Goal: Communication & Community: Participate in discussion

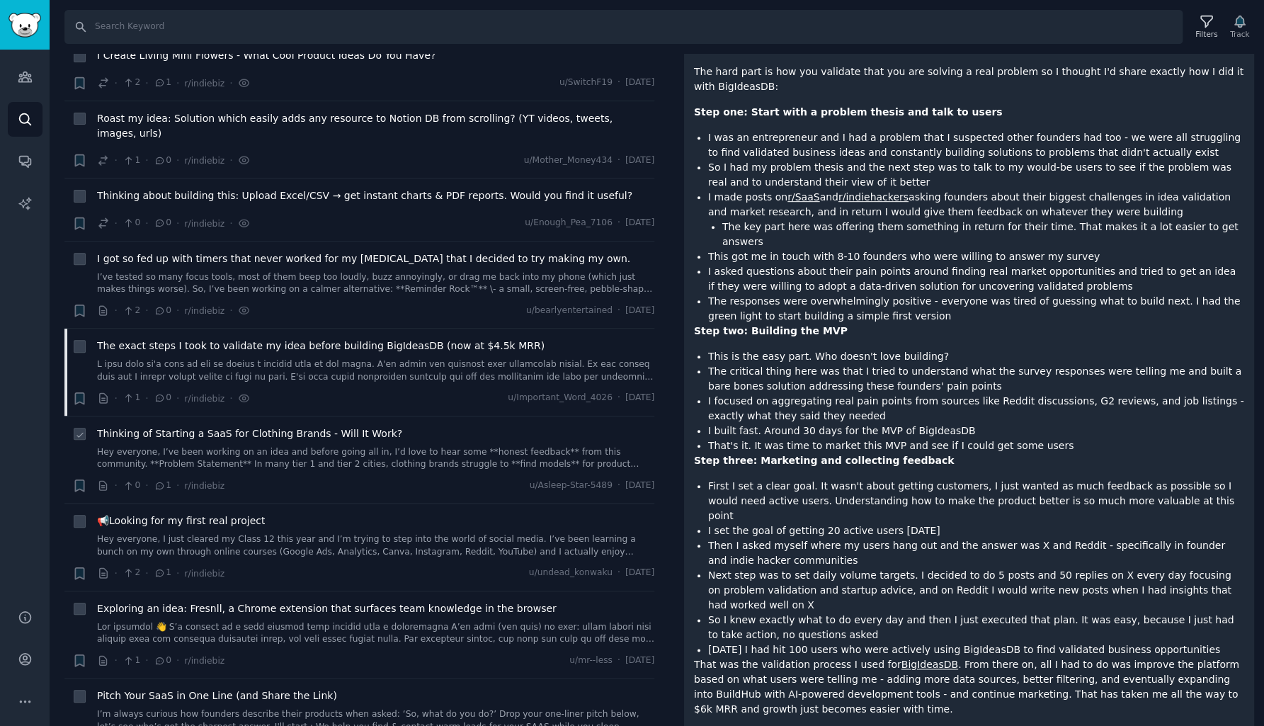
scroll to position [3970, 0]
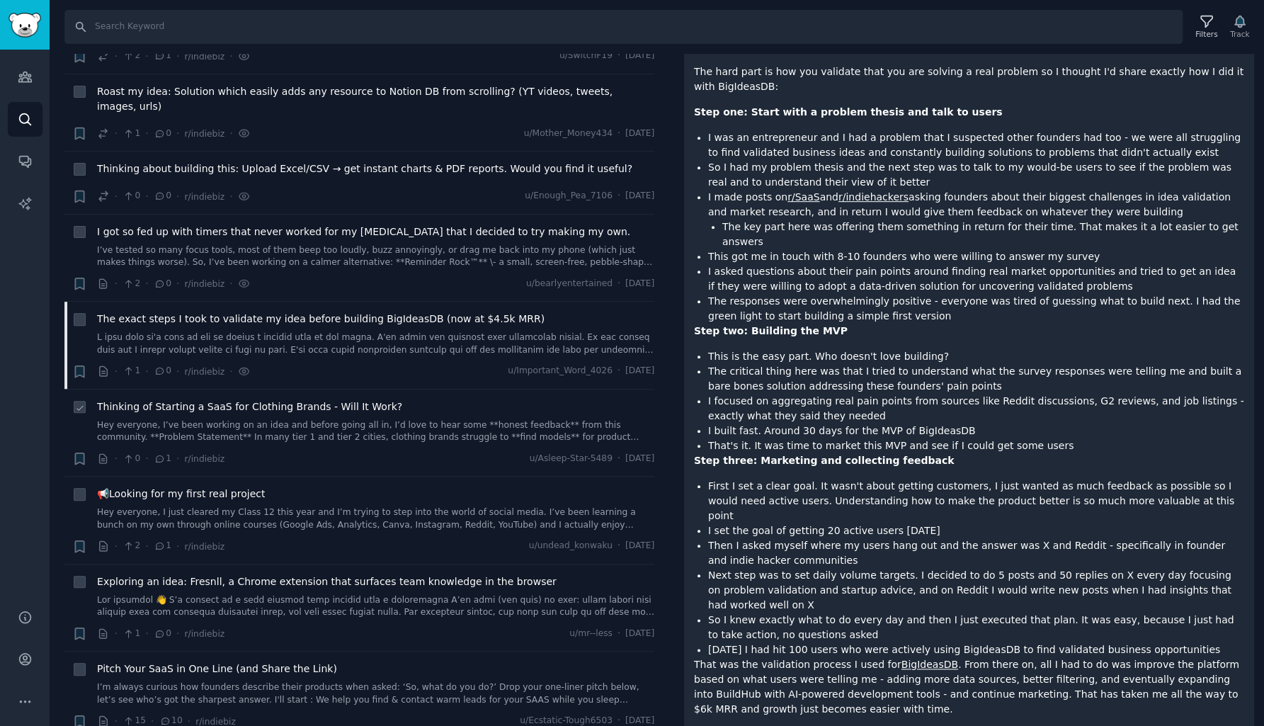
click at [317, 419] on link "Hey everyone, I’ve been working on an idea and before going all in, I’d love to…" at bounding box center [375, 431] width 557 height 25
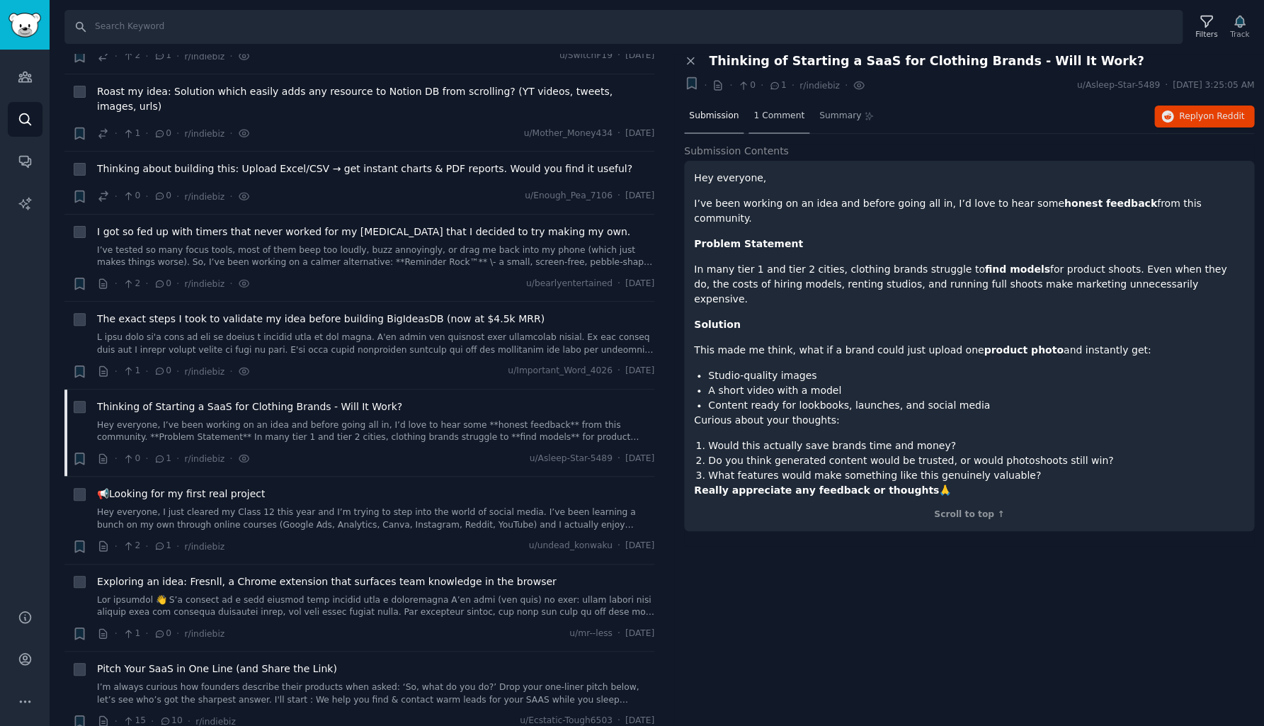
click at [785, 115] on span "1 Comment" at bounding box center [778, 116] width 51 height 13
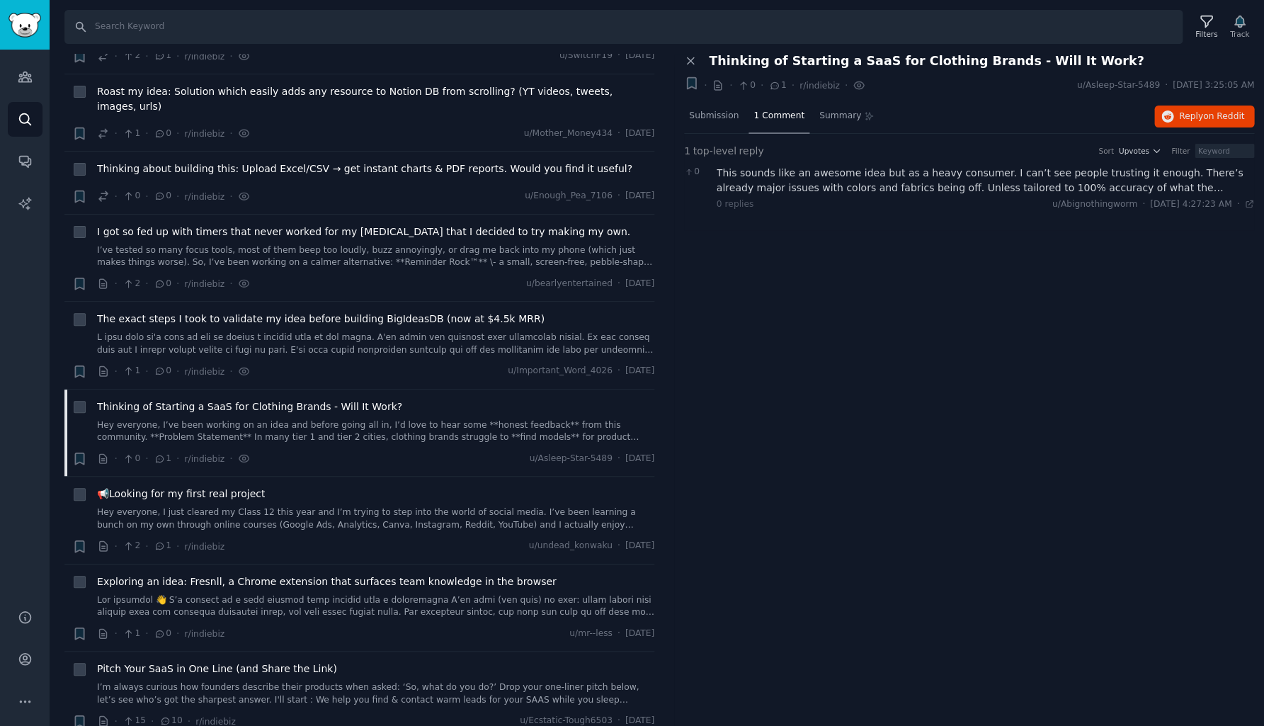
click at [809, 184] on div "This sounds like an awesome idea but as a heavy consumer. I can’t see people tr…" at bounding box center [986, 181] width 538 height 30
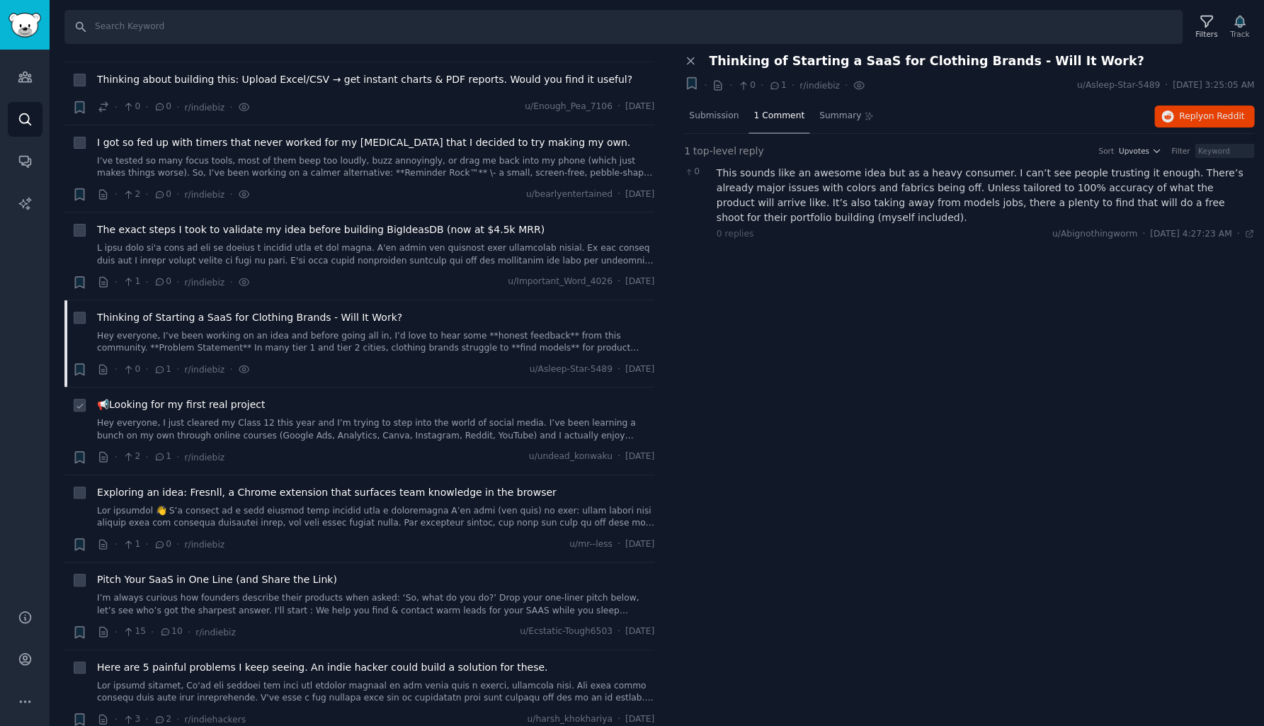
scroll to position [4083, 0]
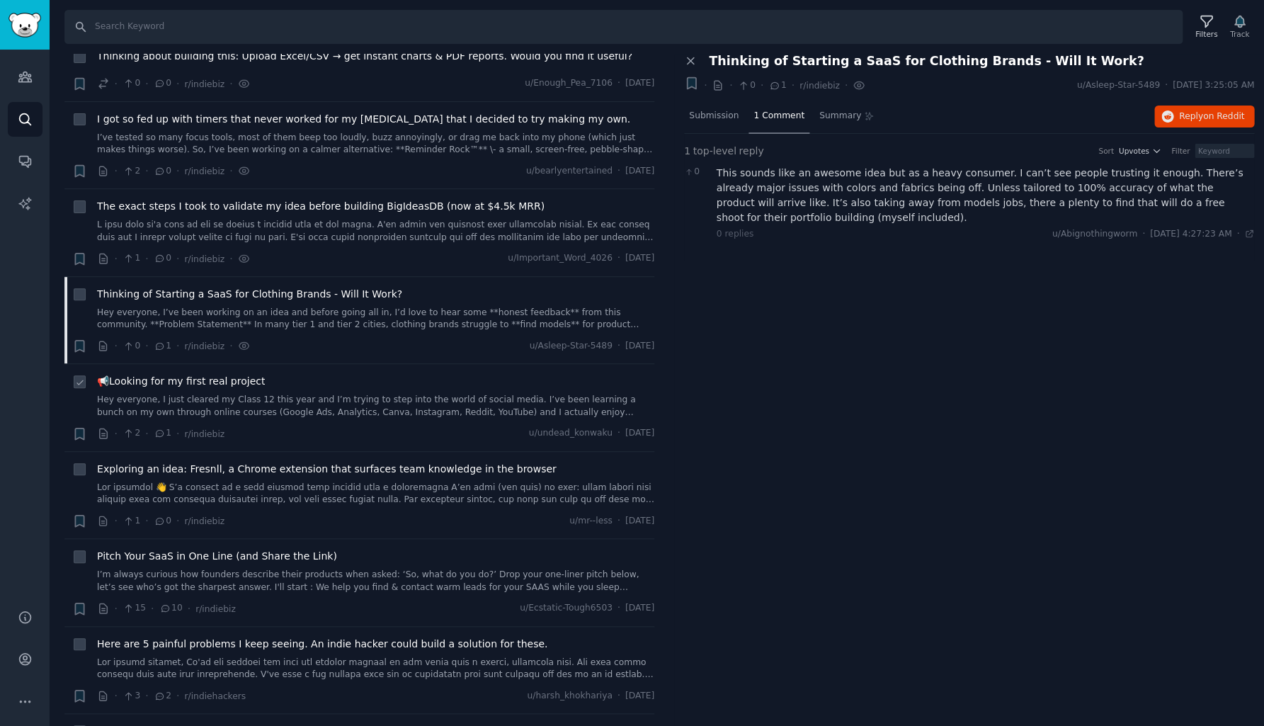
click at [325, 394] on link "Hey everyone, I just cleared my Class 12 this year and I’m trying to step into …" at bounding box center [375, 406] width 557 height 25
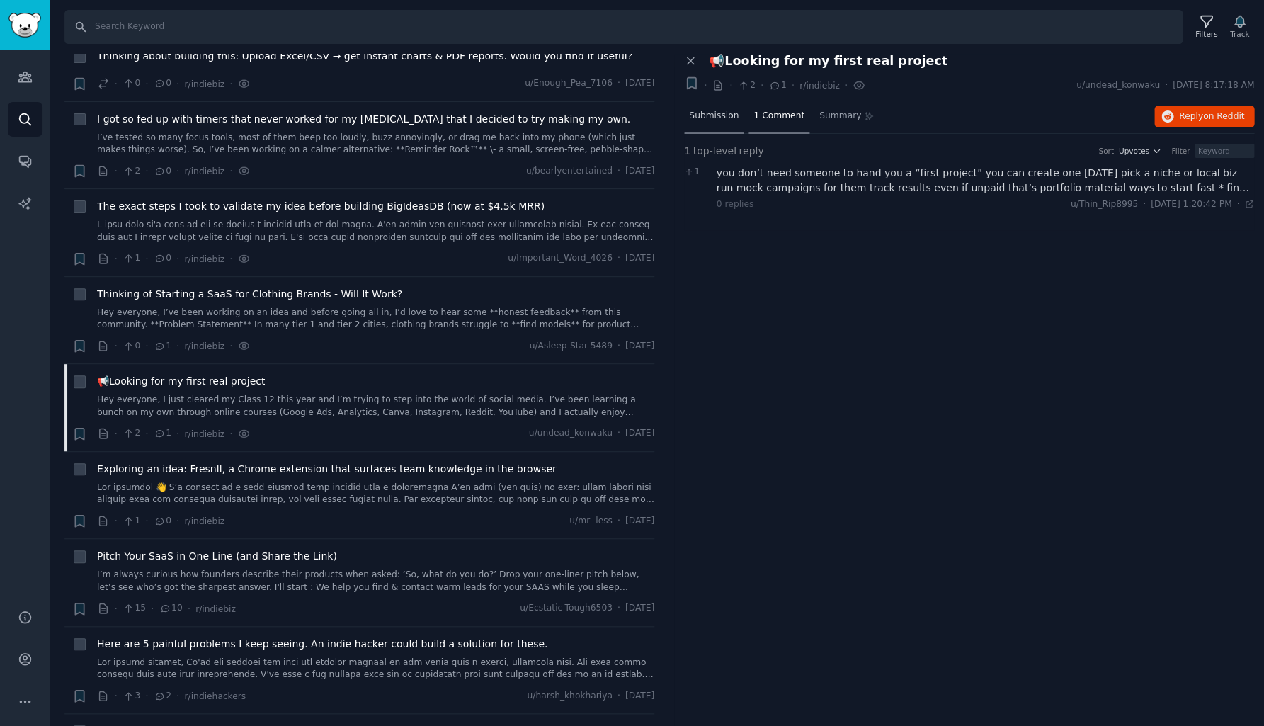
click at [727, 113] on span "Submission" at bounding box center [714, 116] width 50 height 13
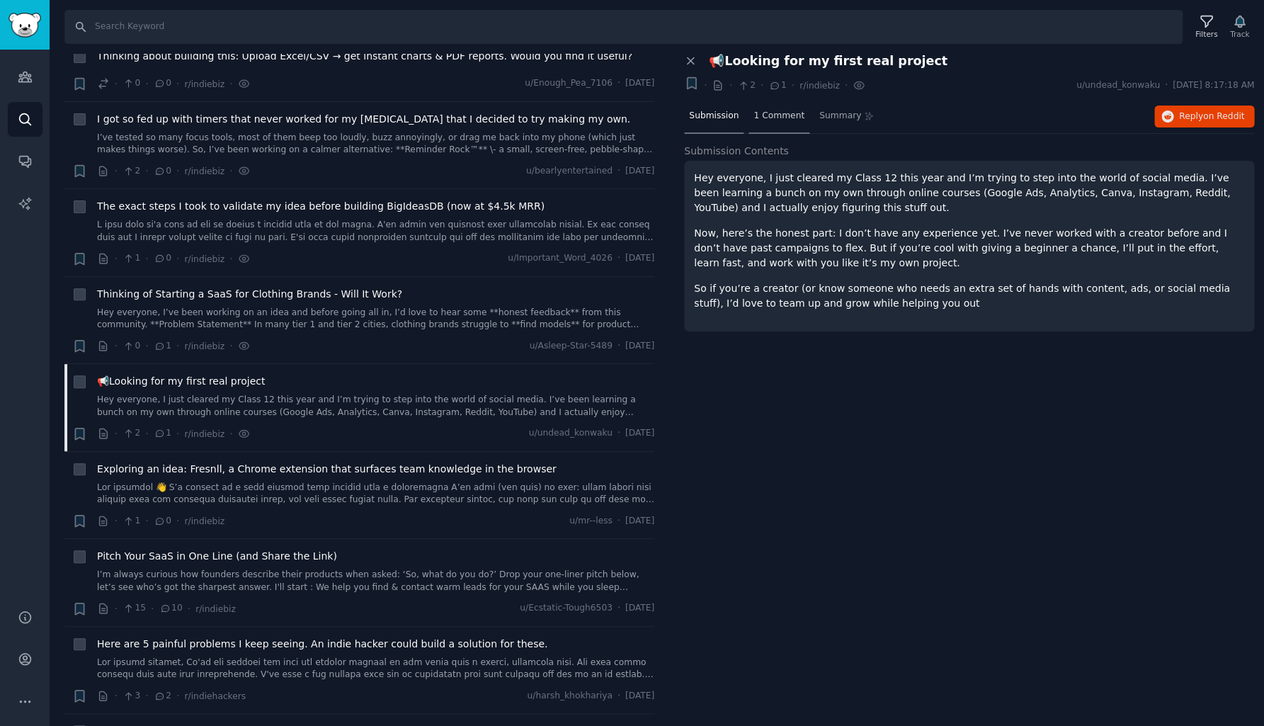
click at [780, 115] on span "1 Comment" at bounding box center [778, 116] width 51 height 13
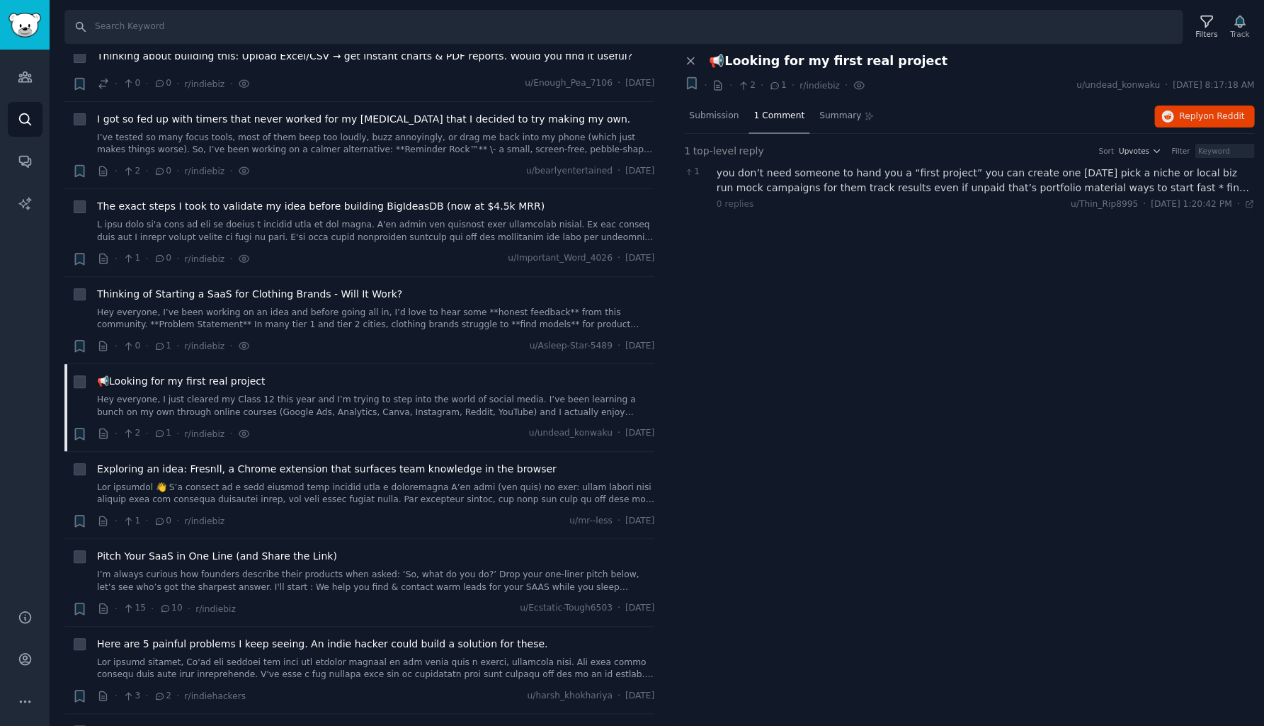
click at [779, 171] on div "you don’t need someone to hand you a “first project” you can create one [DATE] …" at bounding box center [986, 181] width 538 height 30
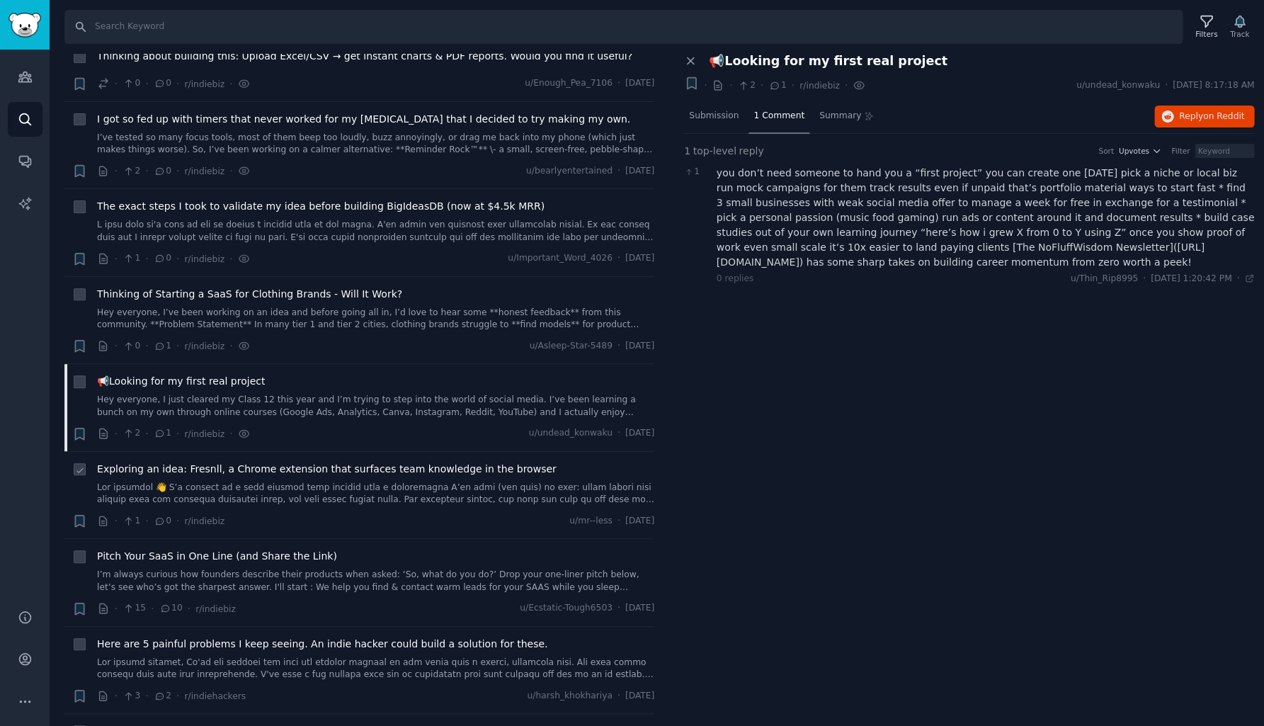
click at [275, 481] on link at bounding box center [375, 493] width 557 height 25
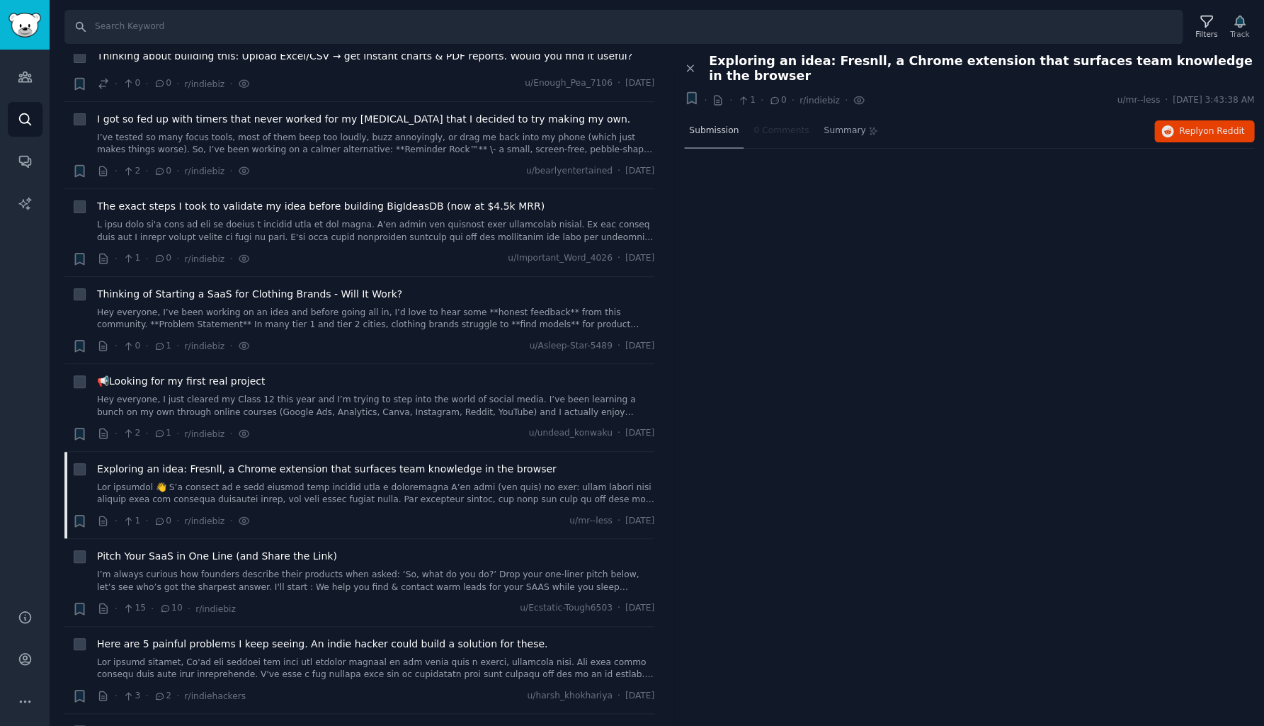
click at [722, 125] on span "Submission" at bounding box center [714, 131] width 50 height 13
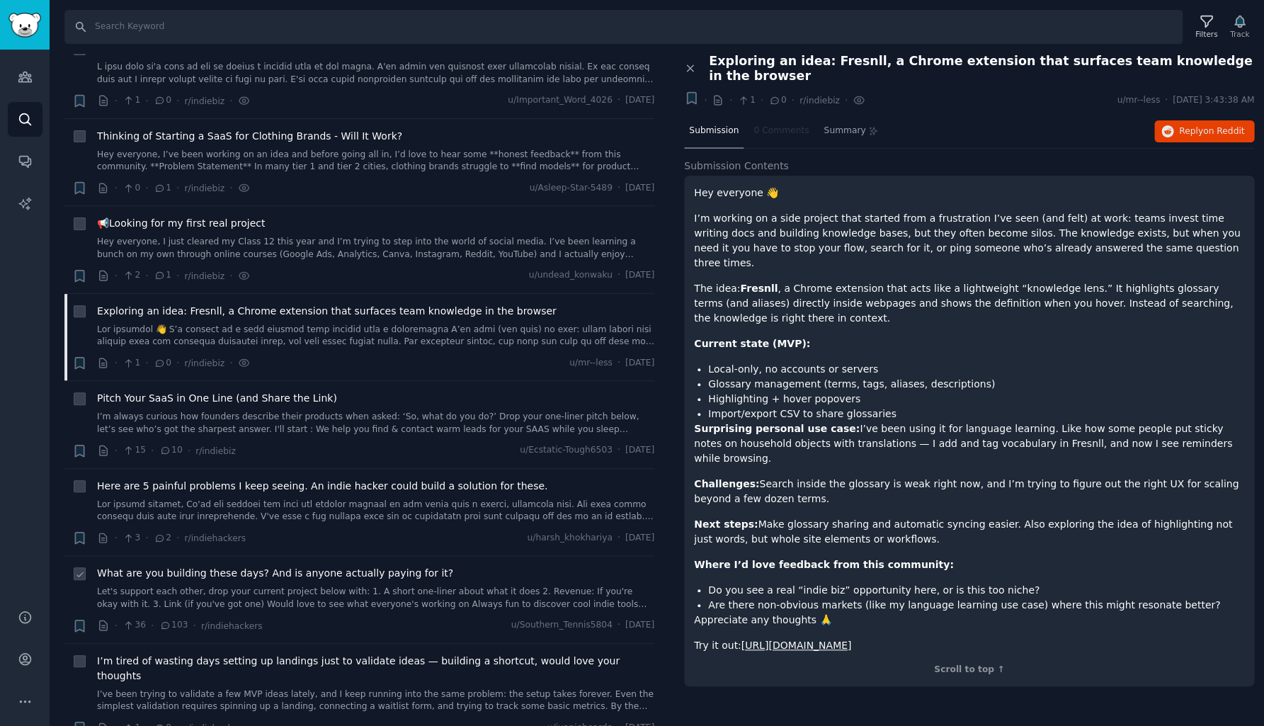
scroll to position [4250, 0]
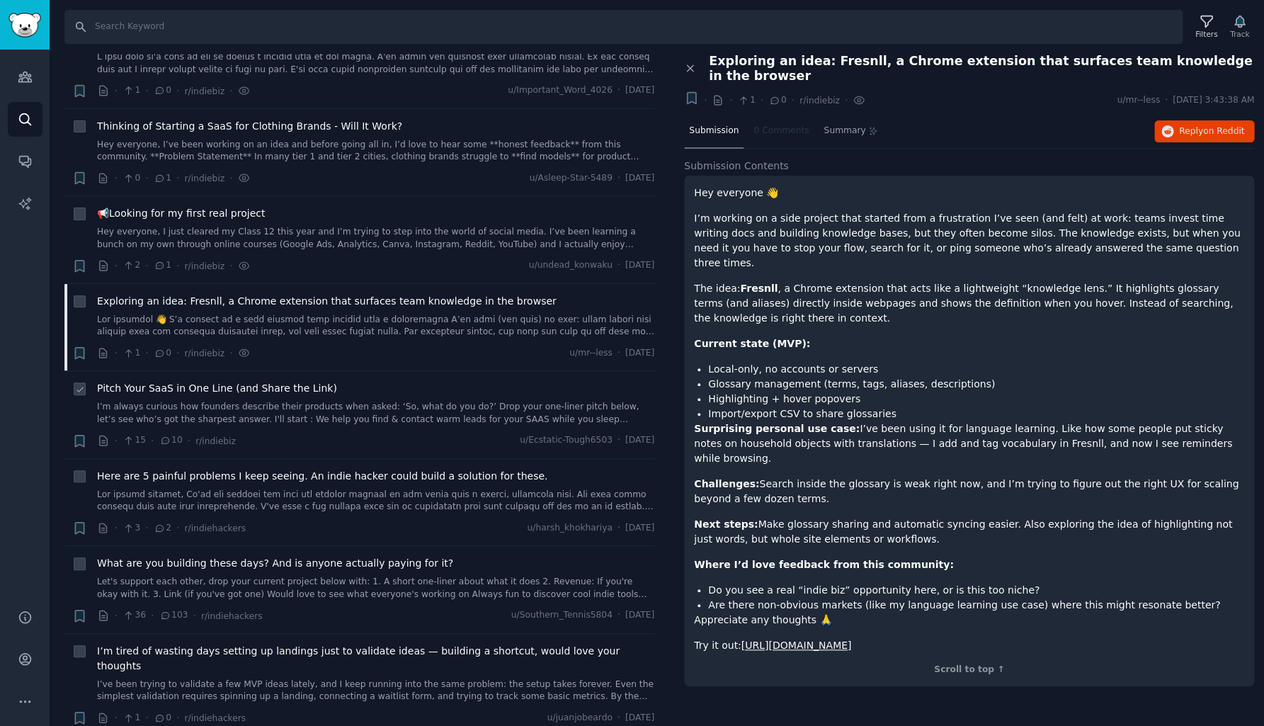
click at [302, 401] on link "I’m always curious how founders describe their products when asked: ‘So, what d…" at bounding box center [375, 413] width 557 height 25
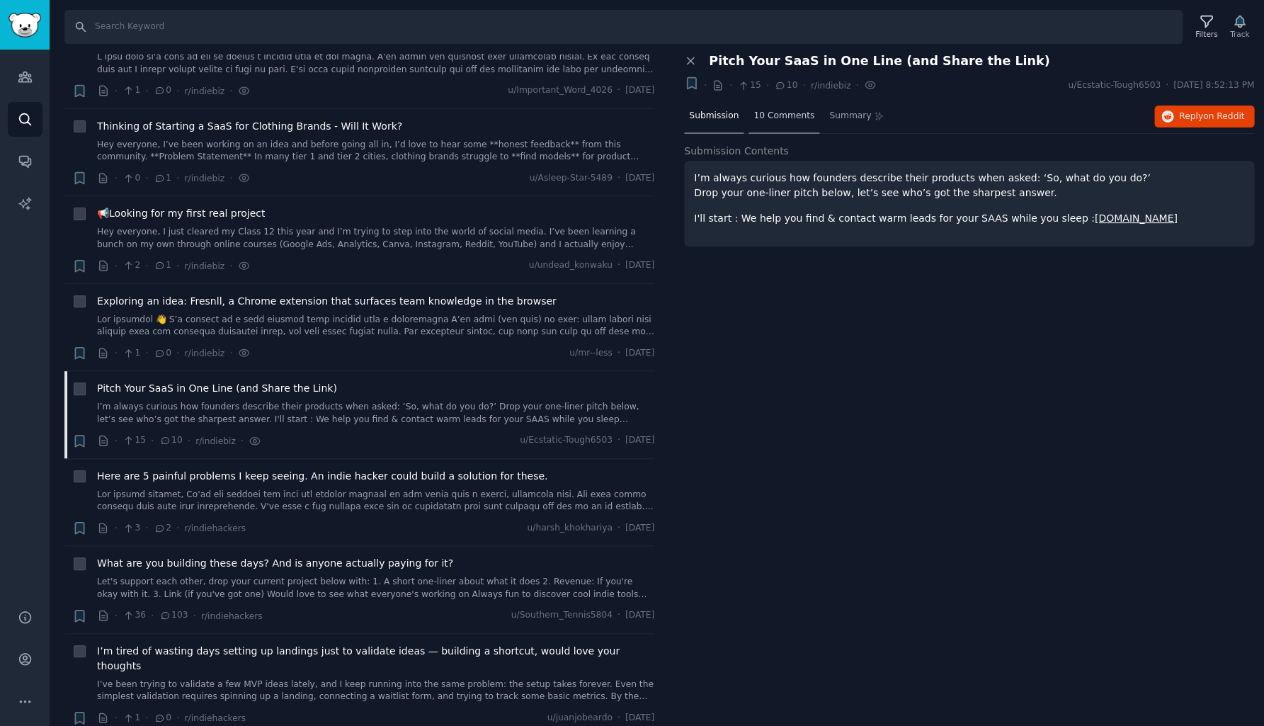
click at [772, 118] on span "10 Comments" at bounding box center [783, 116] width 61 height 13
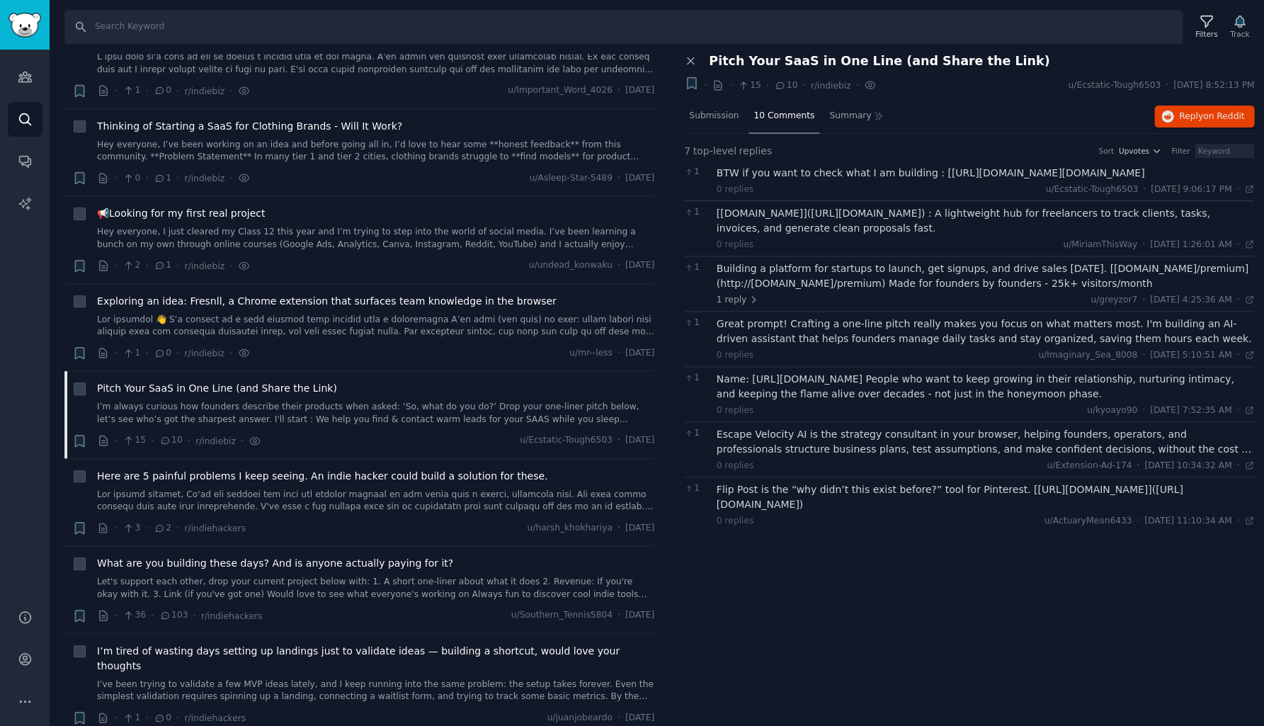
click at [790, 179] on div "BTW if you want to check what I am building : [[URL][DOMAIN_NAME][DOMAIN_NAME]" at bounding box center [986, 173] width 538 height 15
click at [768, 236] on div "[[DOMAIN_NAME]]([URL][DOMAIN_NAME]) : A lightweight hub for freelancers to trac…" at bounding box center [986, 221] width 538 height 30
click at [787, 291] on div "Building a platform for startups to launch, get signups, and drive sales [DATE]…" at bounding box center [986, 276] width 538 height 30
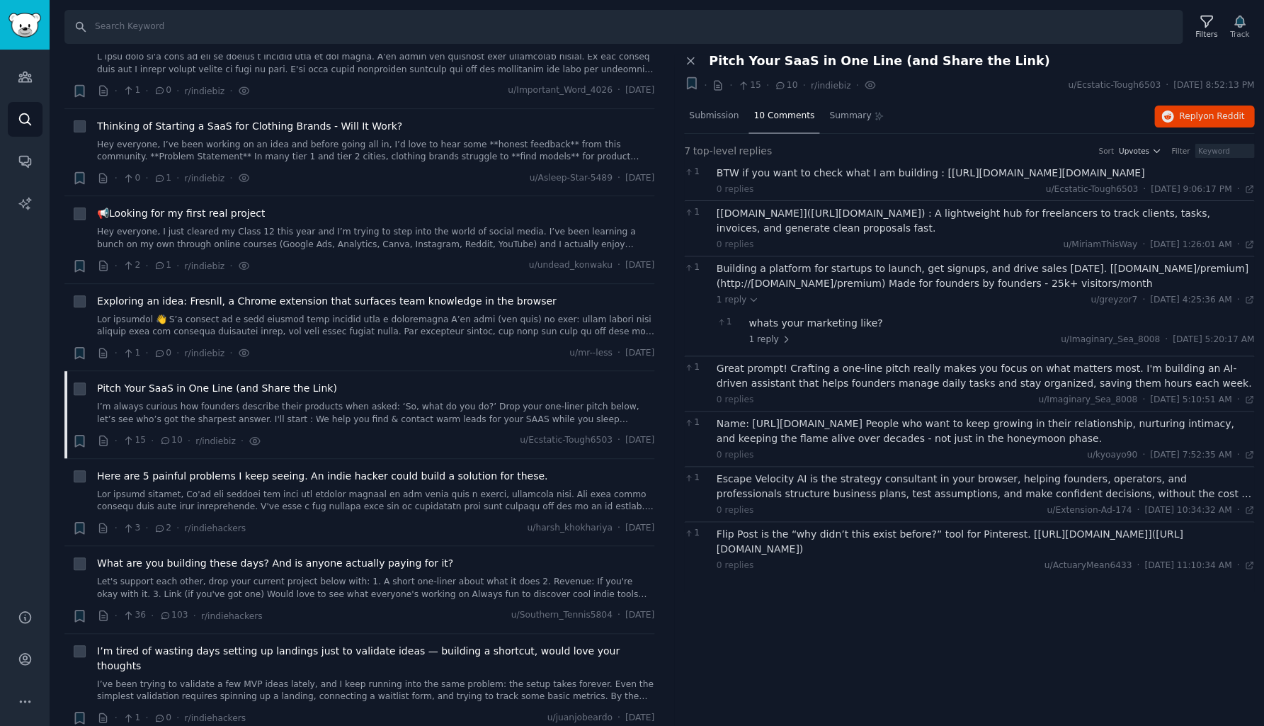
click at [787, 291] on div "Building a platform for startups to launch, get signups, and drive sales [DATE]…" at bounding box center [986, 276] width 538 height 30
click at [787, 331] on div "whats your marketing like?" at bounding box center [1001, 323] width 506 height 15
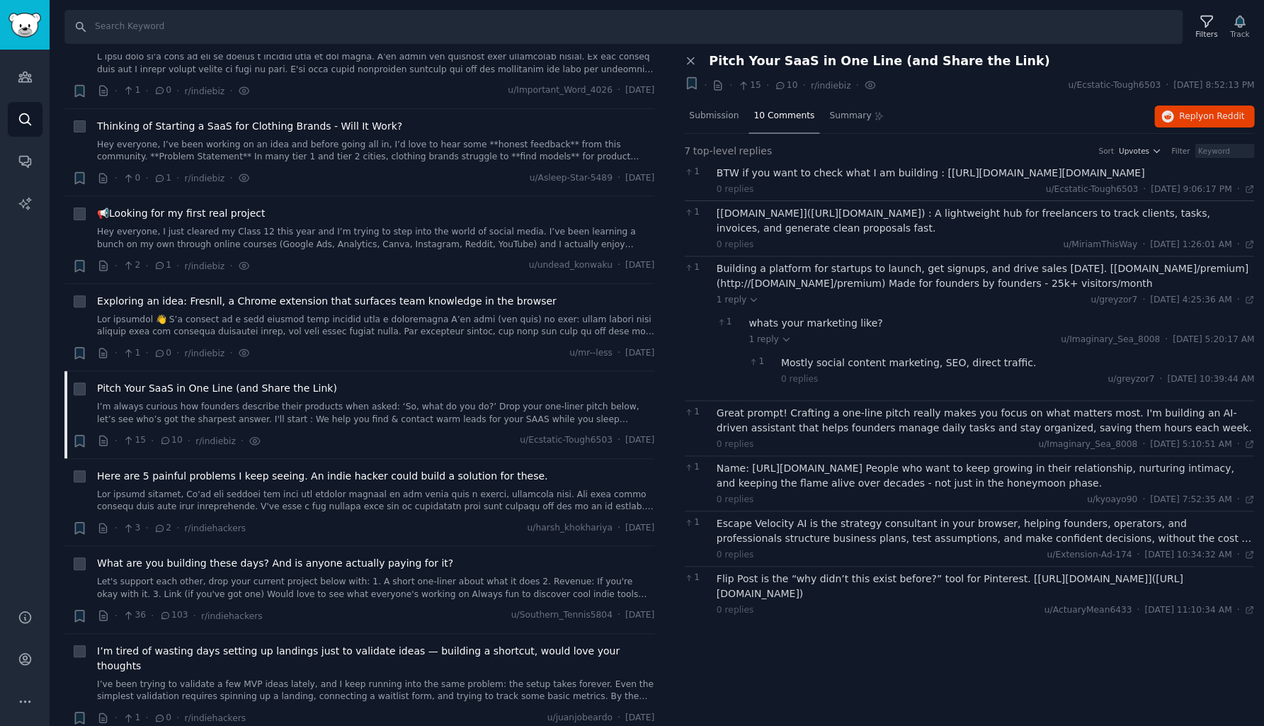
click at [806, 370] on div "Mostly social content marketing, SEO, direct traffic." at bounding box center [1018, 362] width 474 height 15
click at [800, 435] on div "Great prompt! Crafting a one-line pitch really makes you focus on what matters …" at bounding box center [986, 421] width 538 height 30
click at [752, 435] on div "Great prompt! Crafting a one-line pitch really makes you focus on what matters …" at bounding box center [986, 421] width 538 height 30
click at [958, 482] on div "Name: [URL][DOMAIN_NAME] People who want to keep growing in their relationship,…" at bounding box center [986, 476] width 538 height 30
click at [817, 544] on div "Escape Velocity AI is the strategy consultant in your browser, helping founders…" at bounding box center [986, 531] width 538 height 30
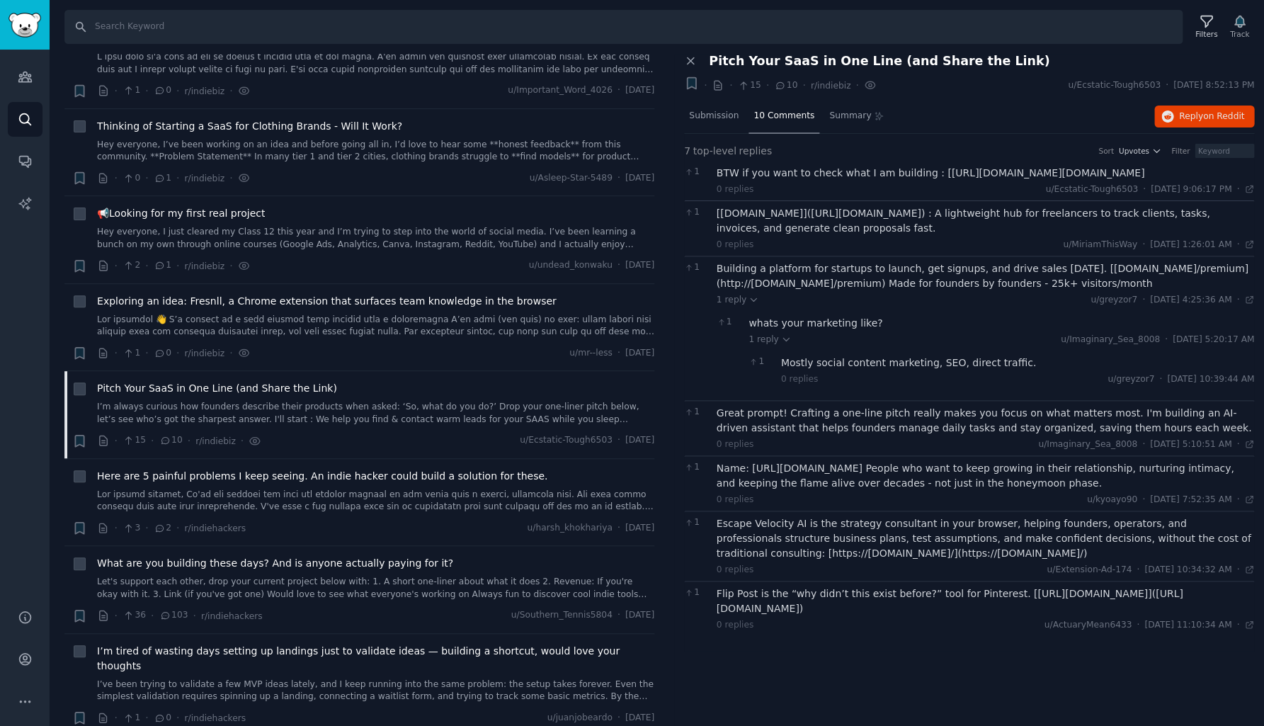
click at [781, 608] on div "Flip Post is the “why didn’t this exist before?” tool for Pinterest. [[URL][DOM…" at bounding box center [986, 601] width 538 height 30
drag, startPoint x: 1004, startPoint y: 605, endPoint x: 1106, endPoint y: 604, distance: 102.0
click at [1106, 604] on div "Flip Post is the “why didn’t this exist before?” tool for Pinterest. [[URL][DOM…" at bounding box center [986, 601] width 538 height 30
copy div "[URL][DOMAIN_NAME]"
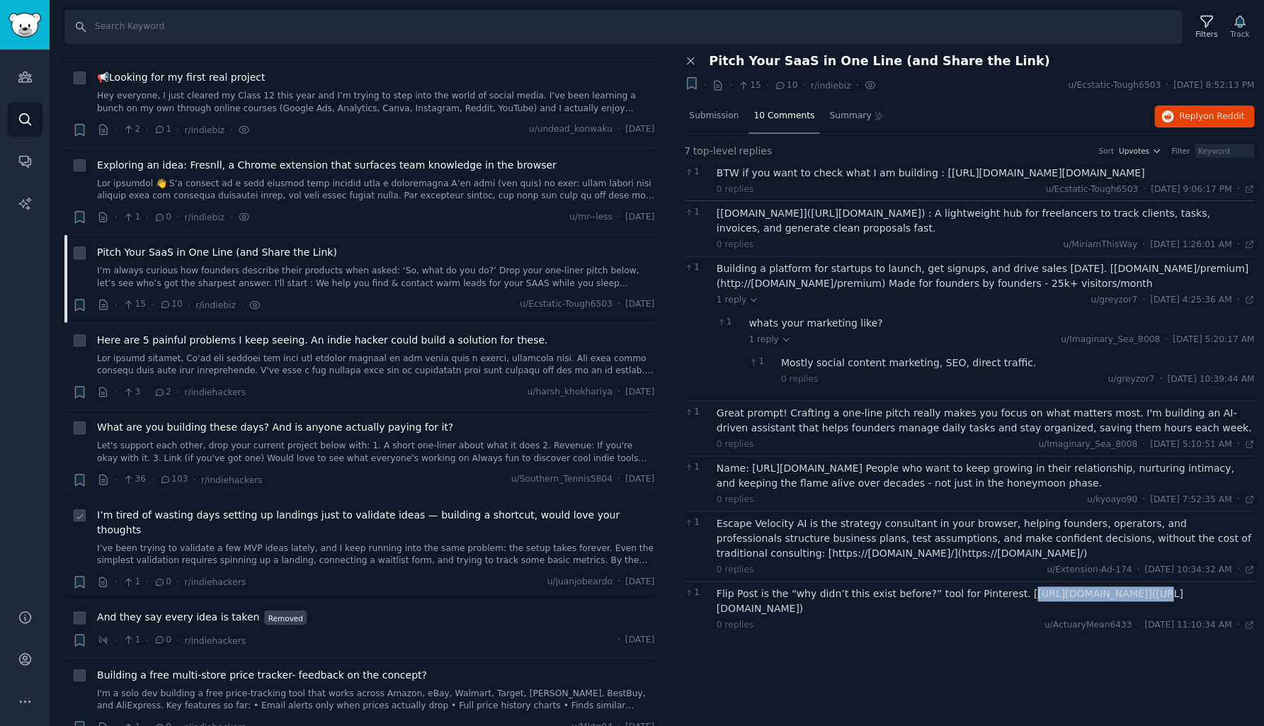
scroll to position [4386, 0]
click at [287, 353] on link at bounding box center [375, 365] width 557 height 25
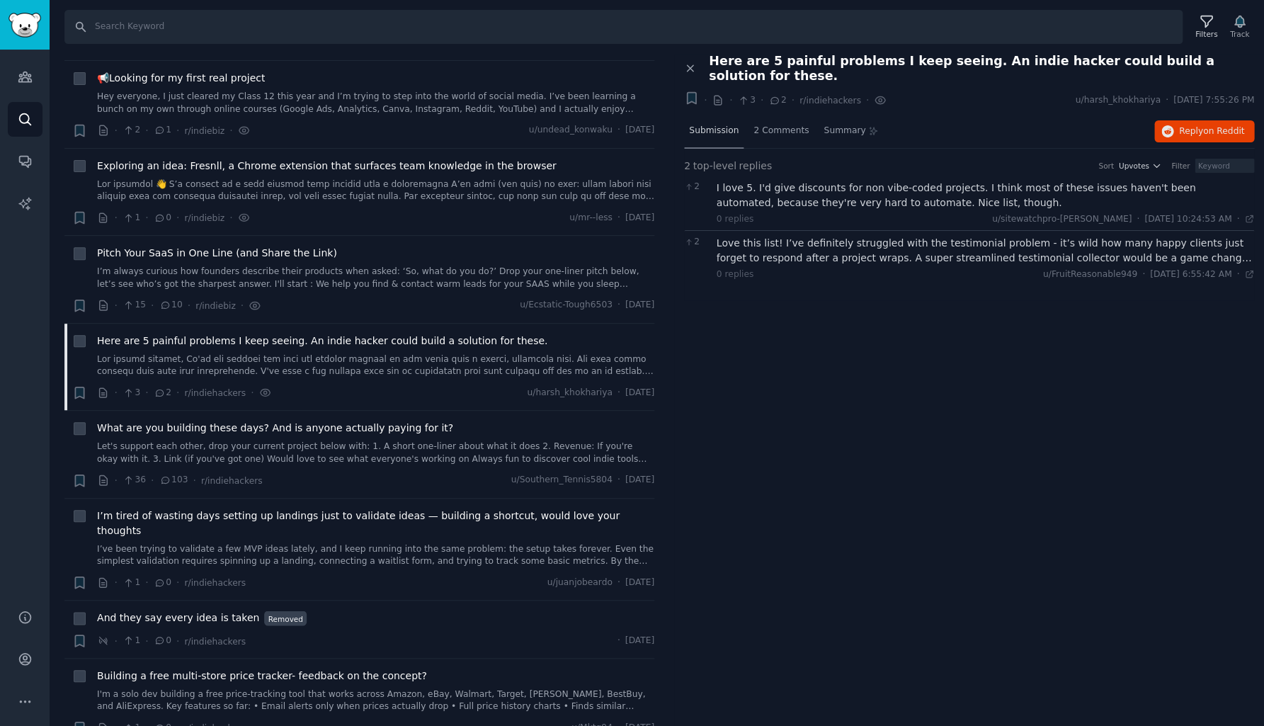
click at [709, 125] on span "Submission" at bounding box center [714, 131] width 50 height 13
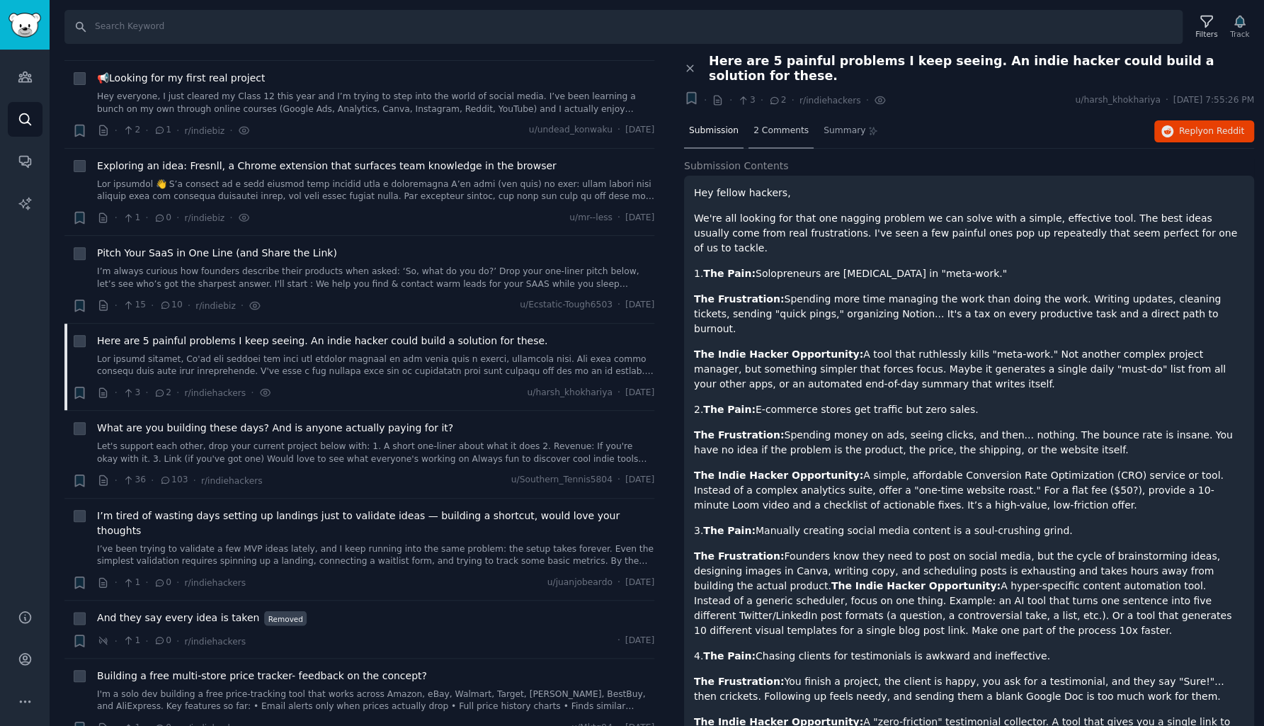
click at [762, 115] on div "2 Comments" at bounding box center [780, 132] width 65 height 34
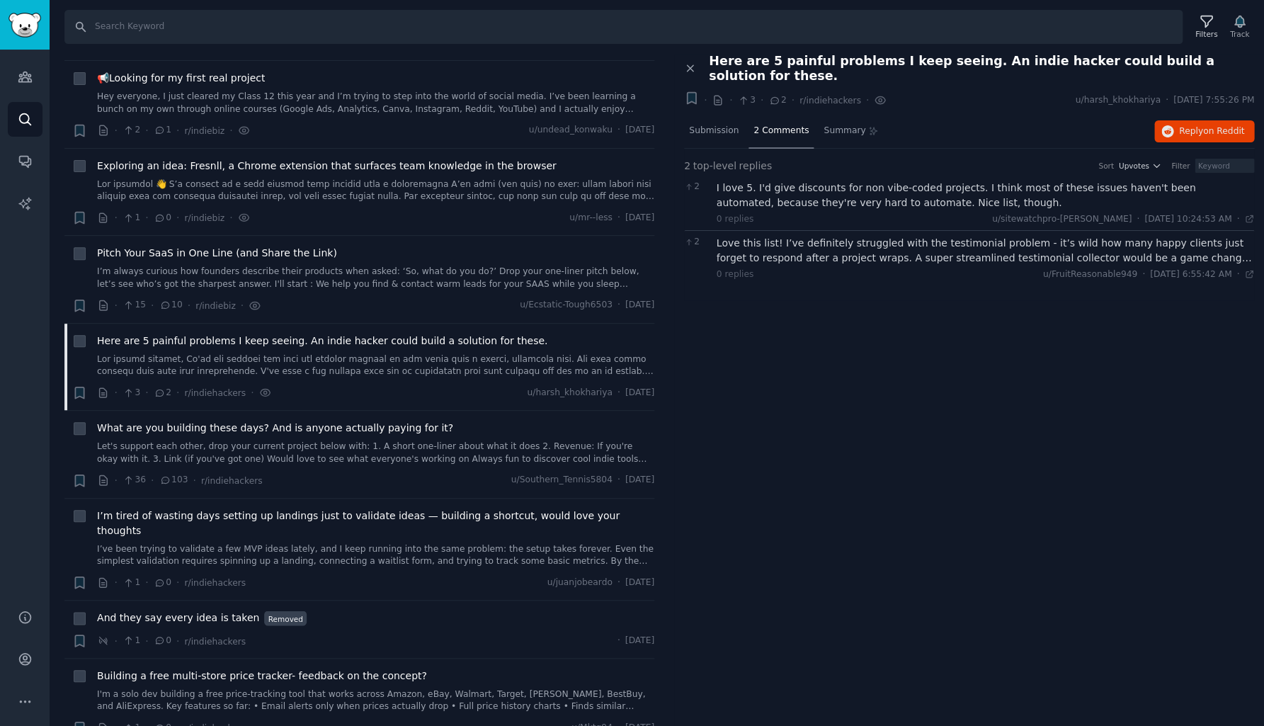
click at [816, 181] on div "I love 5. I'd give discounts for non vibe-coded projects. I think most of these…" at bounding box center [986, 196] width 538 height 30
click at [814, 181] on div "I love 5. I'd give discounts for non vibe-coded projects. I think most of these…" at bounding box center [986, 196] width 538 height 30
click at [828, 241] on div "Love this list! I’ve definitely struggled with the testimonial problem - it’s w…" at bounding box center [986, 251] width 538 height 30
click at [721, 125] on span "Submission" at bounding box center [714, 131] width 50 height 13
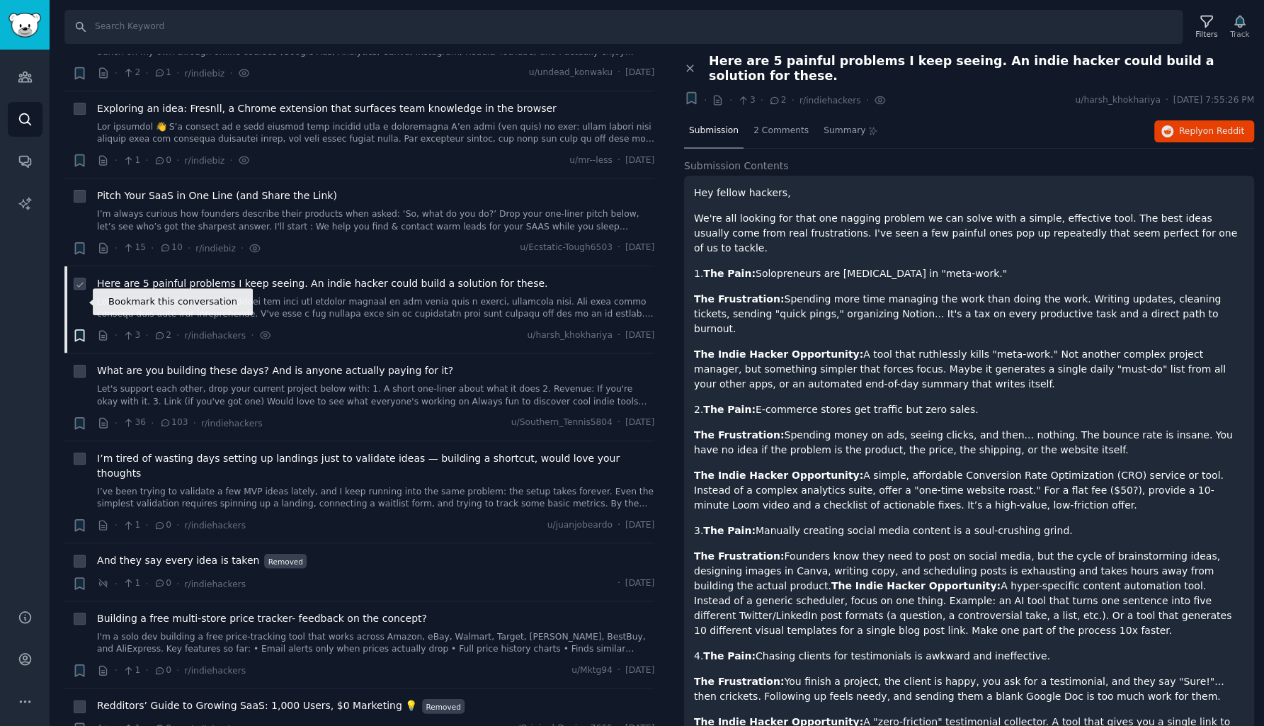
click at [79, 330] on icon "button" at bounding box center [79, 335] width 8 height 11
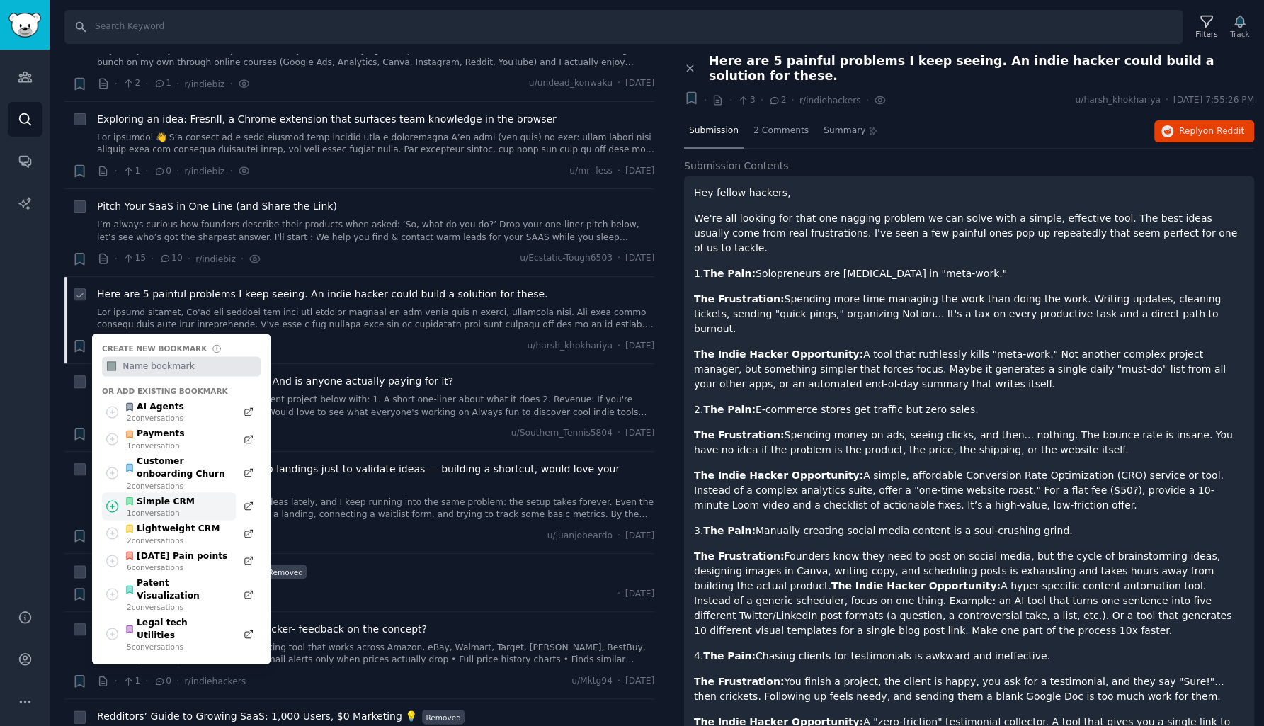
scroll to position [4430, 0]
type input "Founder Painpoints"
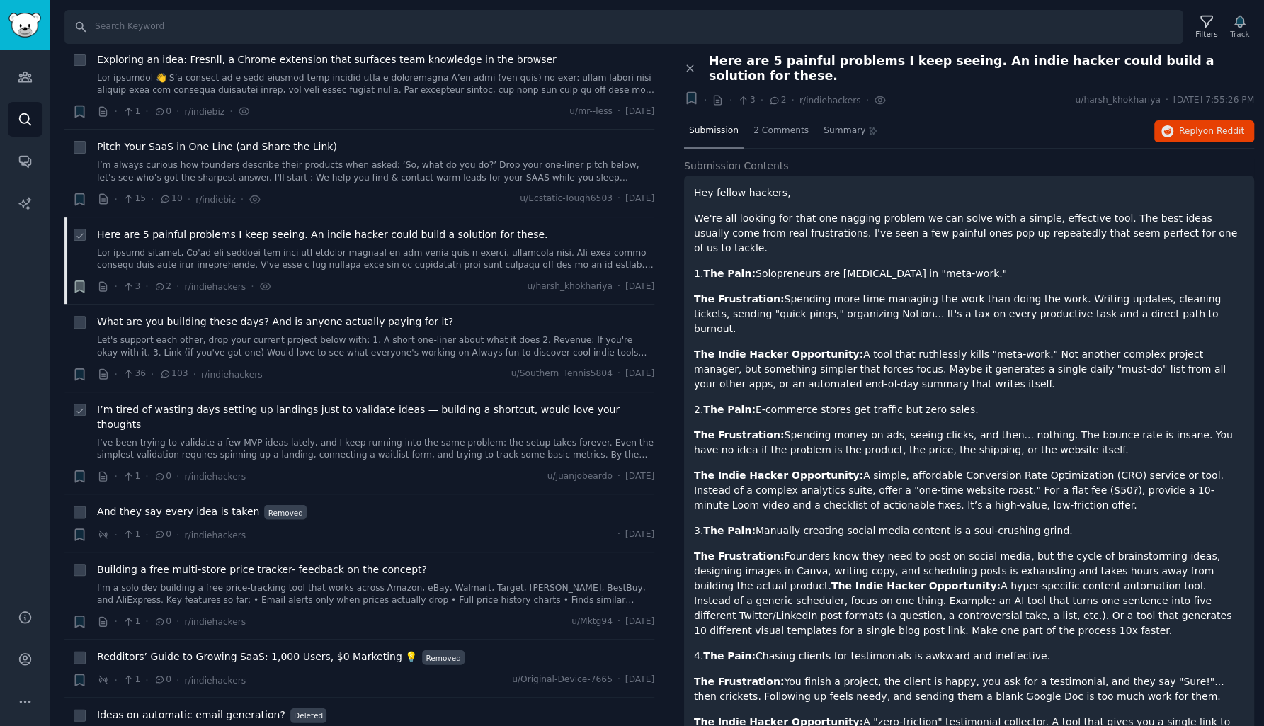
scroll to position [4491, 0]
click at [221, 316] on div "What are you building these days? And is anyone actually paying for it? Let's s…" at bounding box center [375, 338] width 557 height 45
click at [222, 336] on link "Let's support each other, drop your current project below with: 1. A short one-…" at bounding box center [375, 348] width 557 height 25
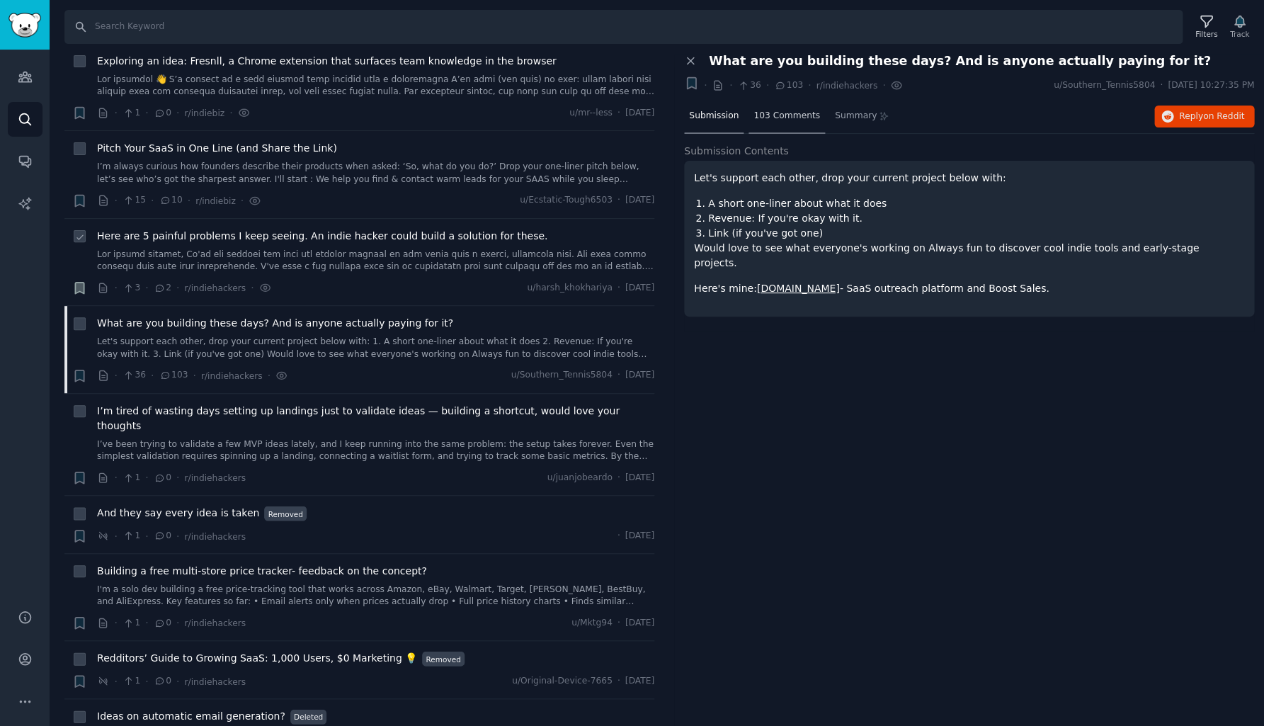
click at [784, 117] on span "103 Comments" at bounding box center [786, 116] width 67 height 13
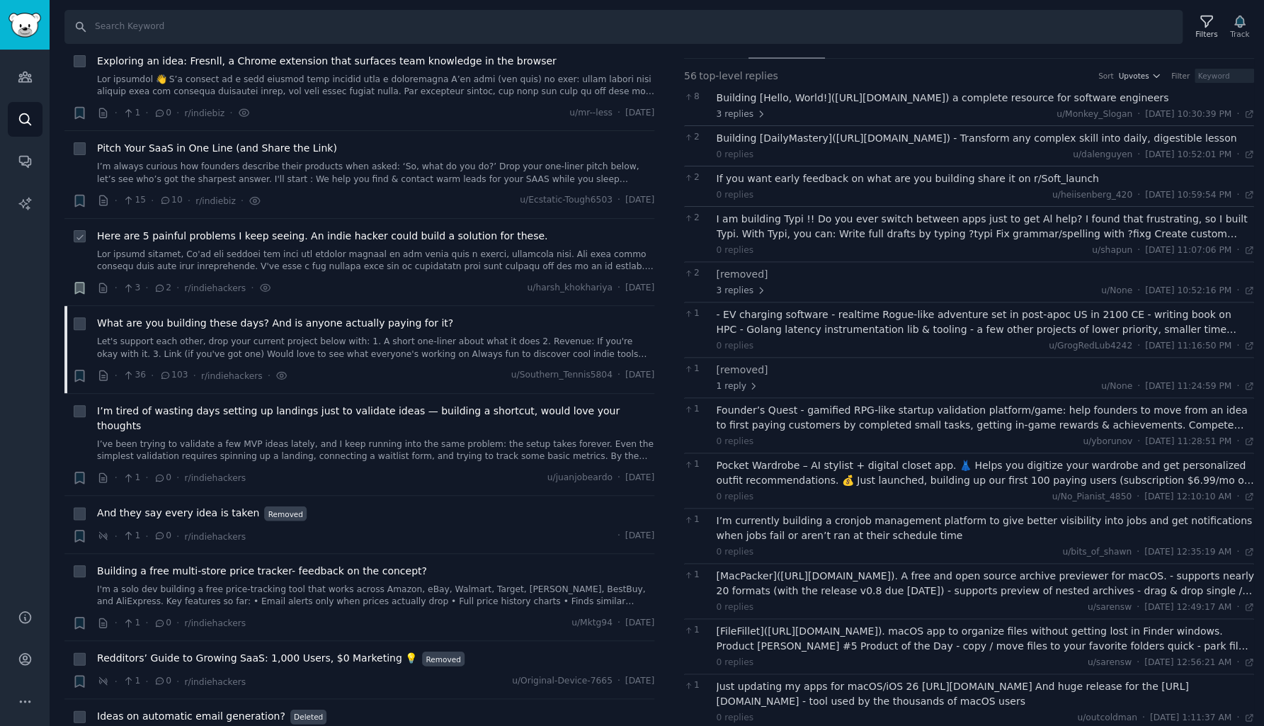
scroll to position [80, 0]
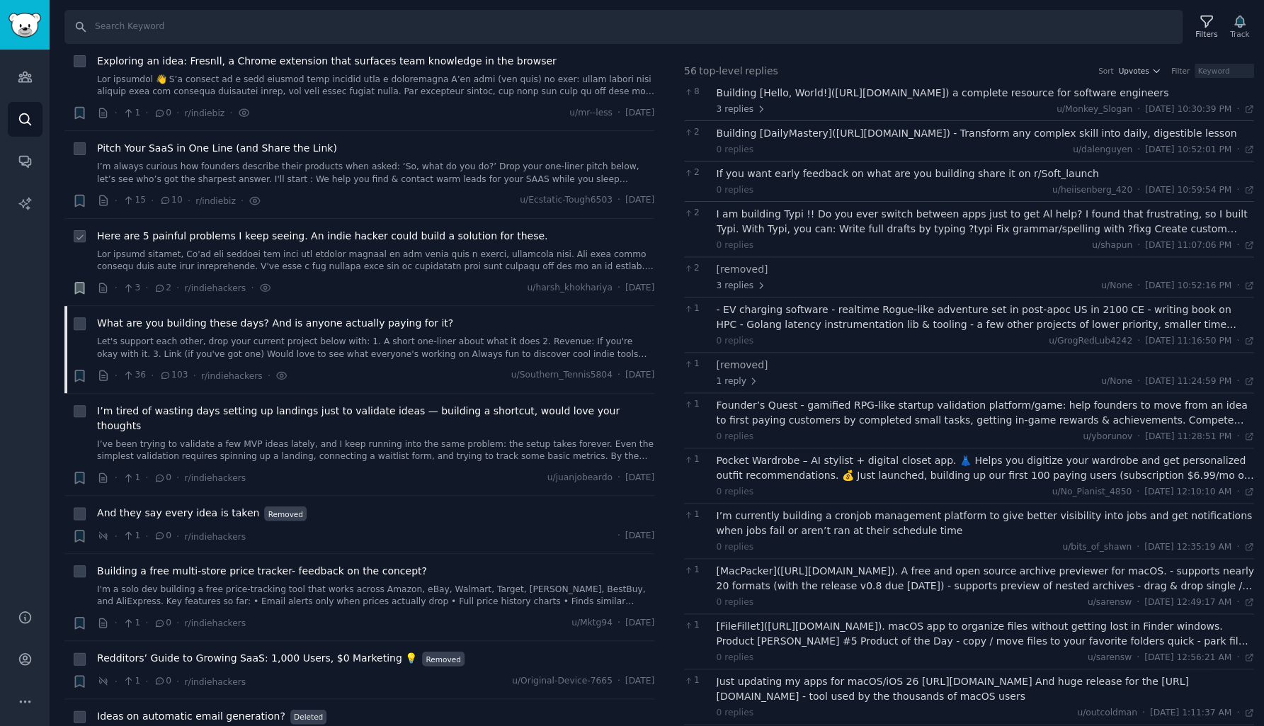
click at [822, 229] on div "I am building Typi !! Do you ever switch between apps just to get Al help? I fo…" at bounding box center [986, 222] width 538 height 30
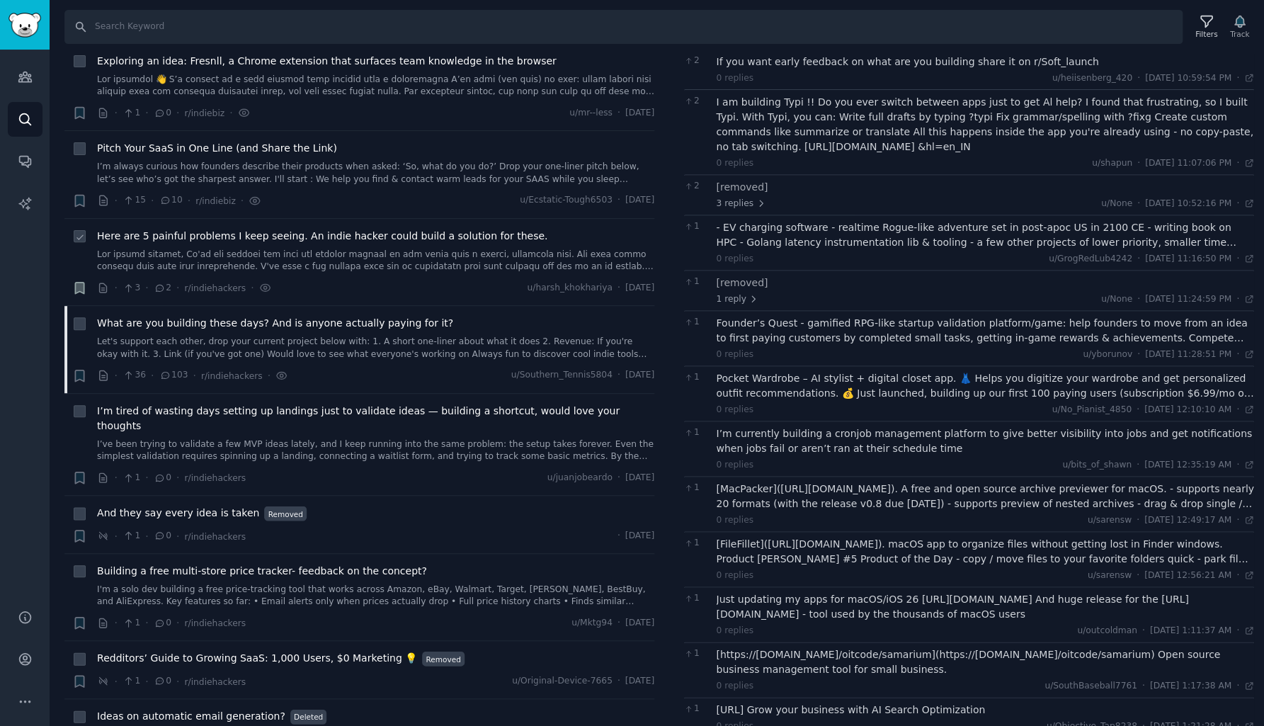
scroll to position [203, 0]
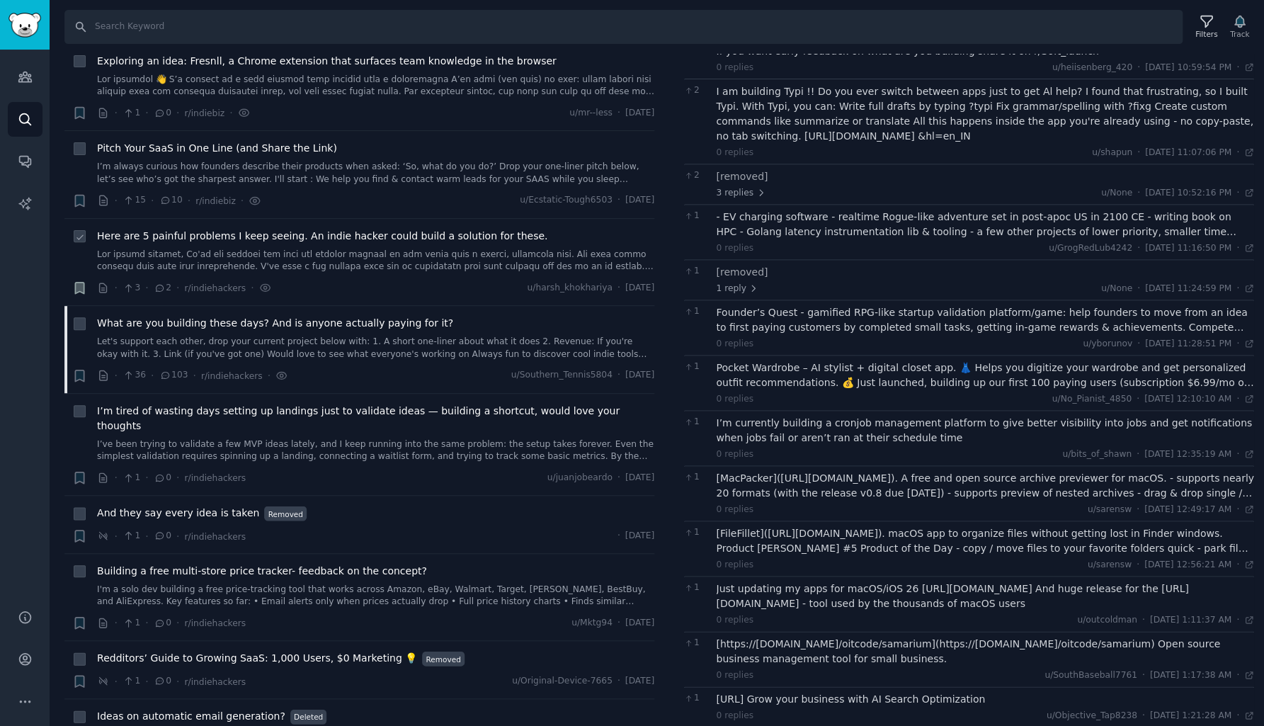
click at [793, 324] on div "Founder’s Quest - gamified RPG-like startup validation platform/game: help foun…" at bounding box center [986, 320] width 538 height 30
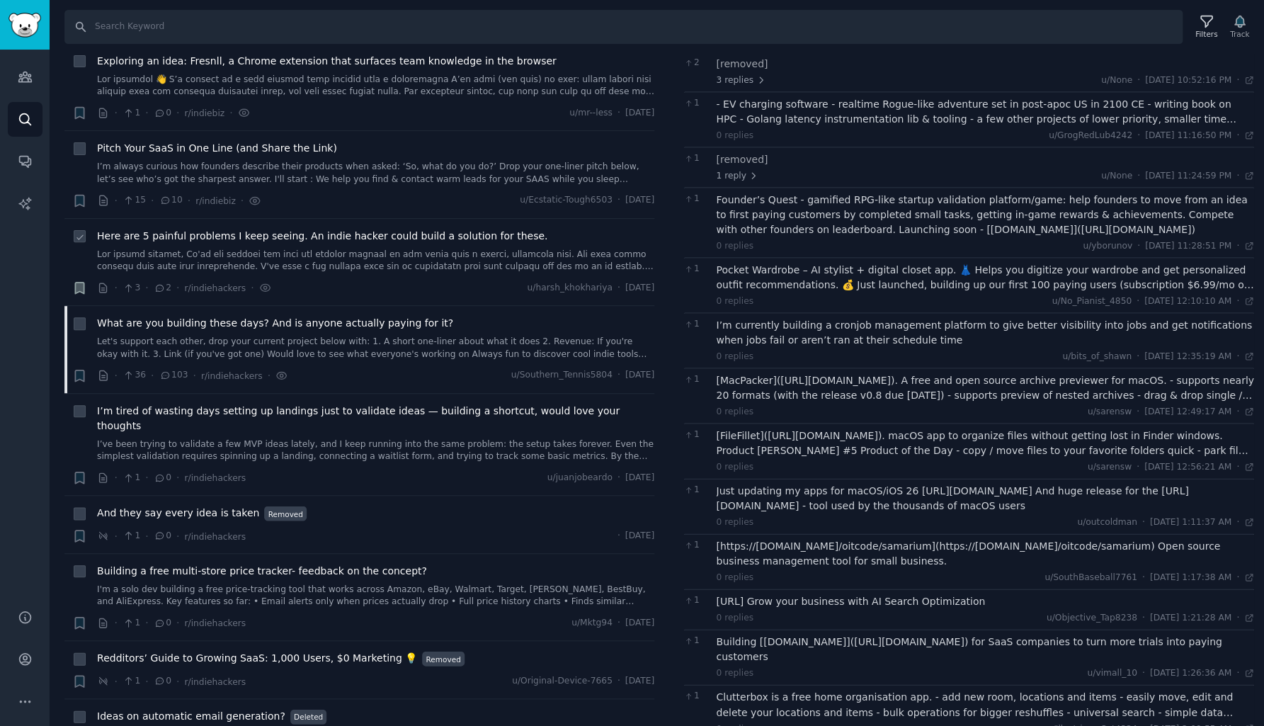
scroll to position [317, 0]
click at [779, 275] on div "Pocket Wardrobe – AI stylist + digital closet app. 👗 Helps you digitize your wa…" at bounding box center [986, 276] width 538 height 30
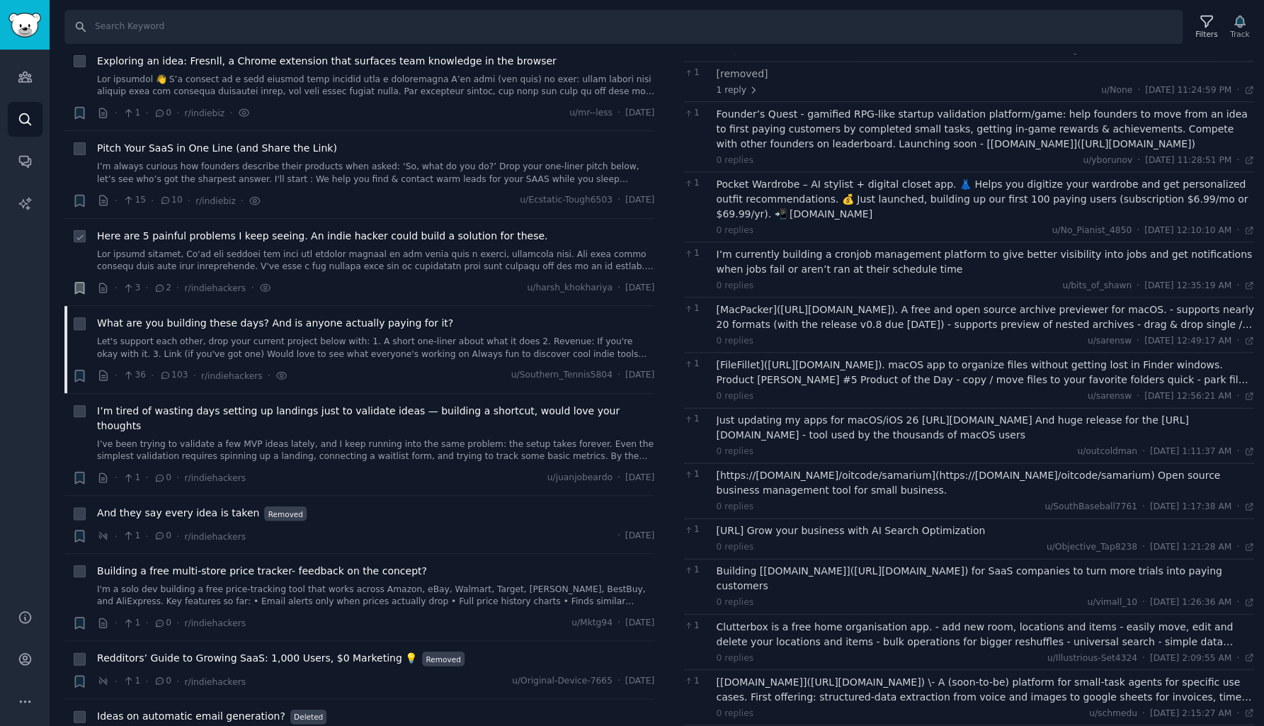
scroll to position [406, 0]
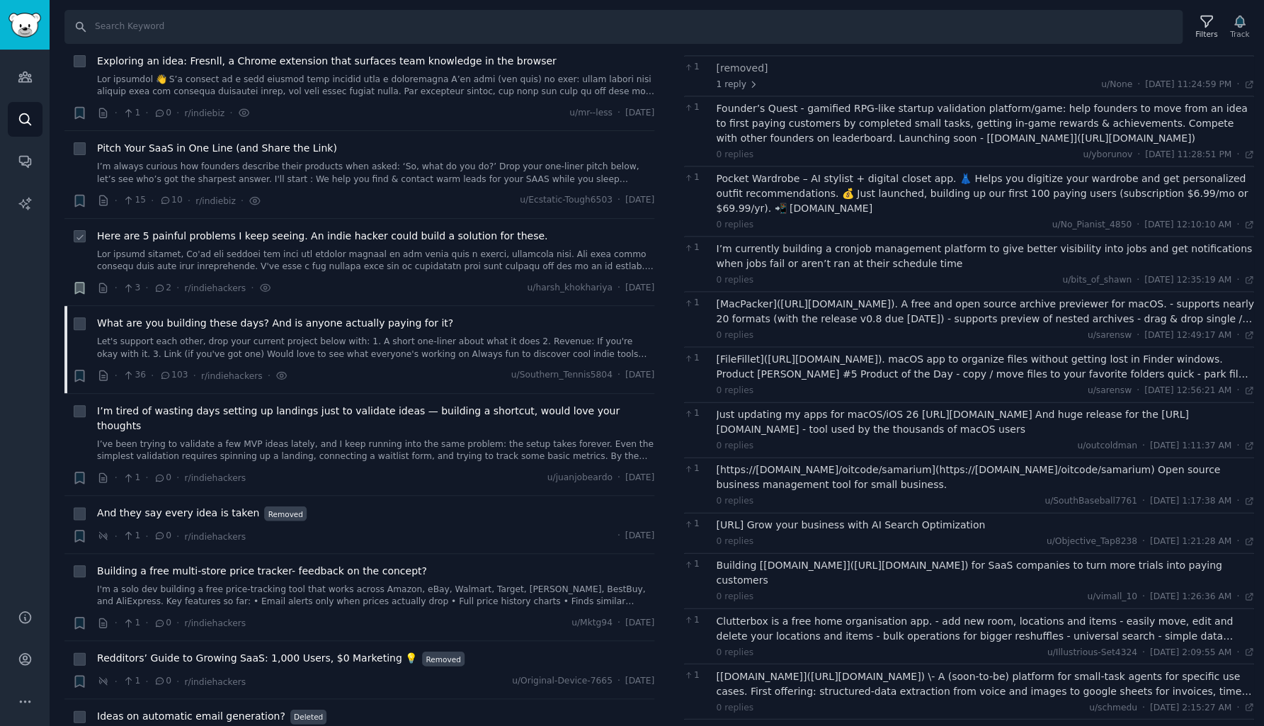
click at [779, 263] on div "I’m currently building a cronjob management platform to give better visibility …" at bounding box center [986, 256] width 538 height 30
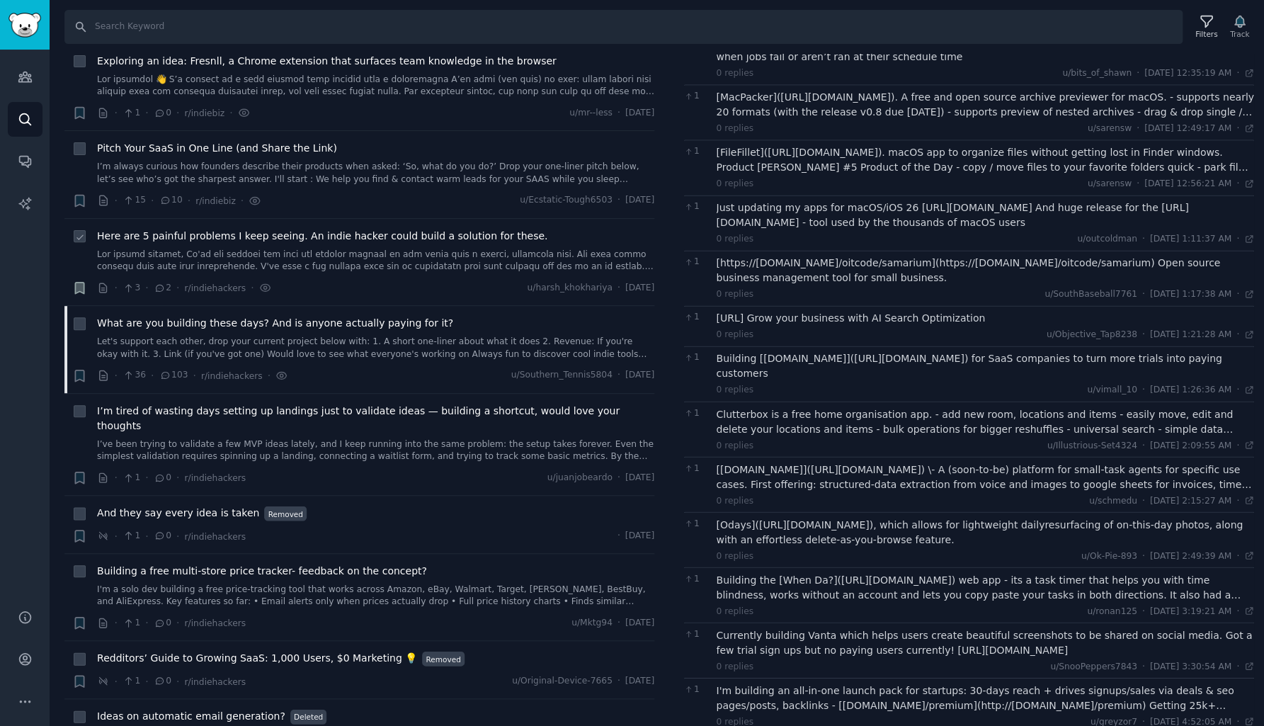
scroll to position [618, 0]
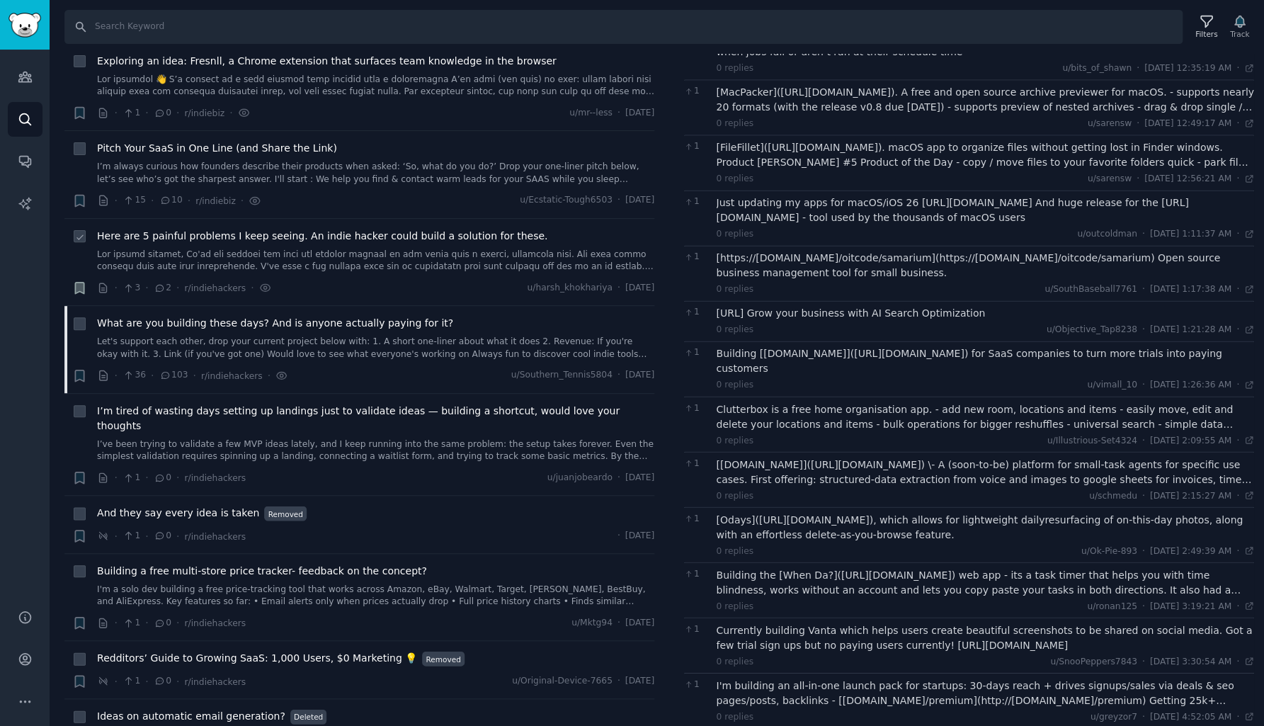
click at [909, 198] on div "Just updating my apps for macOS/iOS 26 [URL][DOMAIN_NAME] And huge release for …" at bounding box center [986, 210] width 538 height 30
drag, startPoint x: 903, startPoint y: 198, endPoint x: 992, endPoint y: 194, distance: 88.6
click at [992, 195] on div "Just updating my apps for macOS/iOS 26 [URL][DOMAIN_NAME] And huge release for …" at bounding box center [986, 210] width 538 height 30
drag, startPoint x: 891, startPoint y: 252, endPoint x: 1054, endPoint y: 250, distance: 162.9
click at [1054, 251] on div "[https://[DOMAIN_NAME]/oitcode/samarium](https://[DOMAIN_NAME]/oitcode/samarium…" at bounding box center [986, 266] width 538 height 30
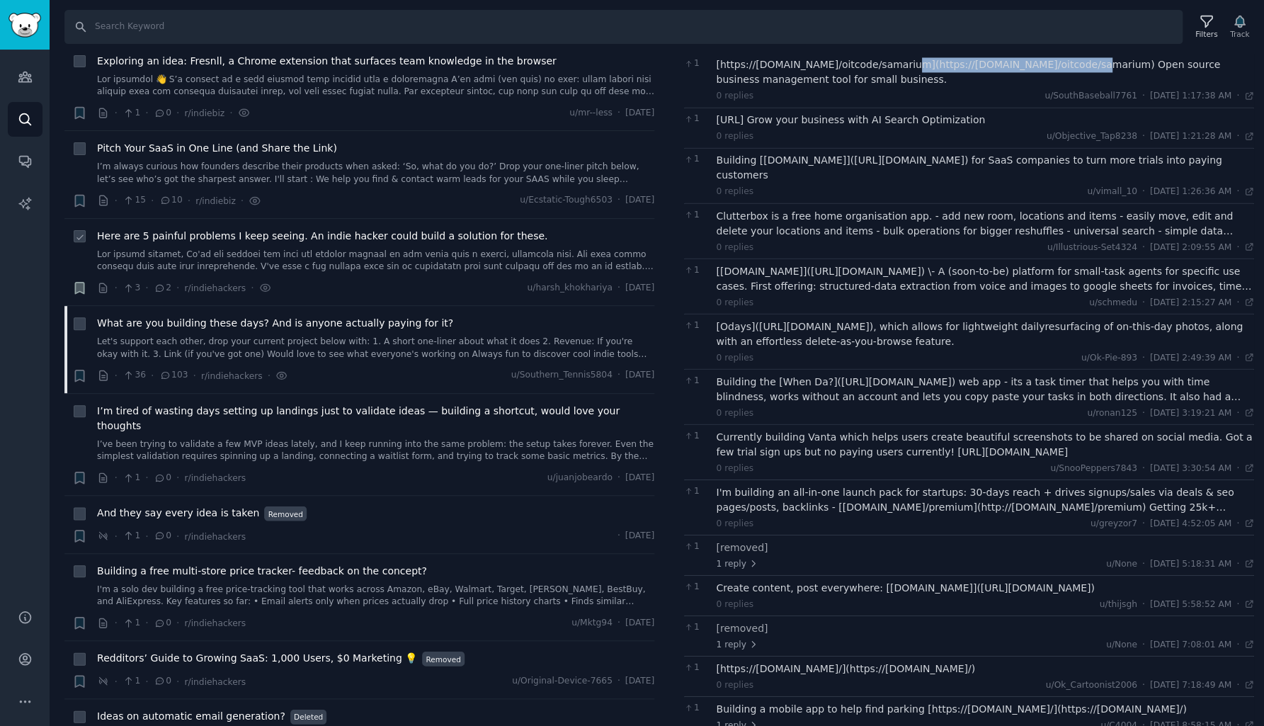
scroll to position [820, 0]
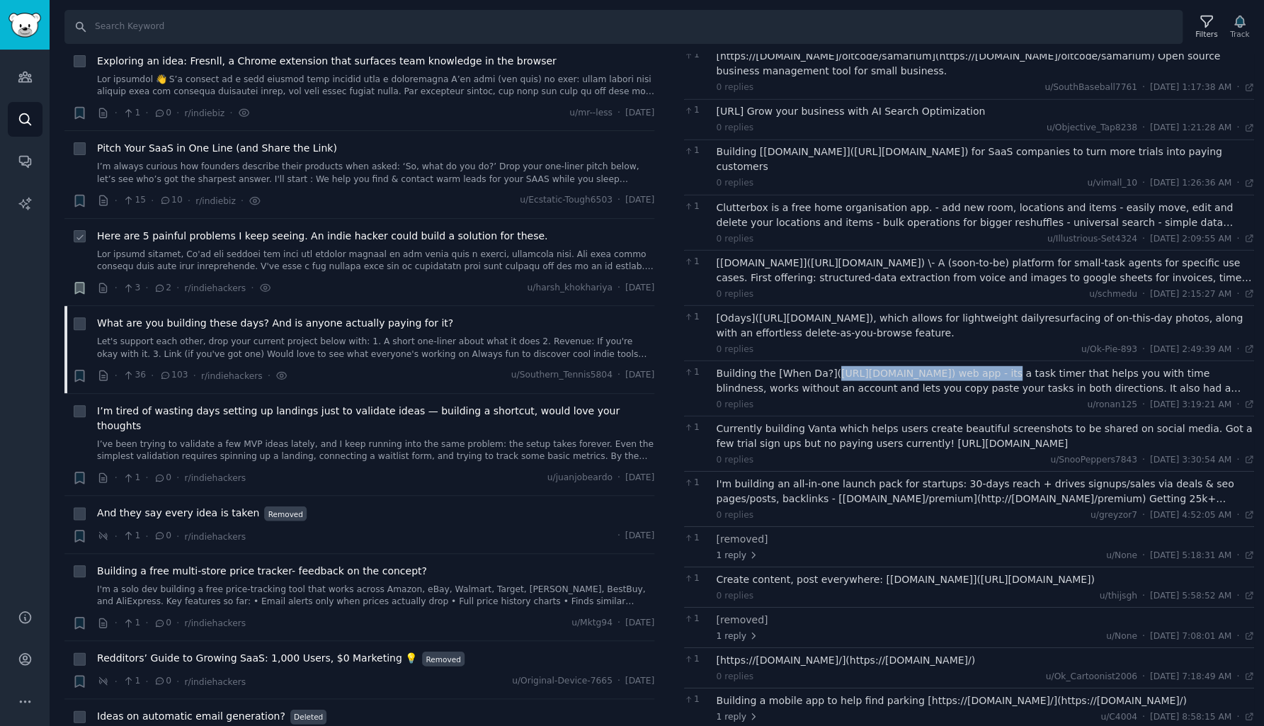
drag, startPoint x: 830, startPoint y: 353, endPoint x: 991, endPoint y: 354, distance: 160.7
click at [991, 365] on div "Building the [When Da?]([URL][DOMAIN_NAME]) web app - its a task timer that hel…" at bounding box center [986, 380] width 538 height 30
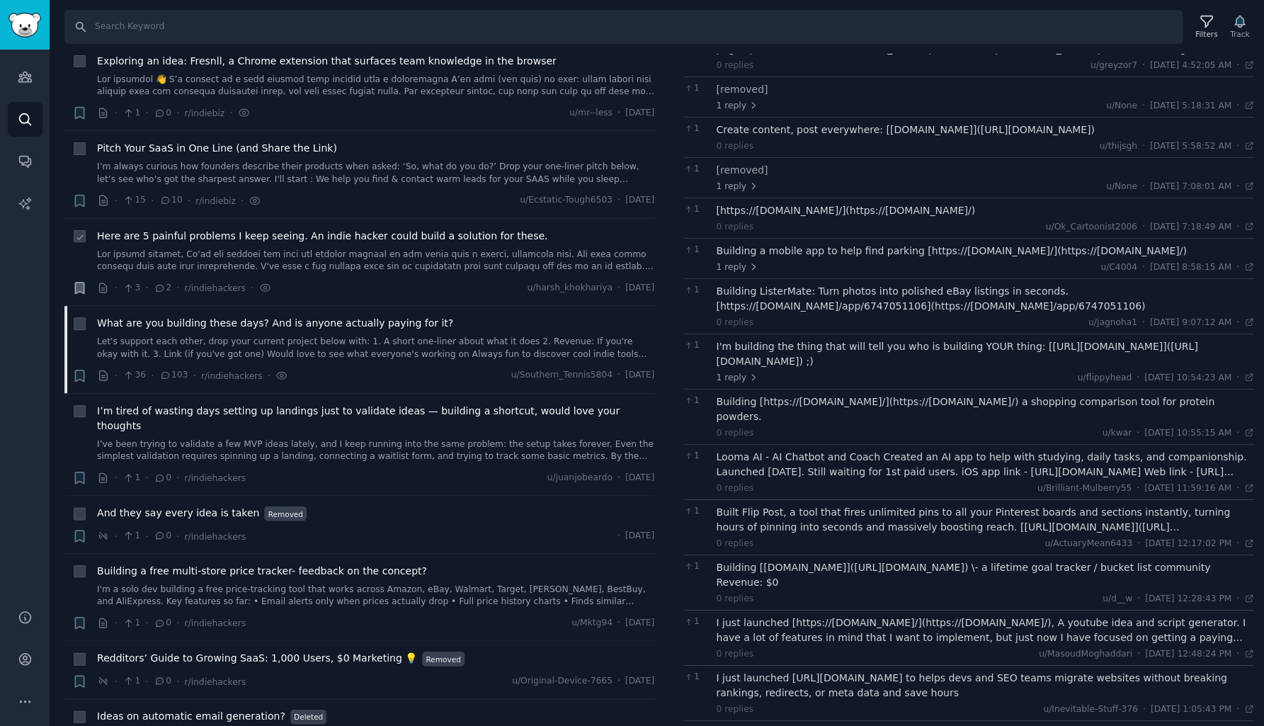
scroll to position [1289, 0]
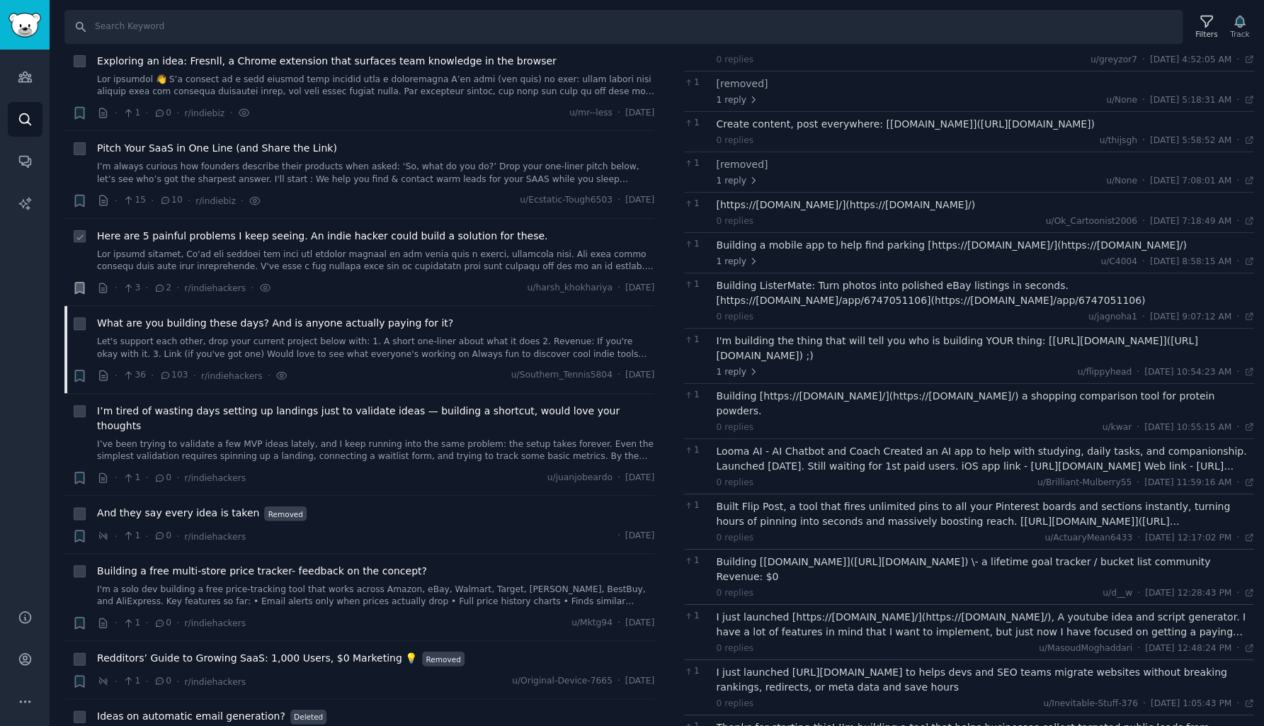
drag, startPoint x: 1015, startPoint y: 322, endPoint x: 1052, endPoint y: 319, distance: 37.6
click at [1052, 333] on div "I'm building the thing that will tell you who is building YOUR thing: [[URL][DO…" at bounding box center [986, 348] width 538 height 30
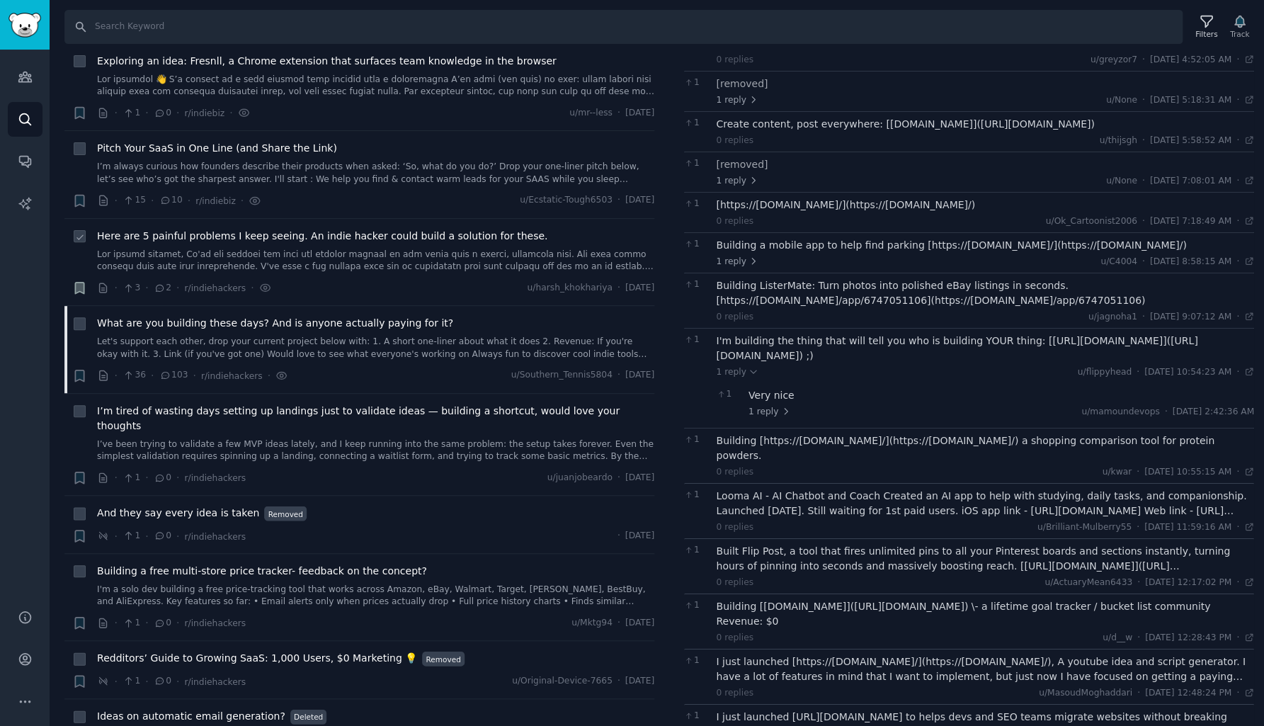
click at [1226, 333] on div "I'm building the thing that will tell you who is building YOUR thing: [[URL][DO…" at bounding box center [986, 348] width 538 height 30
drag, startPoint x: 1190, startPoint y: 322, endPoint x: 1156, endPoint y: 324, distance: 33.3
click at [1156, 333] on div "I'm building the thing that will tell you who is building YOUR thing: [[URL][DO…" at bounding box center [986, 377] width 538 height 89
click at [1101, 366] on div "u/flippyhead · [DATE] 10:54:23 AM Wed 9/17/2025 ·" at bounding box center [1166, 372] width 176 height 13
drag, startPoint x: 1100, startPoint y: 319, endPoint x: 1016, endPoint y: 319, distance: 83.6
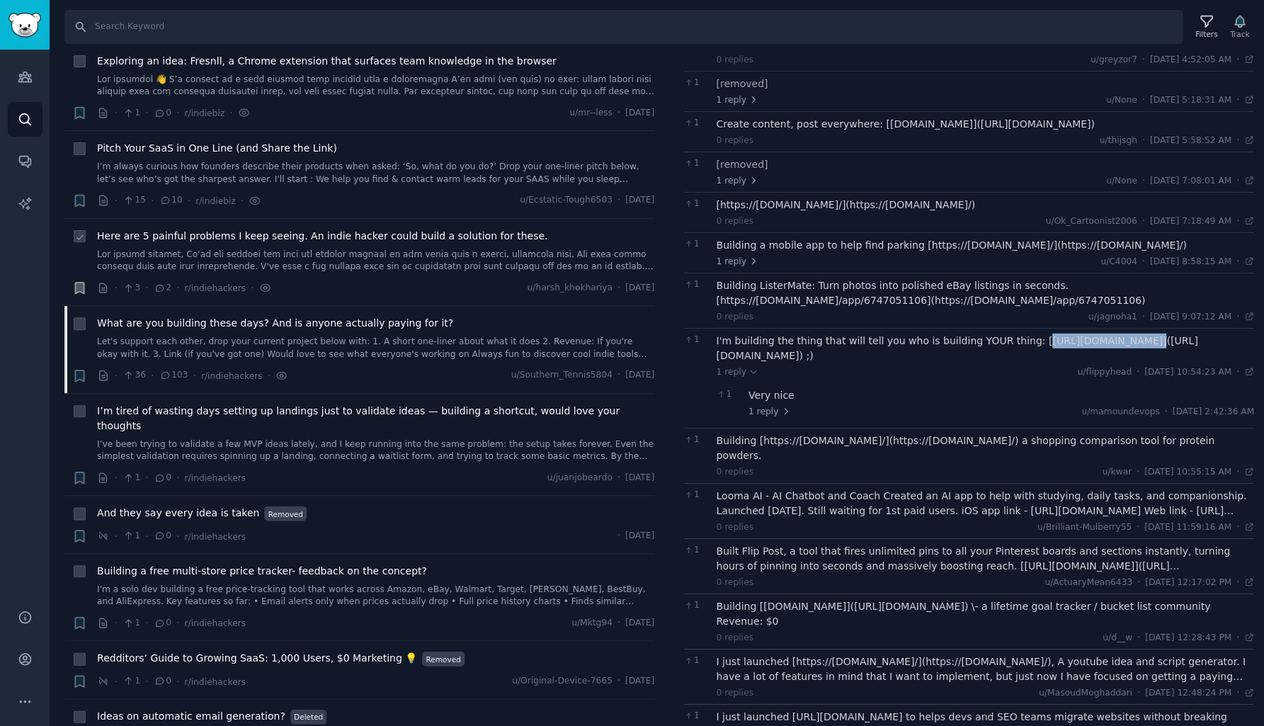
click at [1016, 333] on div "I'm building the thing that will tell you who is building YOUR thing: [[URL][DO…" at bounding box center [986, 348] width 538 height 30
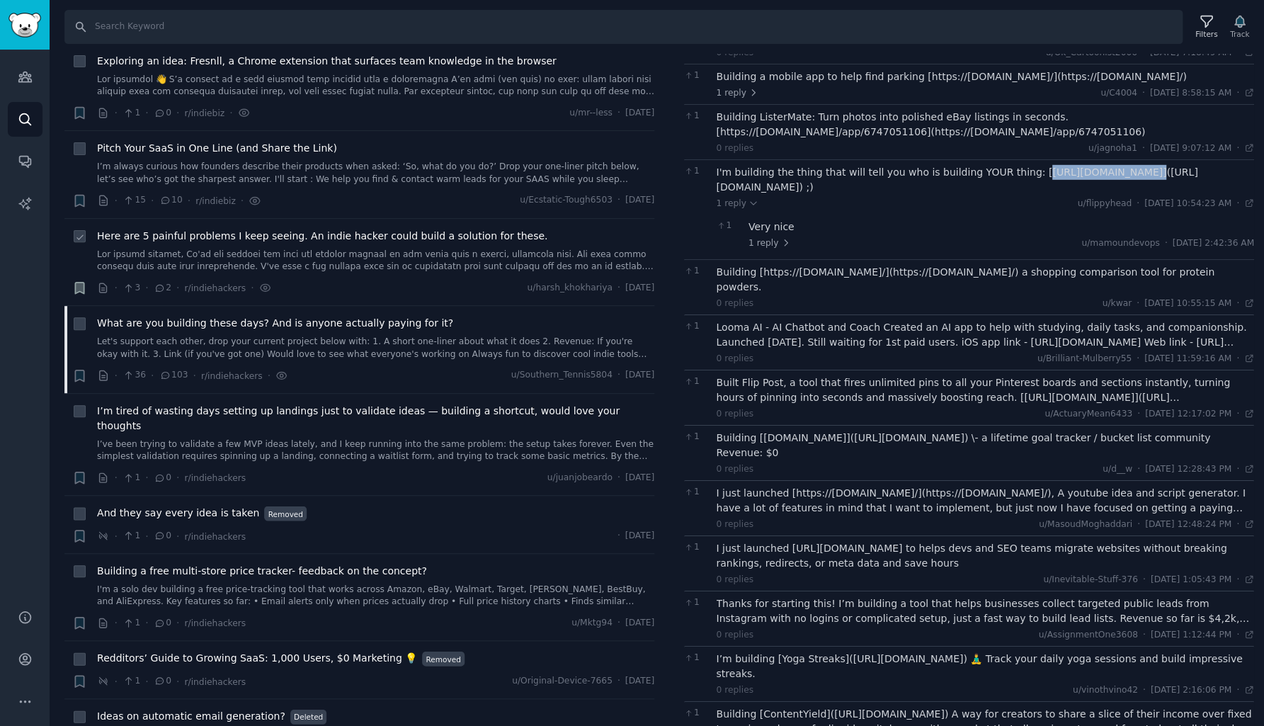
scroll to position [1460, 0]
click at [84, 370] on icon "button" at bounding box center [79, 375] width 8 height 11
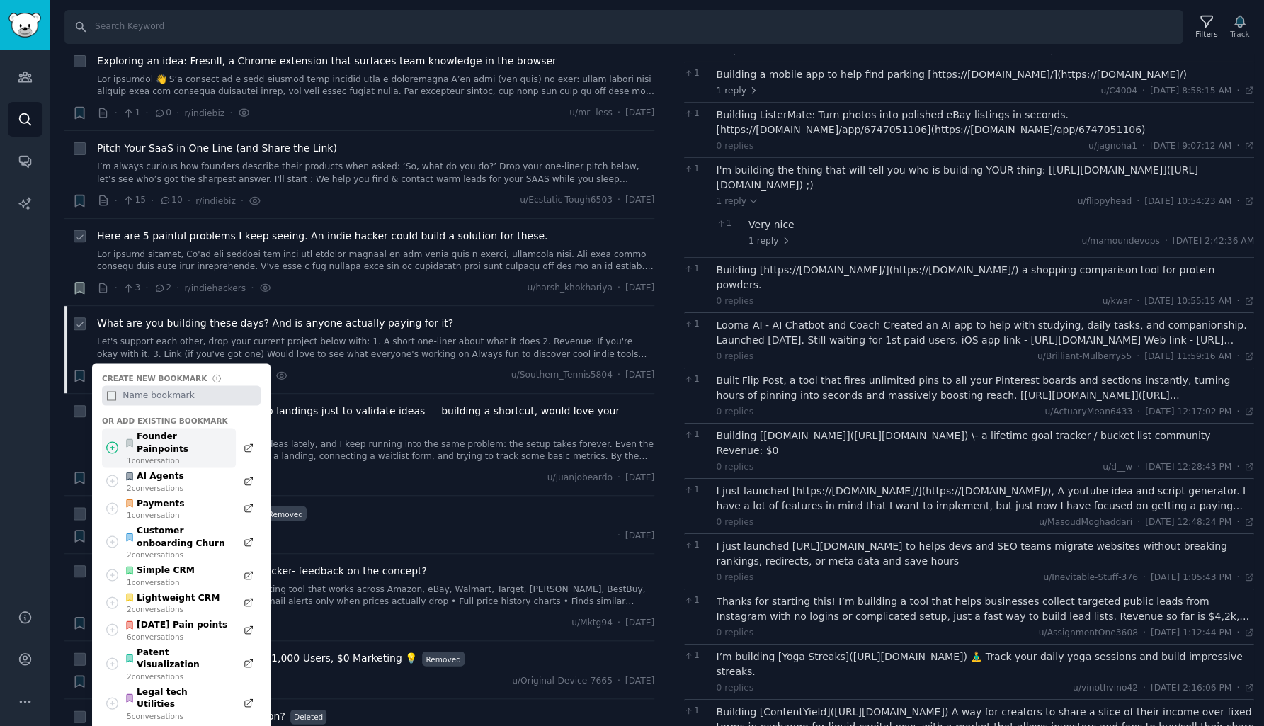
click at [142, 430] on div "Founder Painpoints" at bounding box center [177, 442] width 104 height 25
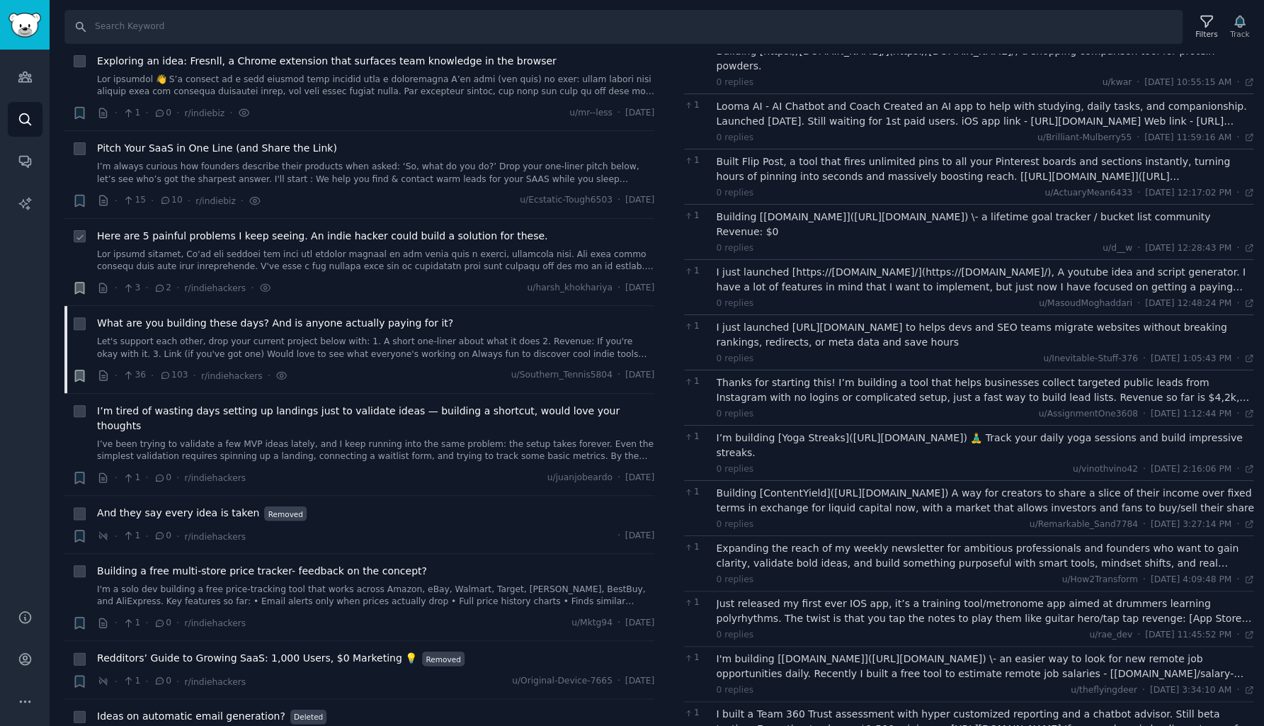
scroll to position [1685, 0]
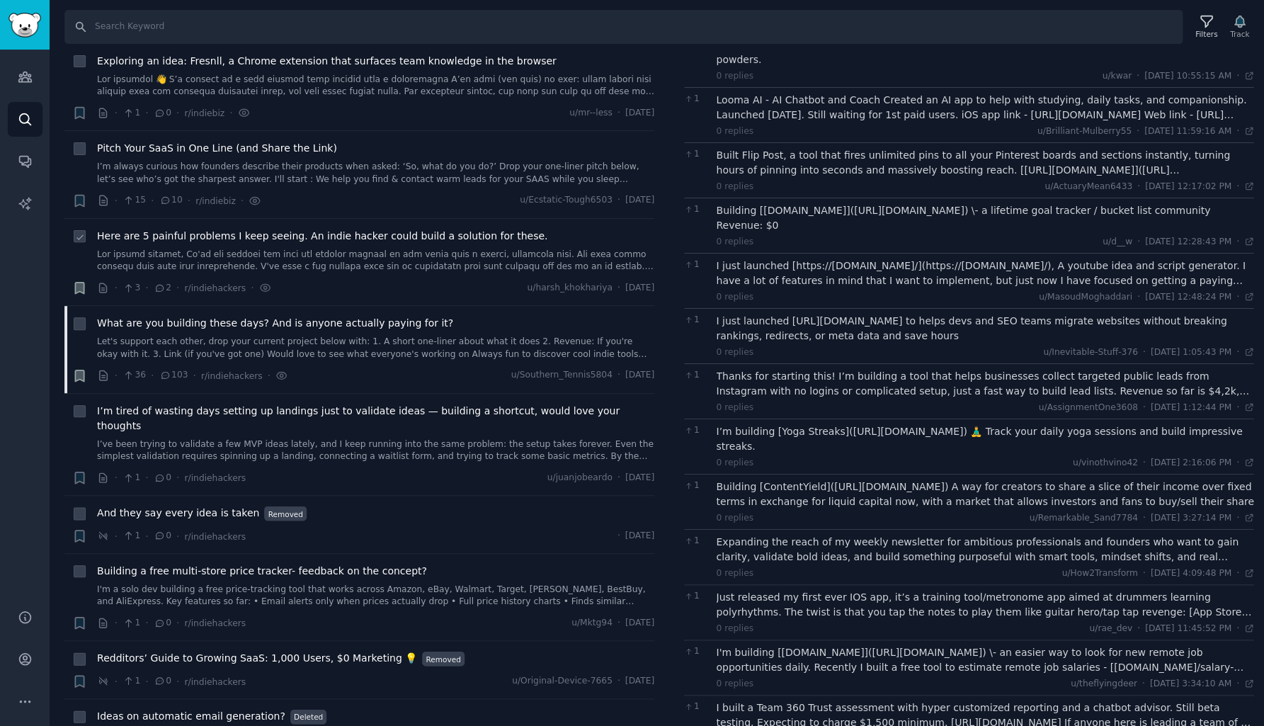
click at [944, 258] on div "I just launched [https://[DOMAIN_NAME]/](https://[DOMAIN_NAME]/), A youtube ide…" at bounding box center [986, 273] width 538 height 30
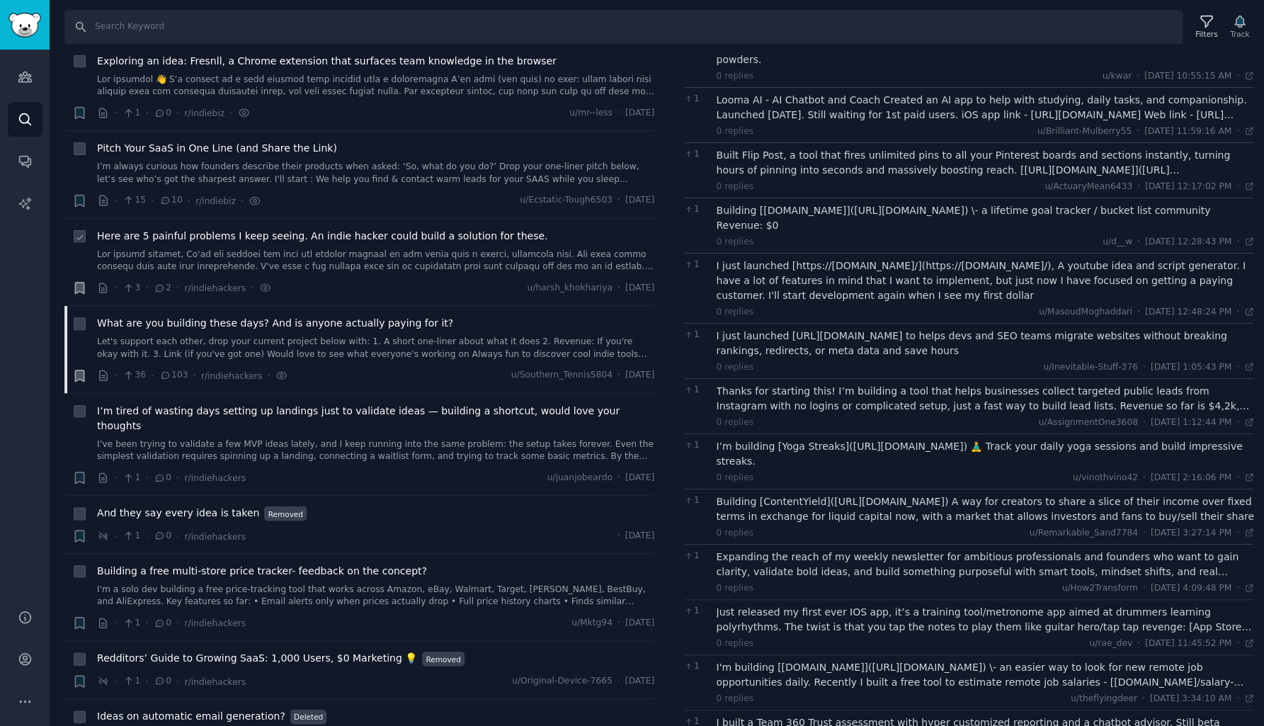
click at [944, 258] on div "I just launched [https://[DOMAIN_NAME]/](https://[DOMAIN_NAME]/), A youtube ide…" at bounding box center [986, 280] width 538 height 45
click at [896, 329] on div "I just launched [URL][DOMAIN_NAME] to helps devs and SEO teams migrate websites…" at bounding box center [986, 344] width 538 height 30
click at [954, 384] on div "Thanks for starting this! I’m building a tool that helps businesses collect tar…" at bounding box center [986, 399] width 538 height 30
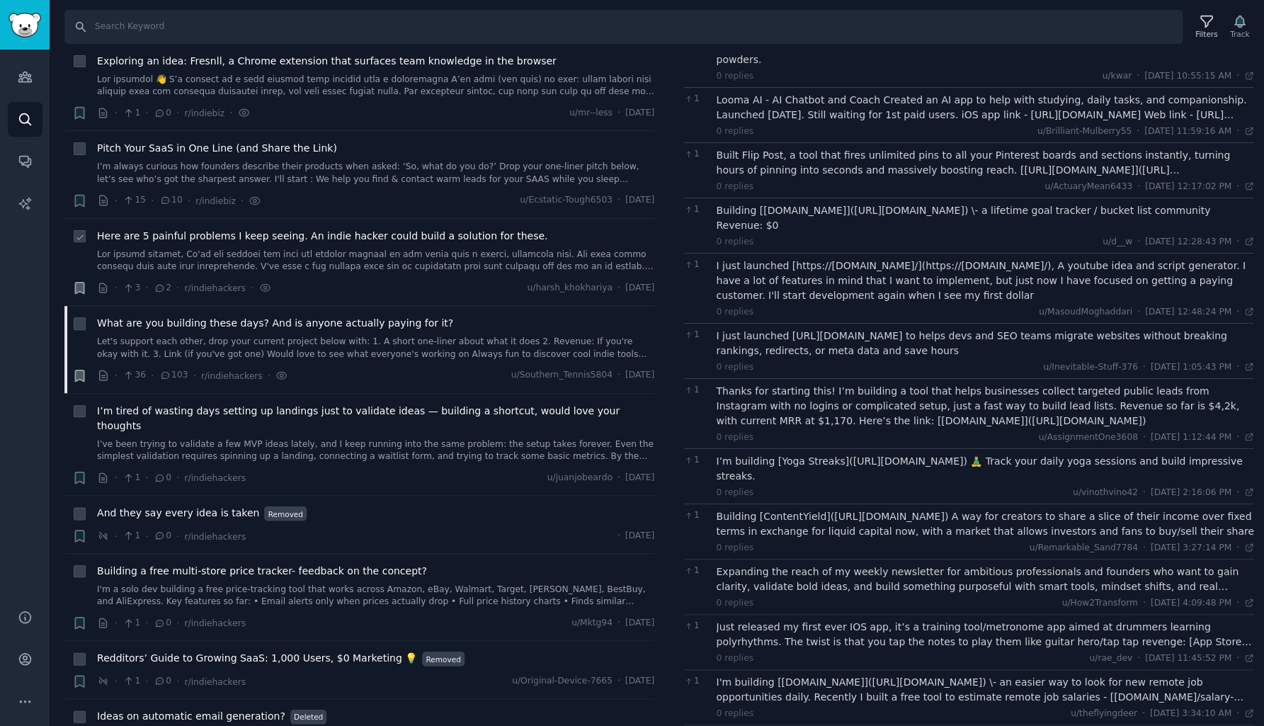
drag, startPoint x: 865, startPoint y: 365, endPoint x: 959, endPoint y: 363, distance: 94.2
click at [959, 384] on div "Thanks for starting this! I’m building a tool that helps businesses collect tar…" at bounding box center [986, 406] width 538 height 45
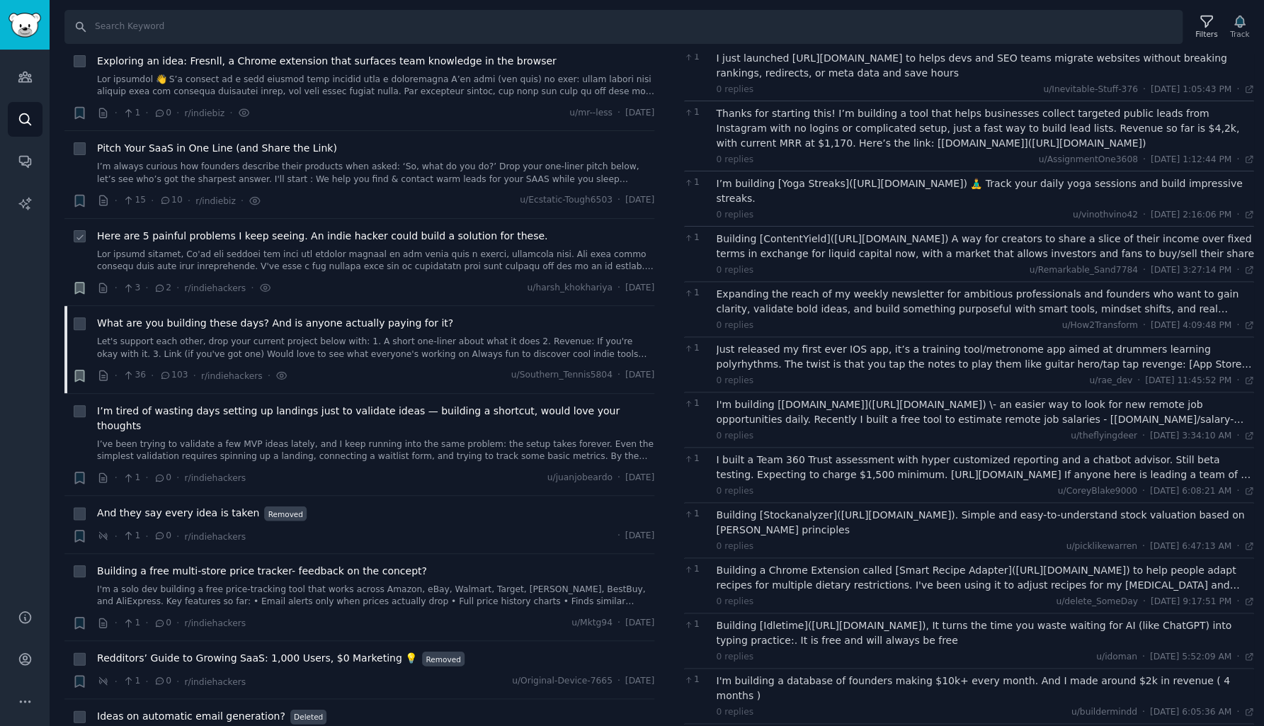
scroll to position [1967, 0]
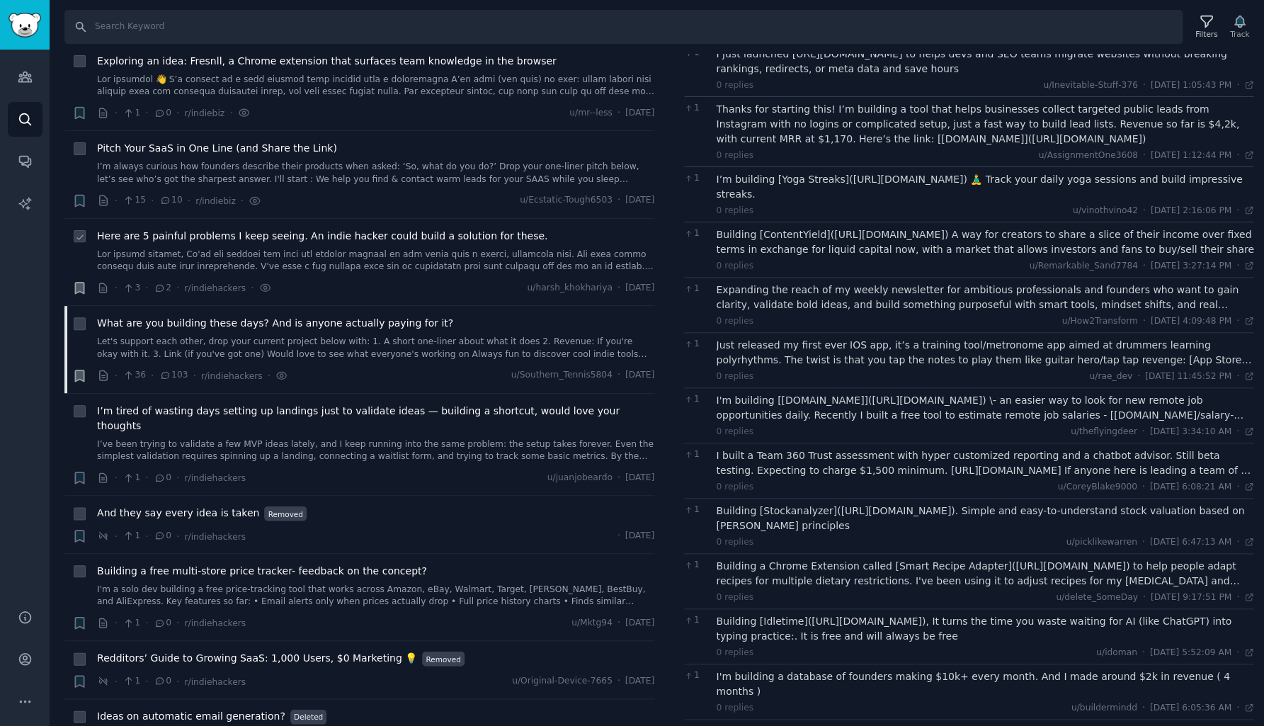
click at [891, 283] on div "Expanding the reach of my weekly newsletter for ambitious professionals and fou…" at bounding box center [986, 298] width 538 height 30
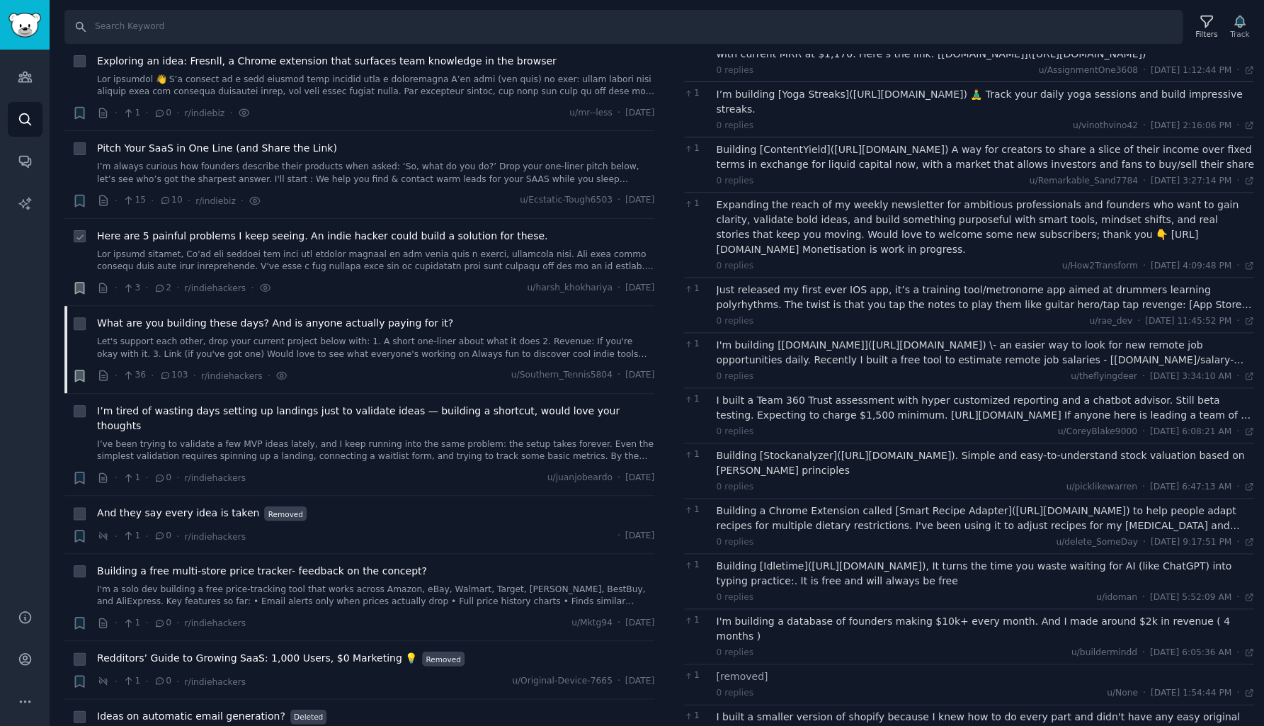
scroll to position [2056, 0]
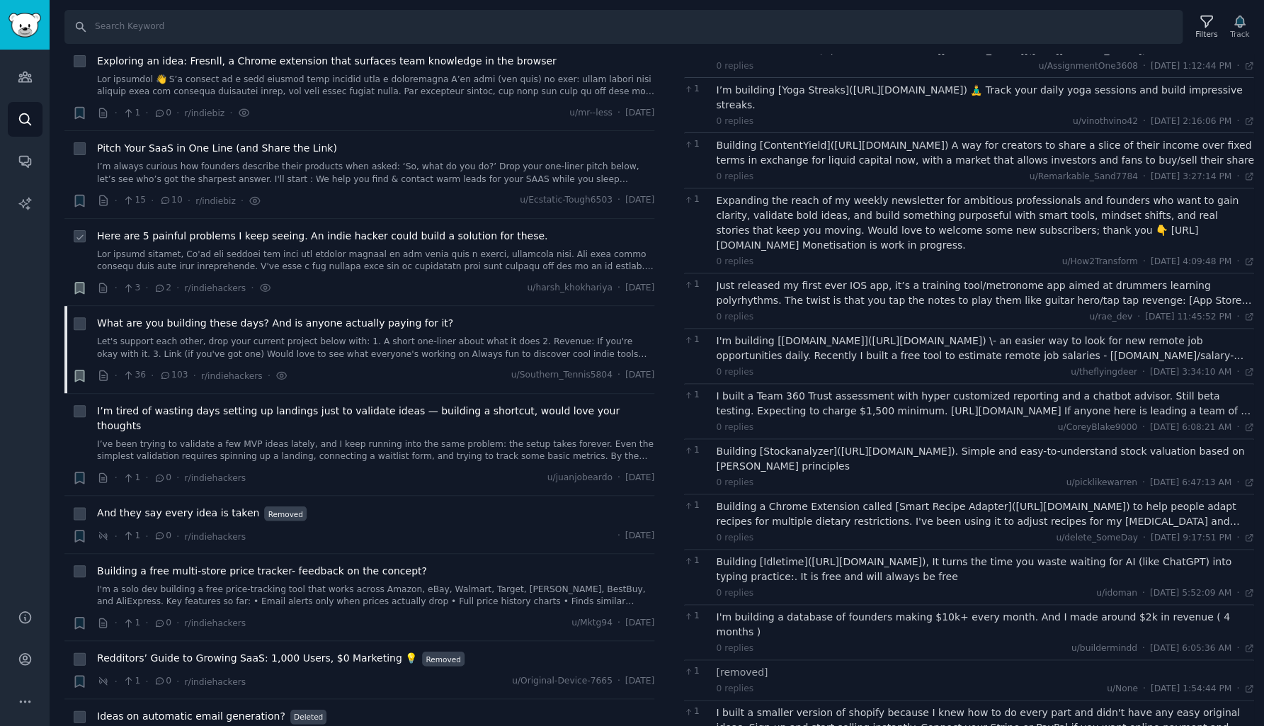
click at [871, 278] on div "Just released my first ever IOS app, it’s a training tool/metronome app aimed a…" at bounding box center [986, 293] width 538 height 30
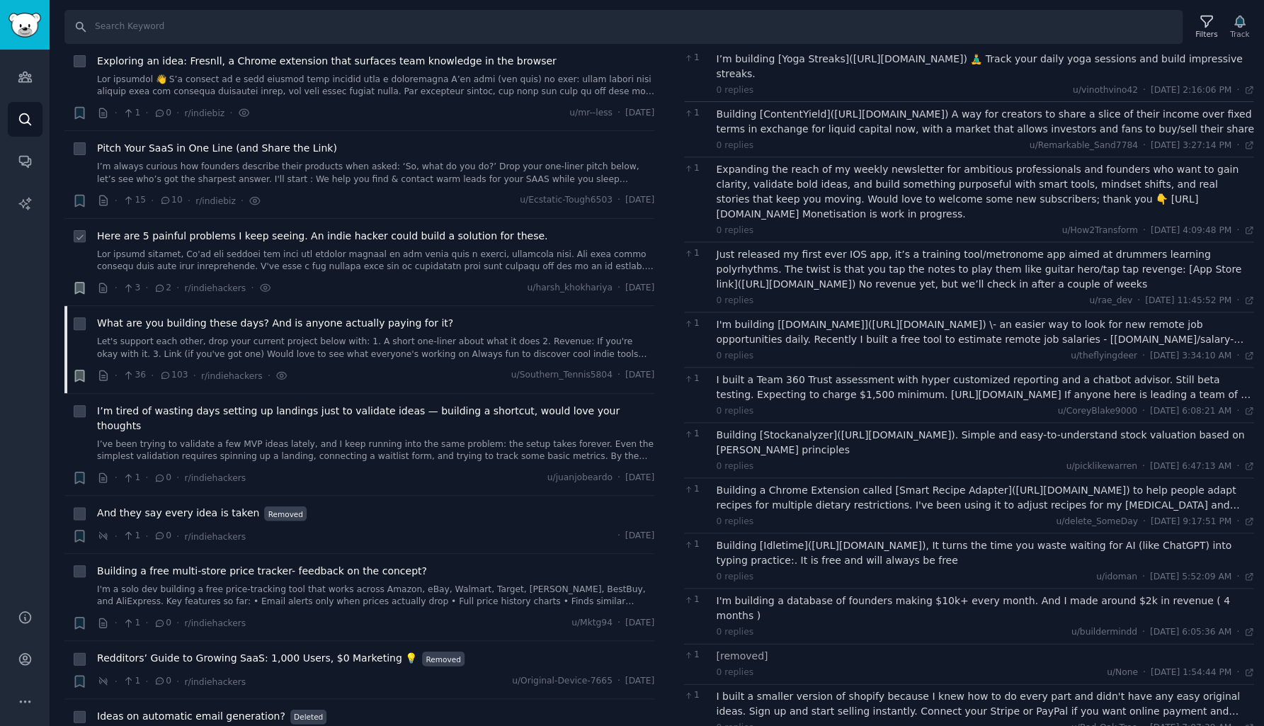
scroll to position [2121, 0]
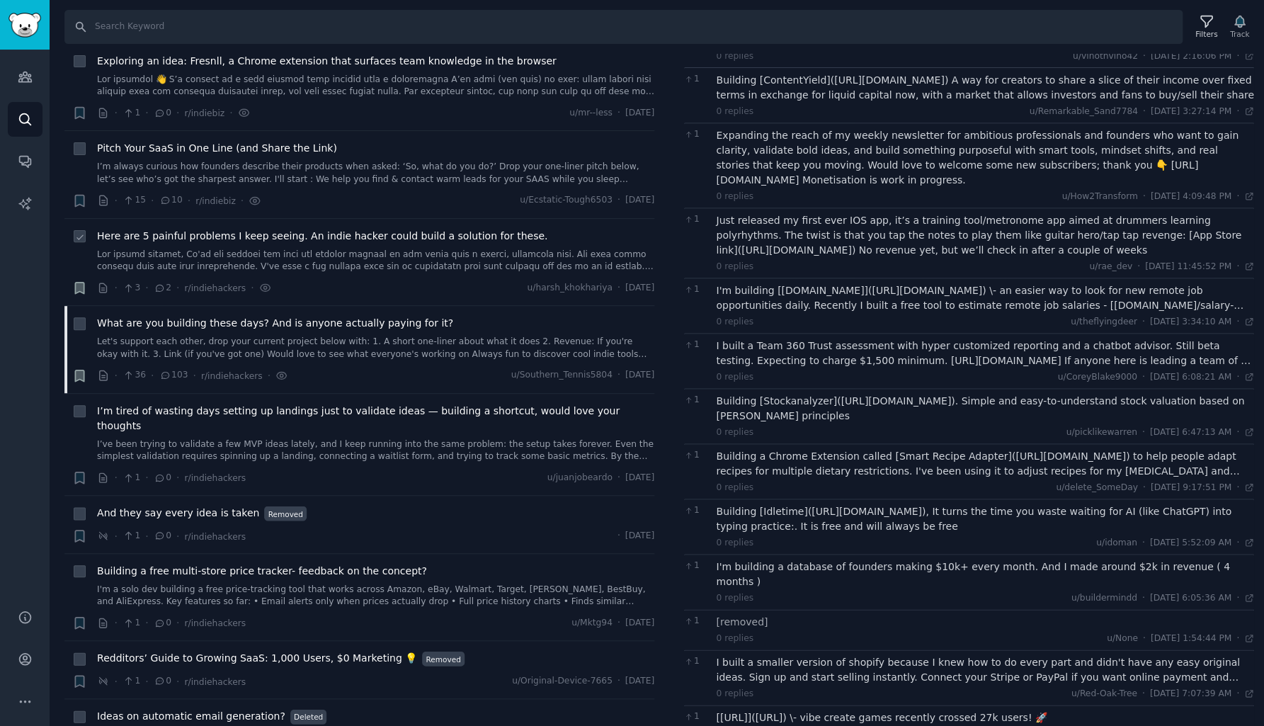
click at [887, 283] on div "I'm building [[DOMAIN_NAME]]([URL][DOMAIN_NAME]) \- an easier way to look for n…" at bounding box center [986, 298] width 538 height 30
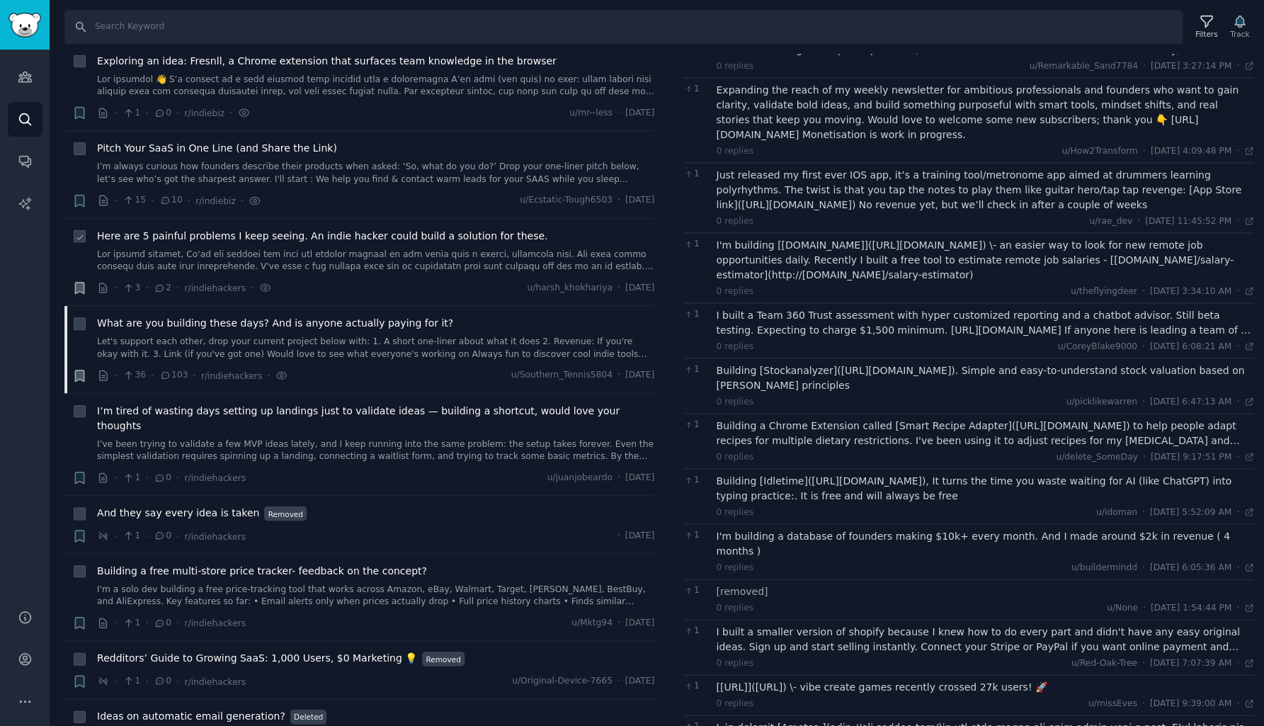
scroll to position [2171, 0]
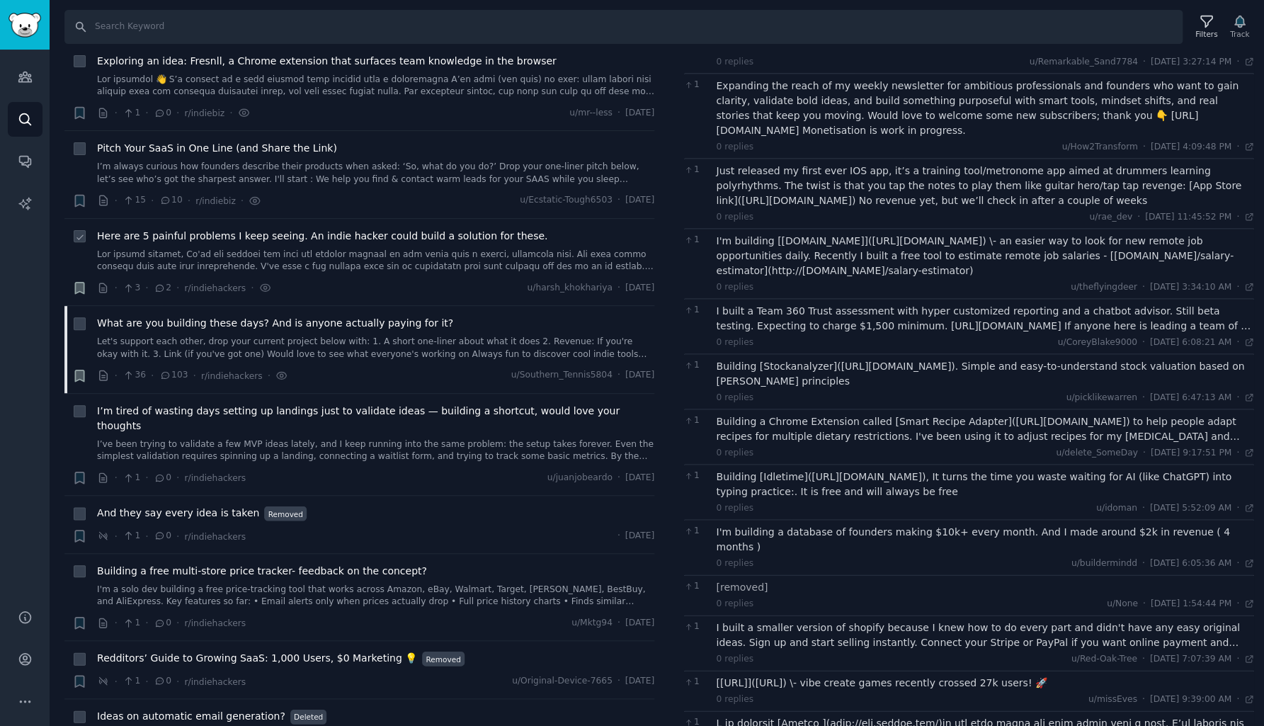
click at [887, 304] on div "I built a Team 360 Trust assessment with hyper customized reporting and a chatb…" at bounding box center [986, 319] width 538 height 30
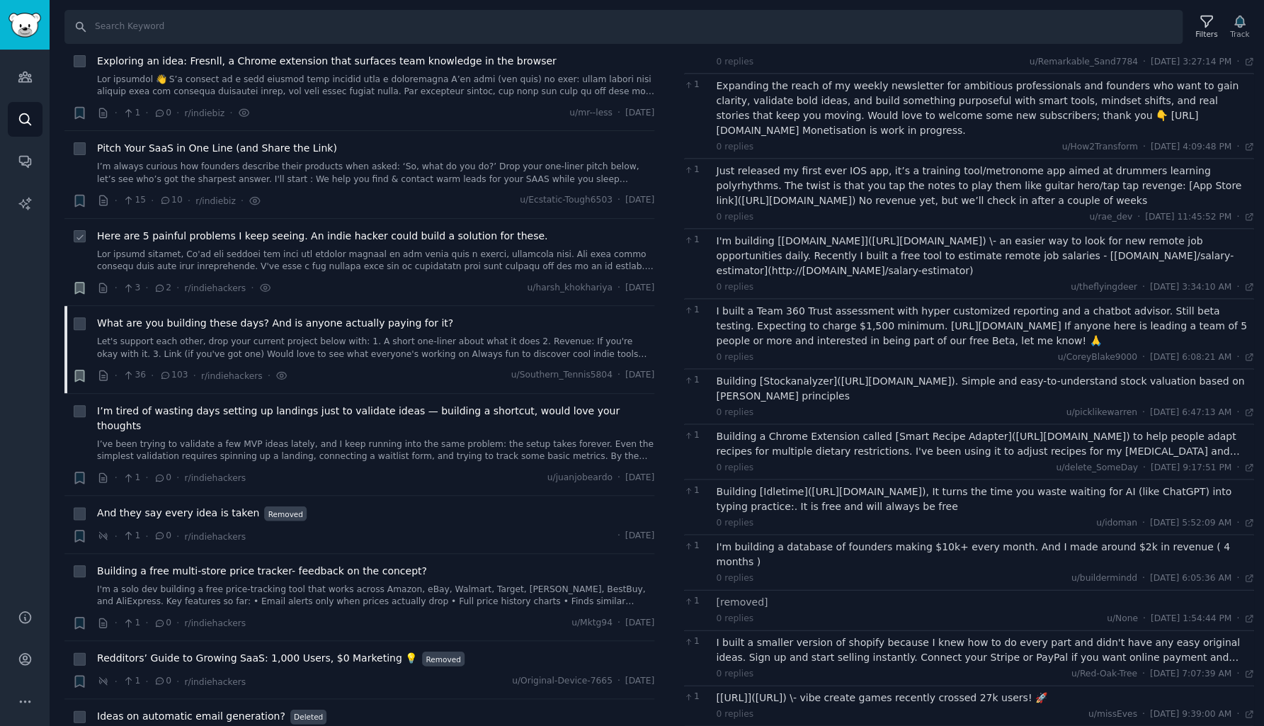
click at [937, 374] on div "Building [Stockanalyzer]([URL][DOMAIN_NAME]). Simple and easy-to-understand sto…" at bounding box center [986, 389] width 538 height 30
click at [933, 374] on div "Building [Stockanalyzer]([URL][DOMAIN_NAME]). Simple and easy-to-understand sto…" at bounding box center [986, 389] width 538 height 30
click at [911, 429] on div "Building a Chrome Extension called [Smart Recipe Adapter]([URL][DOMAIN_NAME]) t…" at bounding box center [986, 444] width 538 height 30
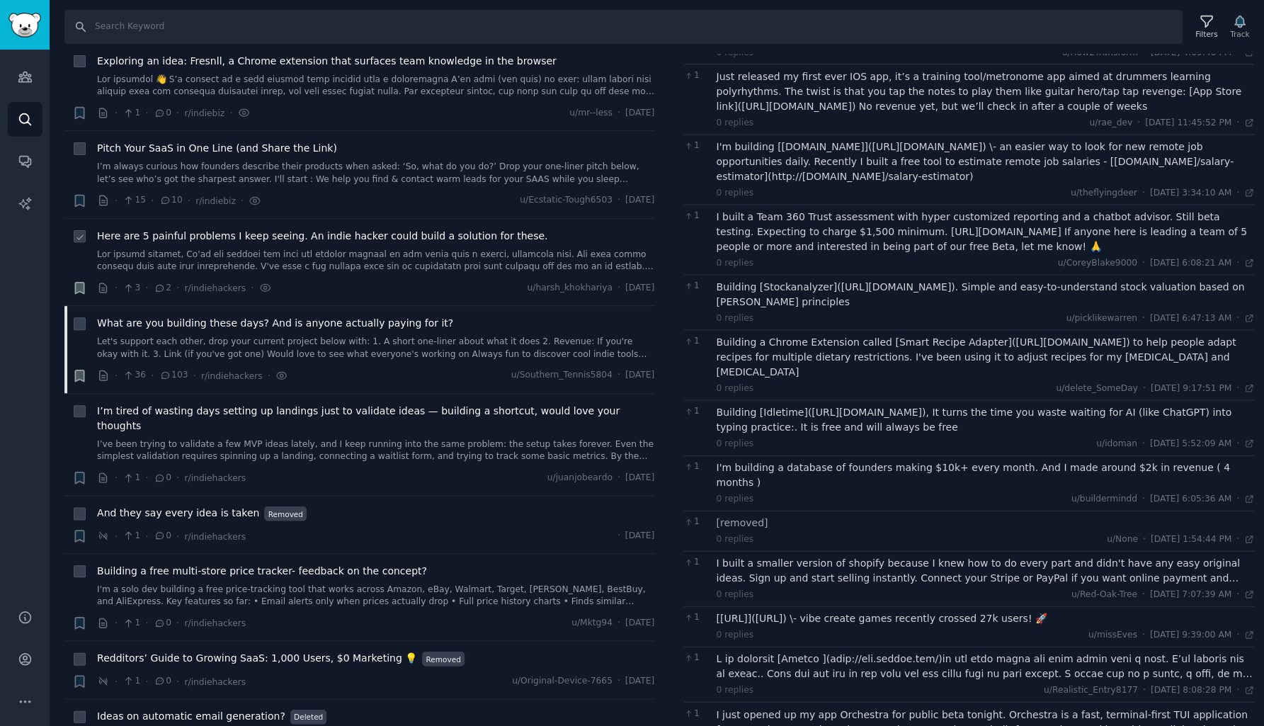
scroll to position [2264, 0]
click at [920, 406] on div "Building [Idletime]([URL][DOMAIN_NAME]), It turns the time you waste waiting fo…" at bounding box center [986, 421] width 538 height 30
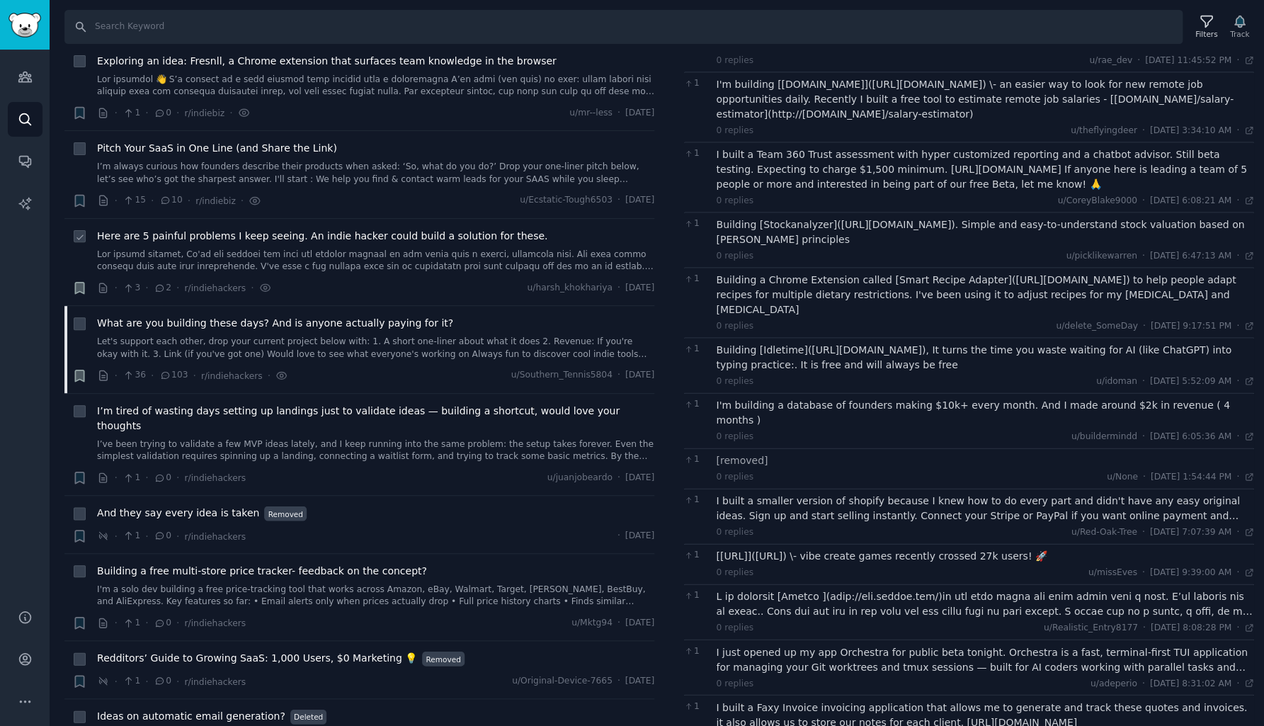
scroll to position [2330, 0]
click at [844, 396] on div "I'm building a database of founders making $10k+ every month. And I made around…" at bounding box center [986, 411] width 538 height 30
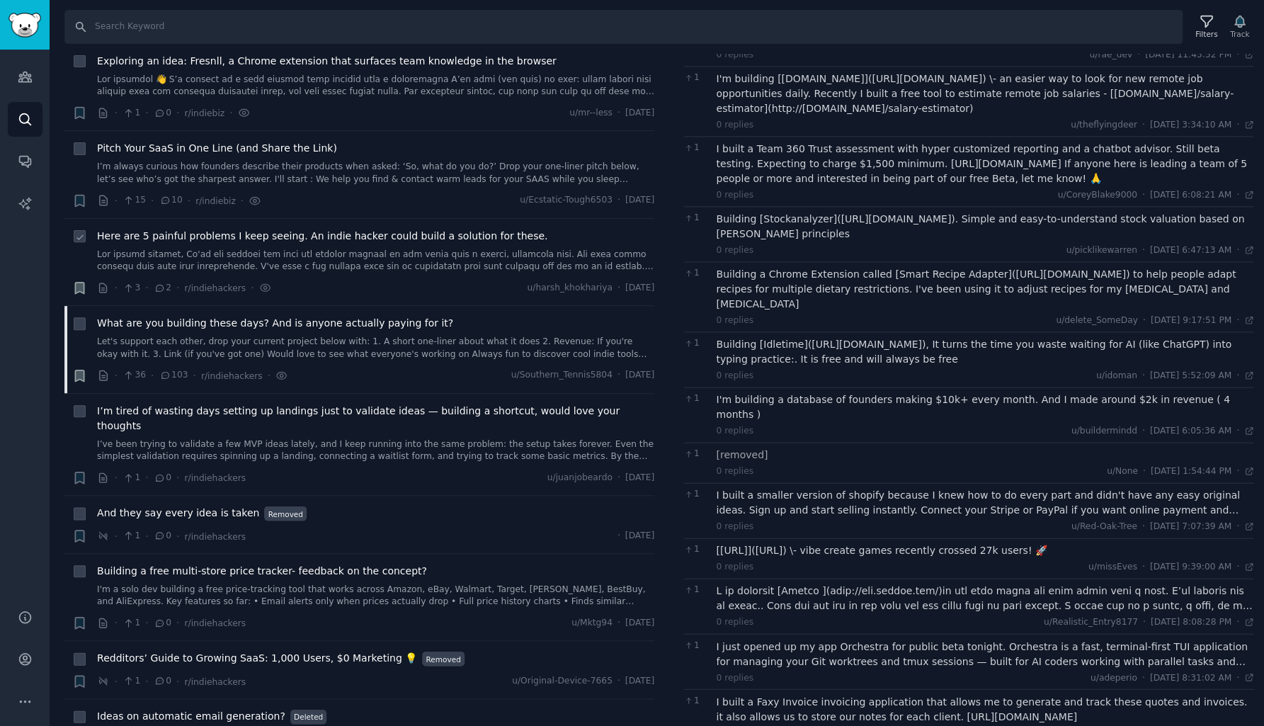
click at [856, 392] on div "I'm building a database of founders making $10k+ every month. And I made around…" at bounding box center [986, 407] width 538 height 30
click at [829, 392] on div "I'm building a database of founders making $10k+ every month. And I made around…" at bounding box center [986, 407] width 538 height 30
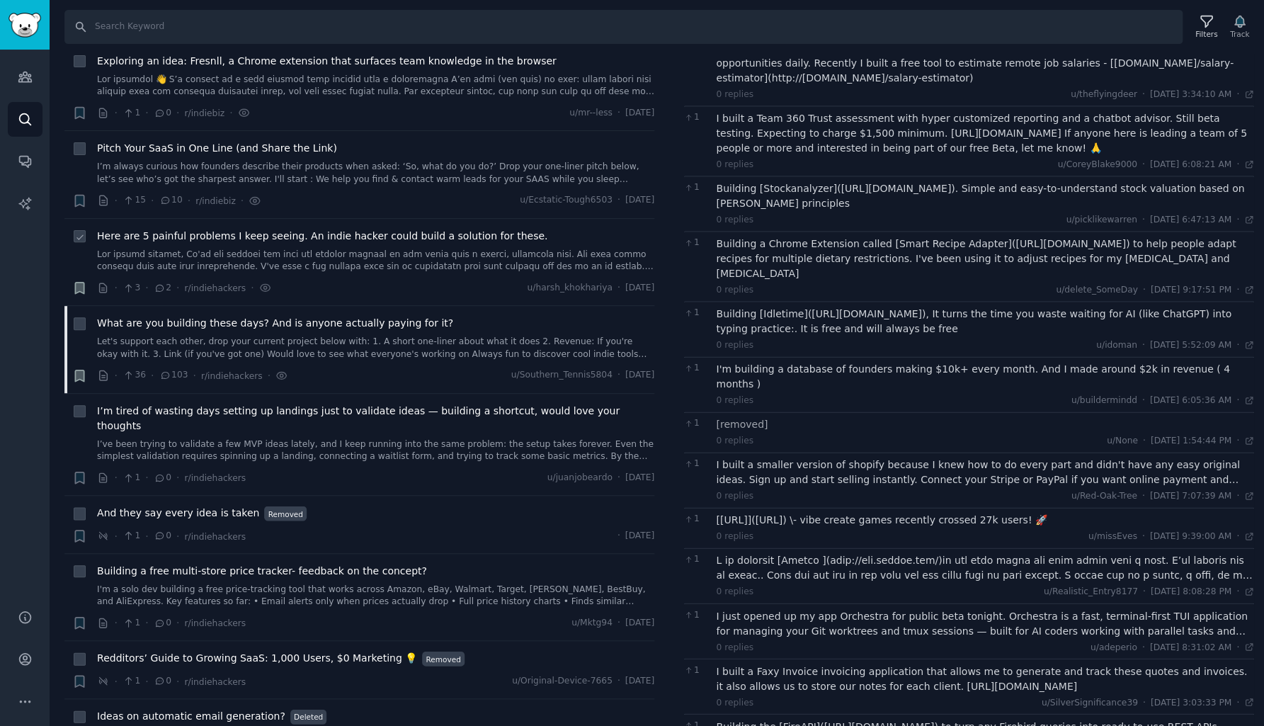
scroll to position [2381, 0]
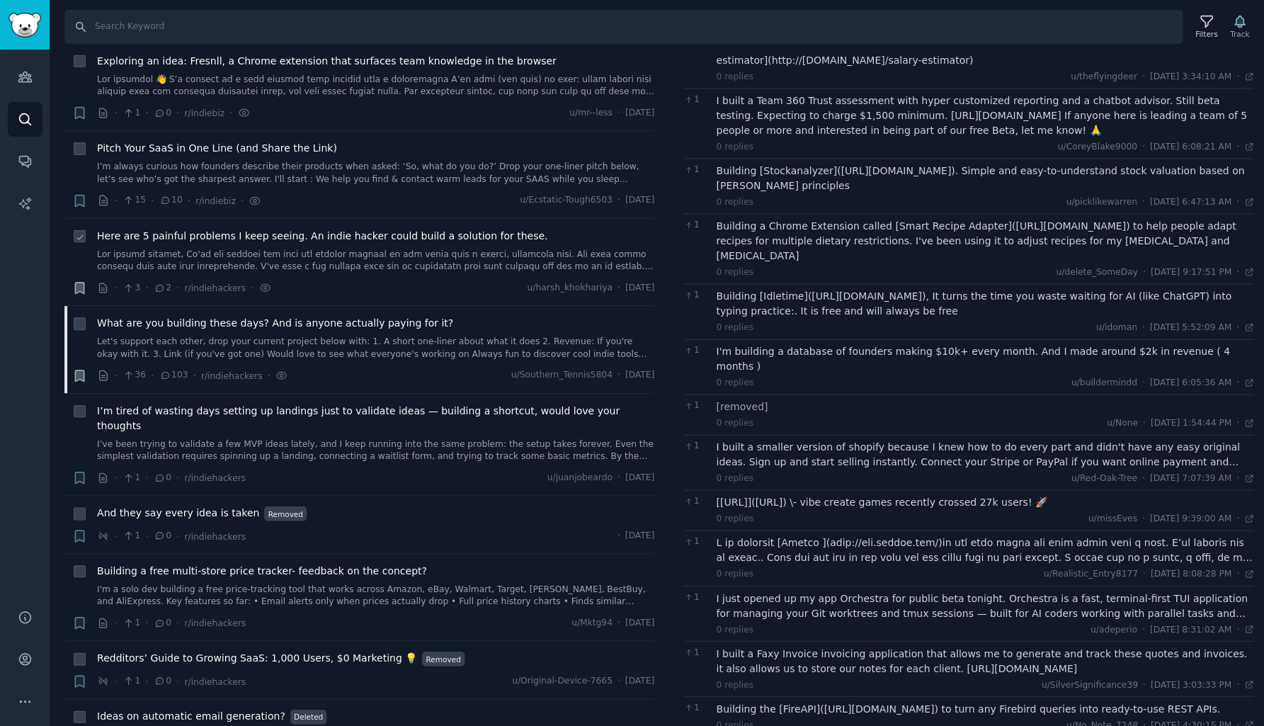
click at [884, 440] on div "I built a smaller version of shopify because I knew how to do every part and di…" at bounding box center [986, 455] width 538 height 30
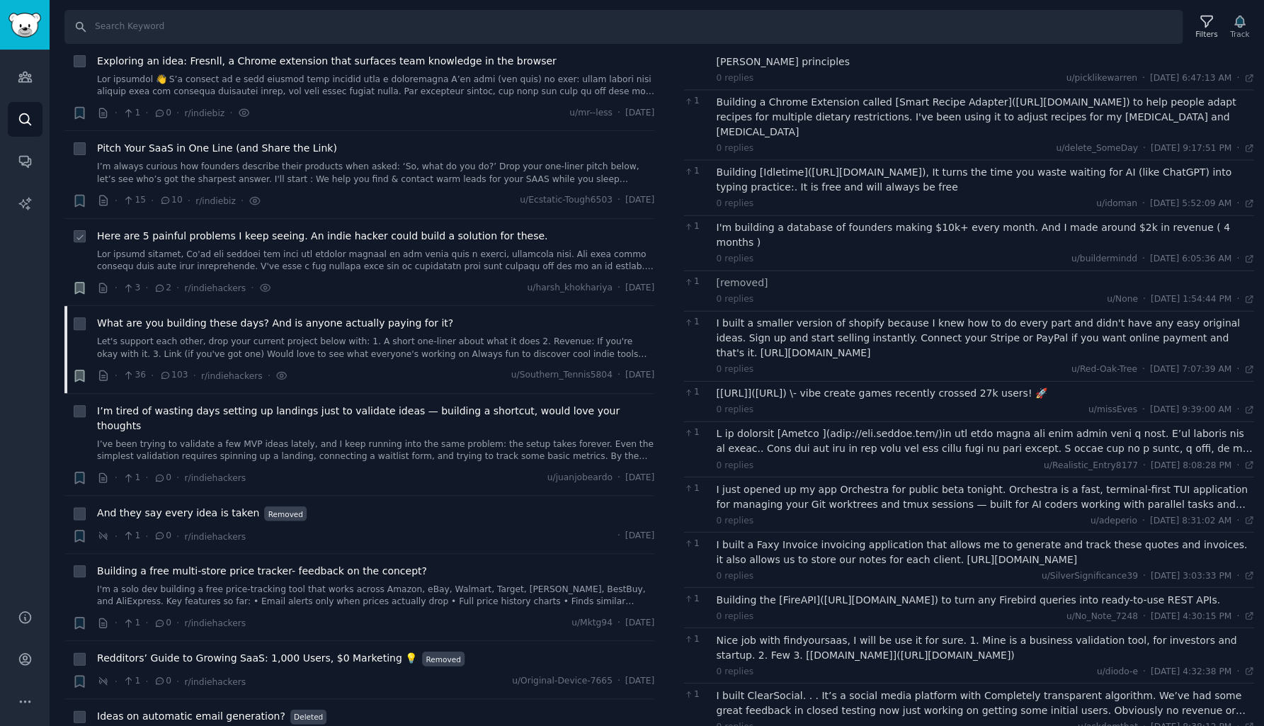
scroll to position [2504, 0]
click at [882, 427] on div at bounding box center [986, 442] width 538 height 30
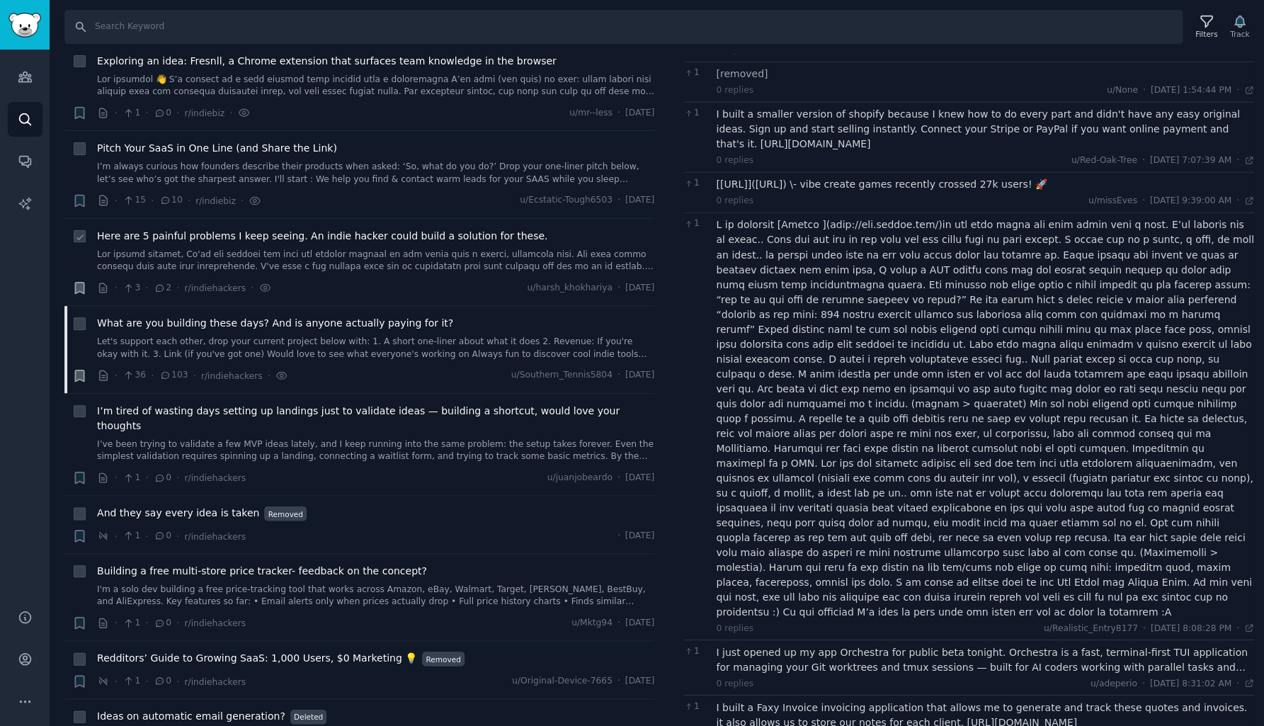
scroll to position [2715, 0]
click at [824, 216] on div at bounding box center [986, 416] width 538 height 401
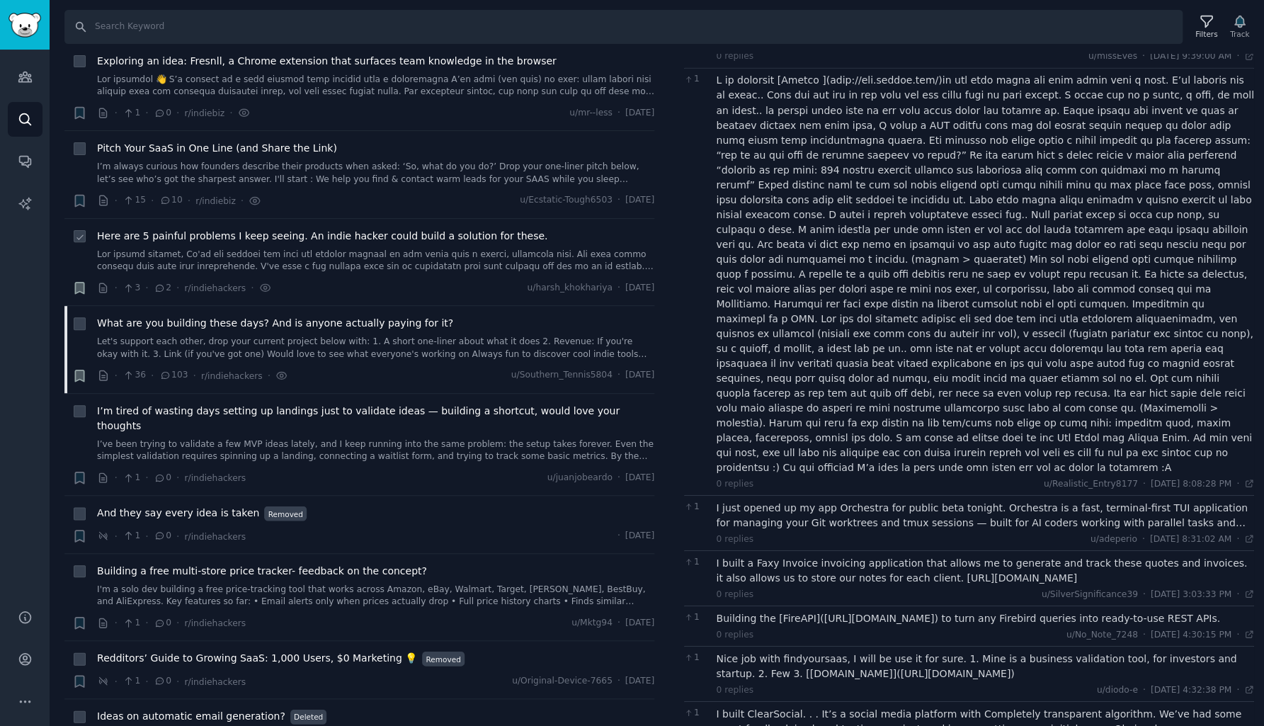
scroll to position [0, 0]
click at [819, 500] on div "I just opened up my app Orchestra for public beta tonight. Orchestra is a fast,…" at bounding box center [986, 515] width 538 height 30
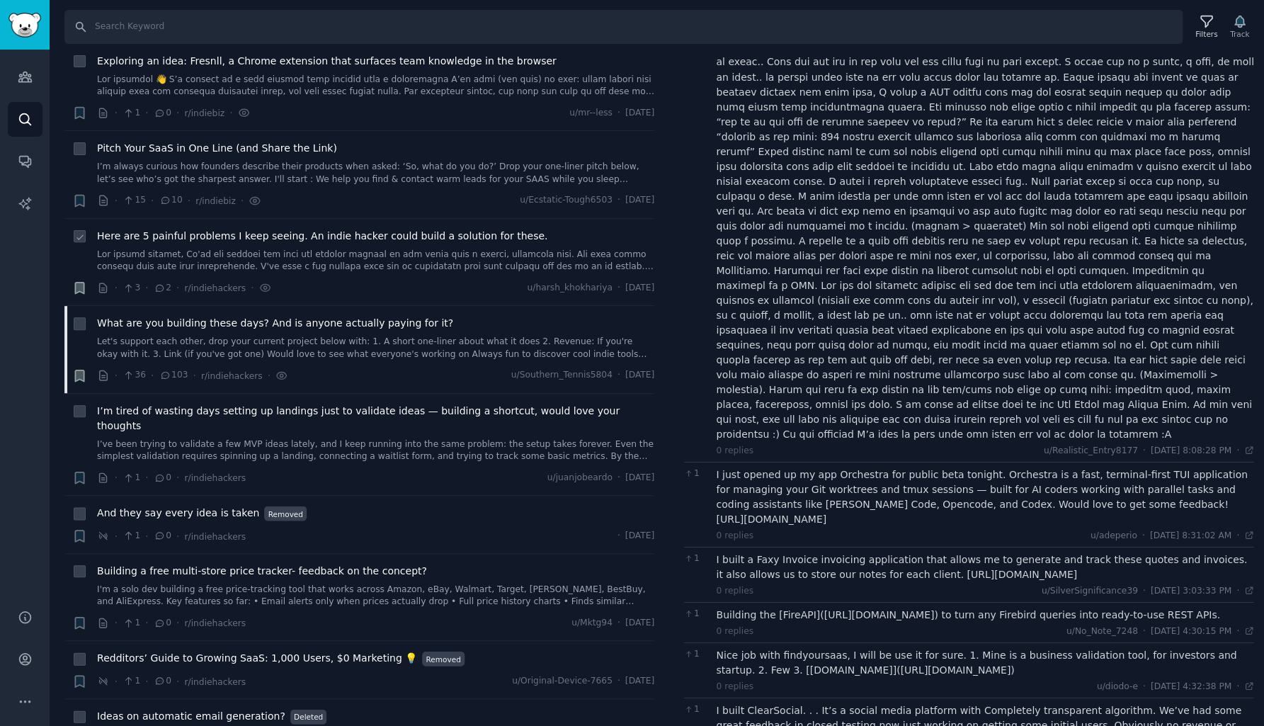
scroll to position [2888, 0]
click at [883, 555] on div "I built a Faxy Invoice invoicing application that allows me to generate and tra…" at bounding box center [986, 570] width 538 height 30
drag, startPoint x: 881, startPoint y: 481, endPoint x: 1078, endPoint y: 484, distance: 196.9
click at [1078, 555] on div "I built a Faxy Invoice invoicing application that allows me to generate and tra…" at bounding box center [986, 570] width 538 height 30
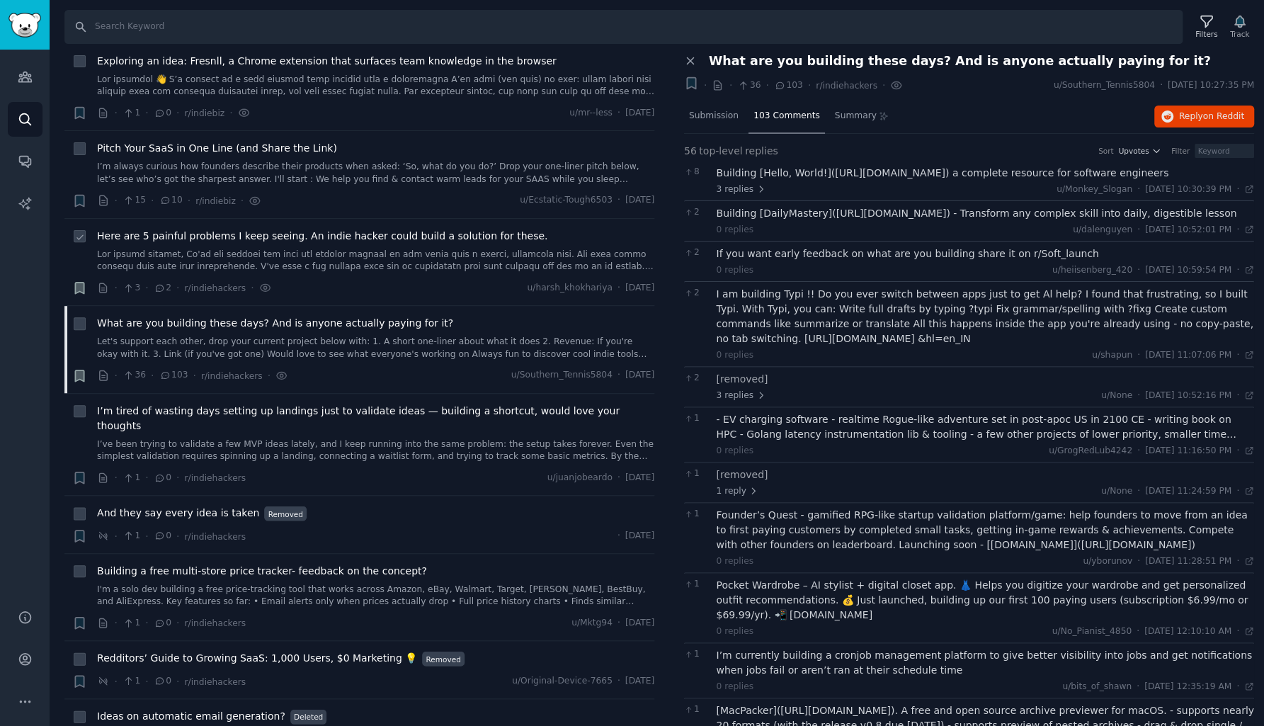
scroll to position [0, 0]
click at [1209, 115] on span "on Reddit" at bounding box center [1223, 116] width 41 height 10
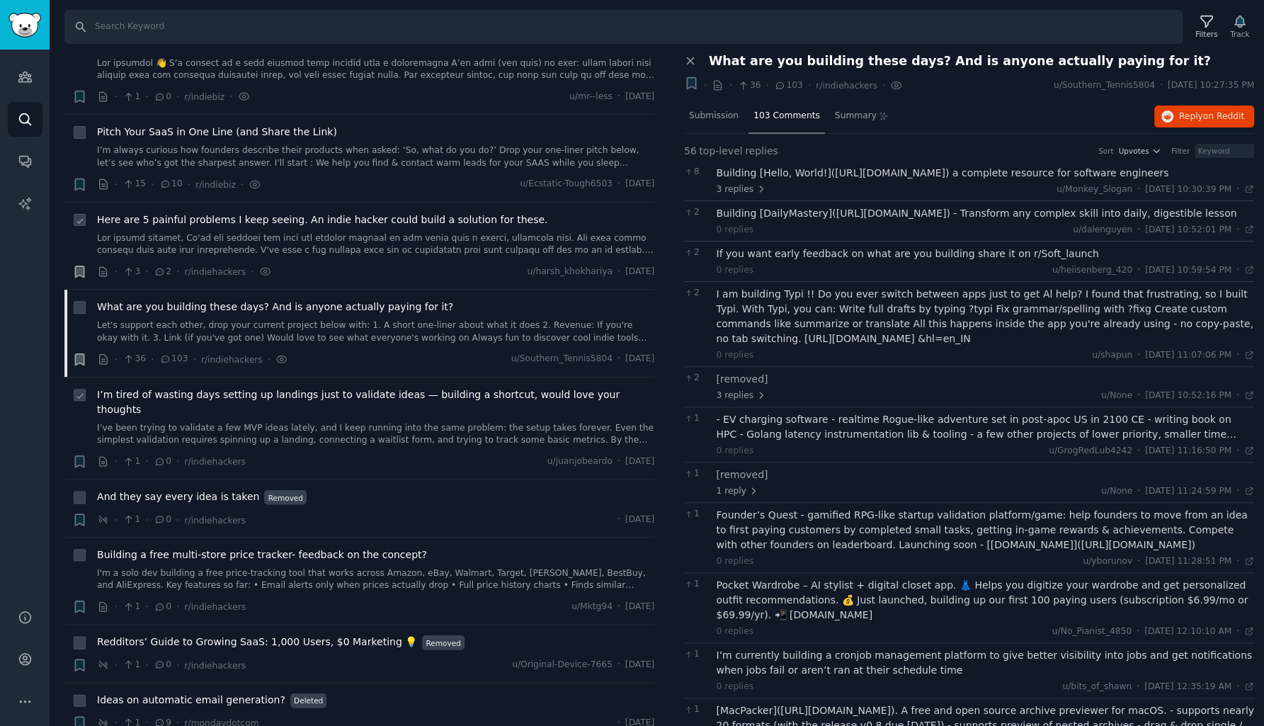
scroll to position [4508, 0]
click at [353, 421] on link "I’ve been trying to validate a few MVP ideas lately, and I keep running into th…" at bounding box center [375, 433] width 557 height 25
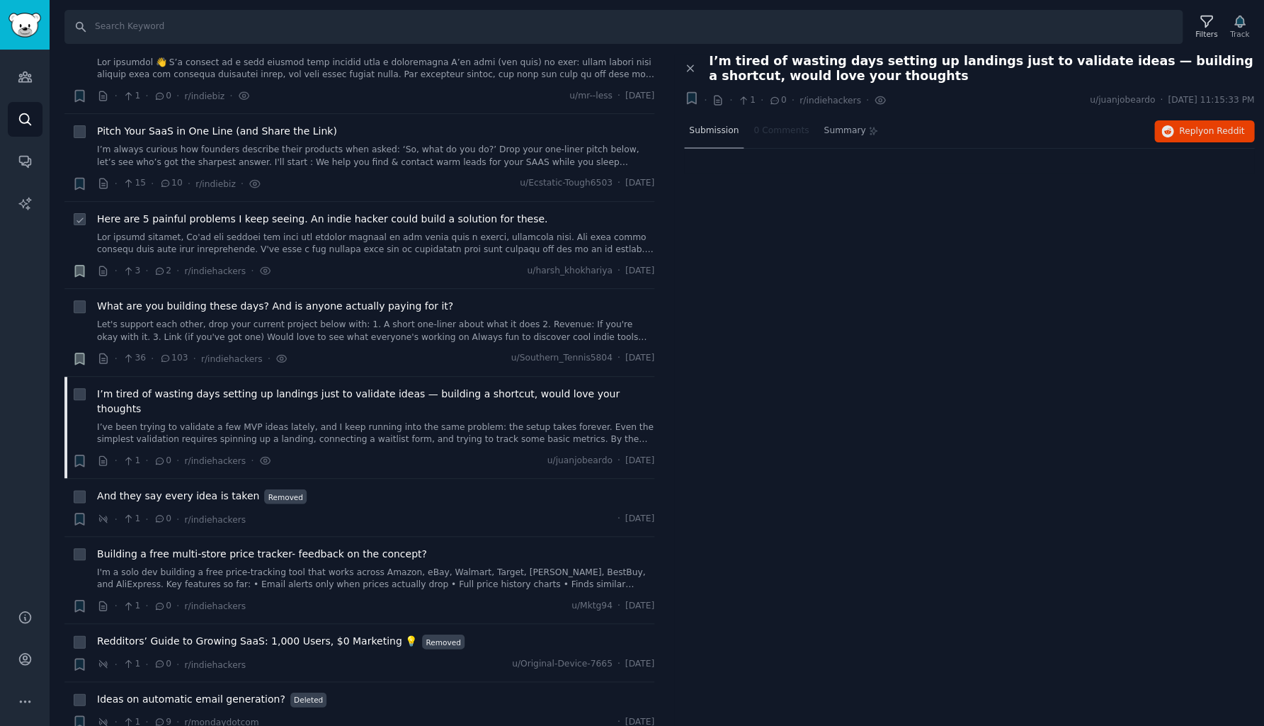
click at [722, 132] on span "Submission" at bounding box center [714, 131] width 50 height 13
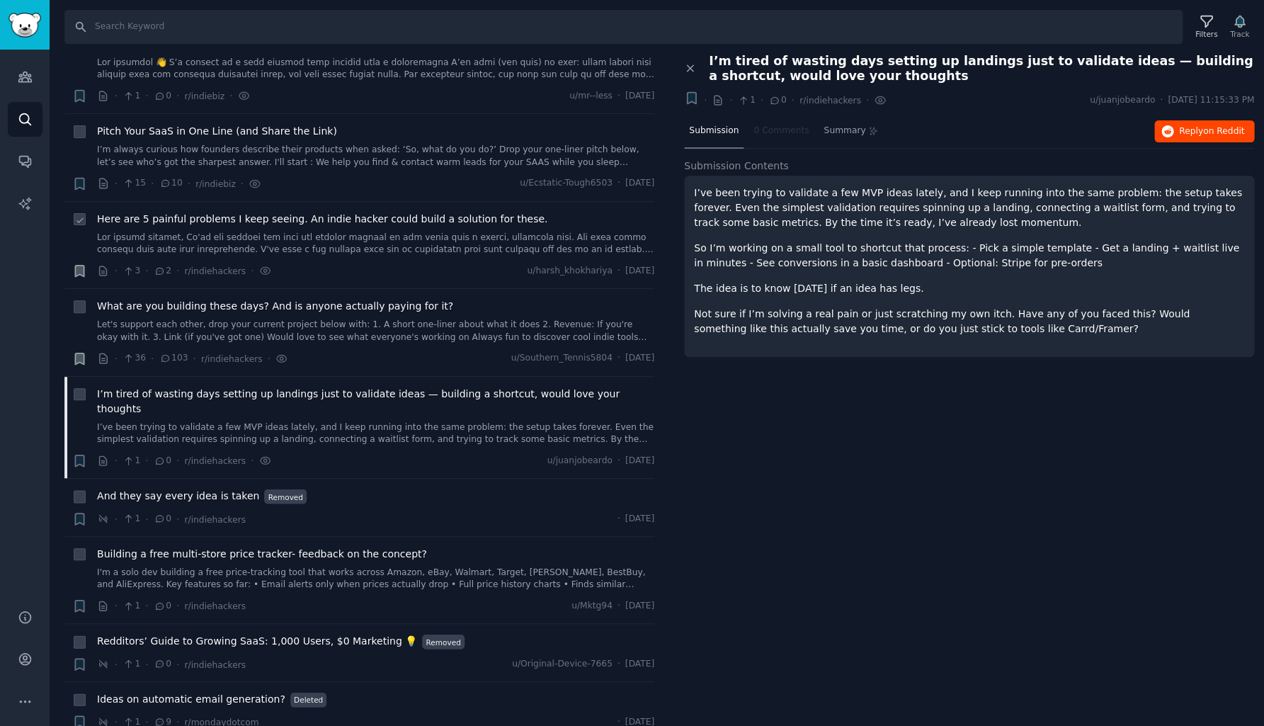
click at [1192, 129] on span "Reply on Reddit" at bounding box center [1211, 131] width 65 height 13
click at [215, 489] on span "And they say every idea is taken" at bounding box center [178, 496] width 162 height 15
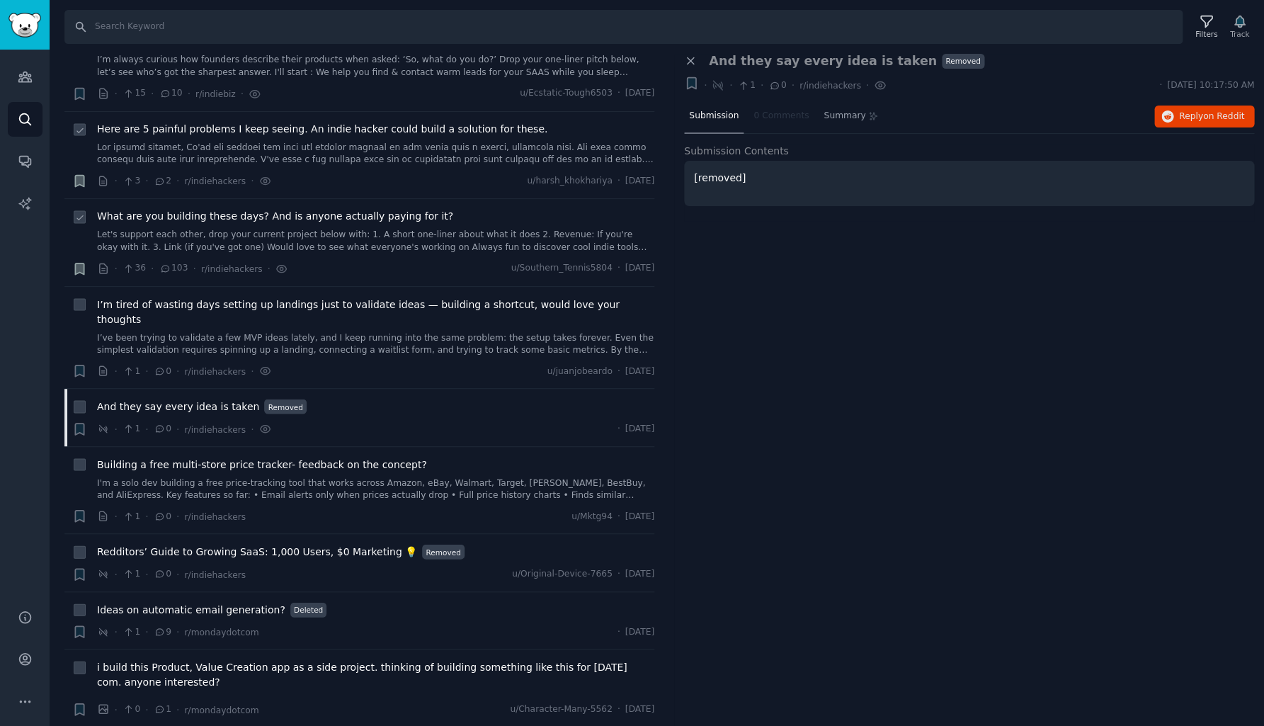
scroll to position [4602, 0]
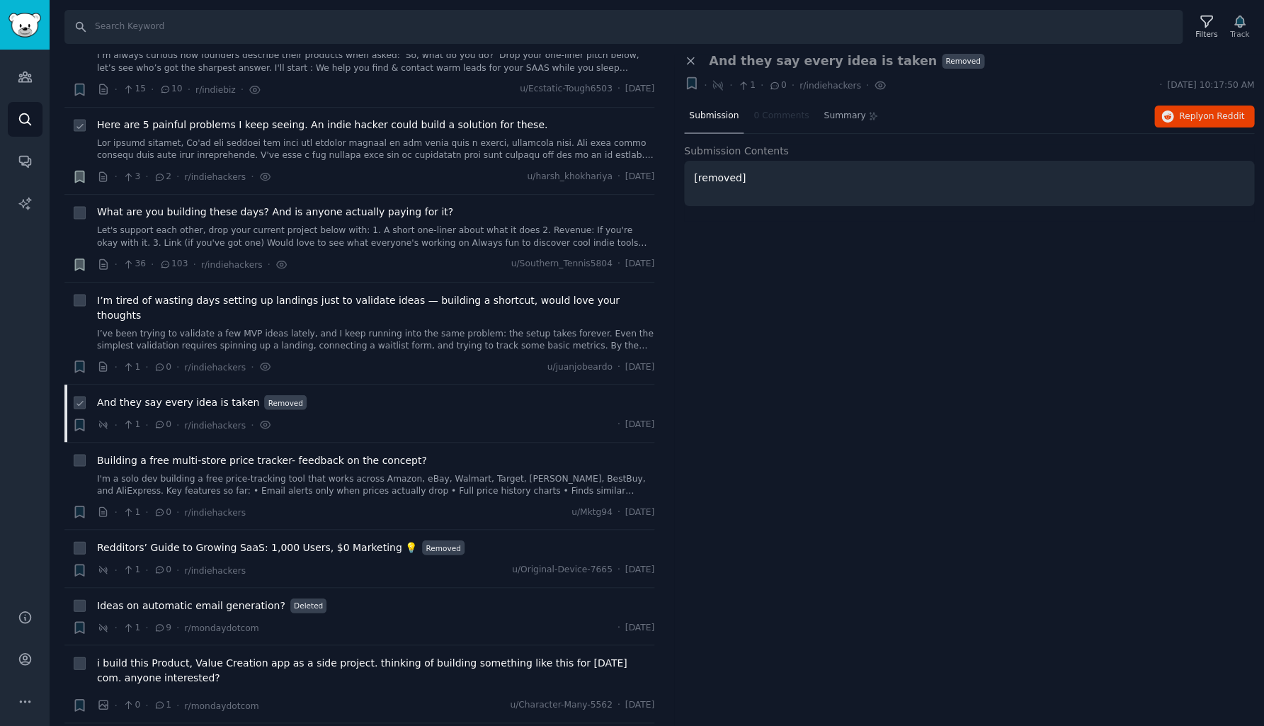
click at [205, 394] on span "And they say every idea is taken" at bounding box center [178, 401] width 162 height 15
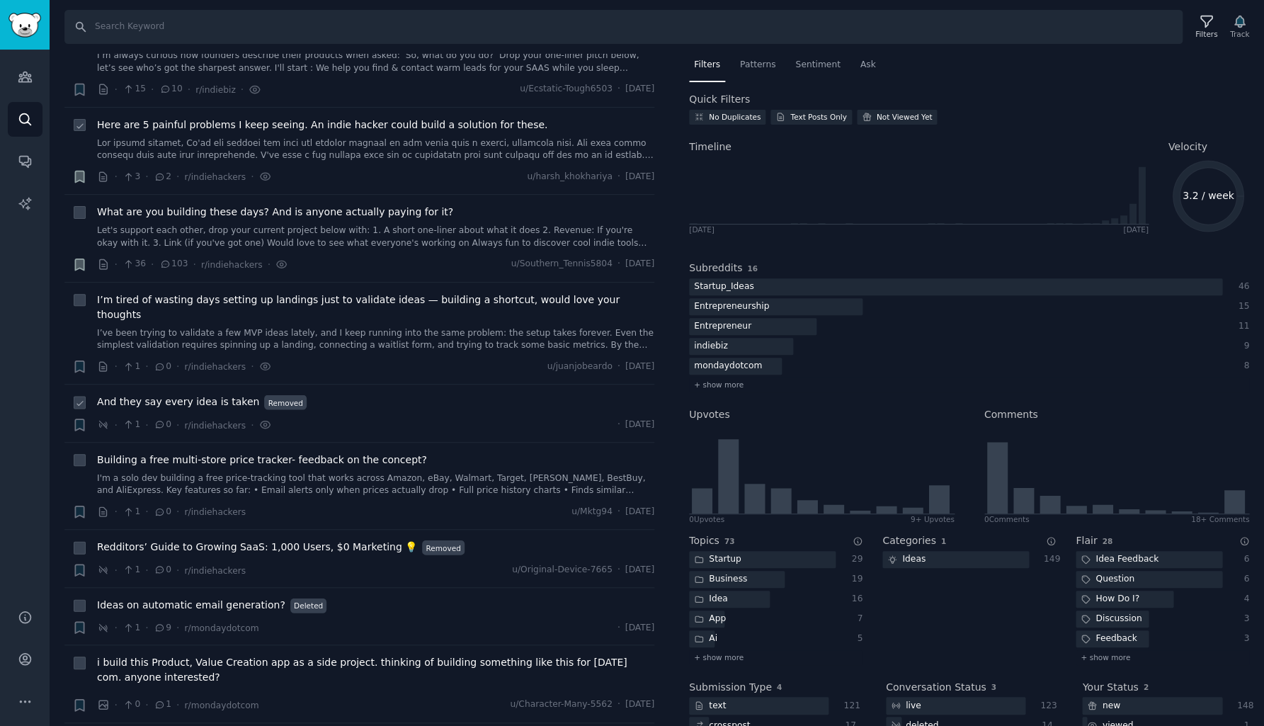
click at [207, 394] on span "And they say every idea is taken" at bounding box center [178, 401] width 162 height 15
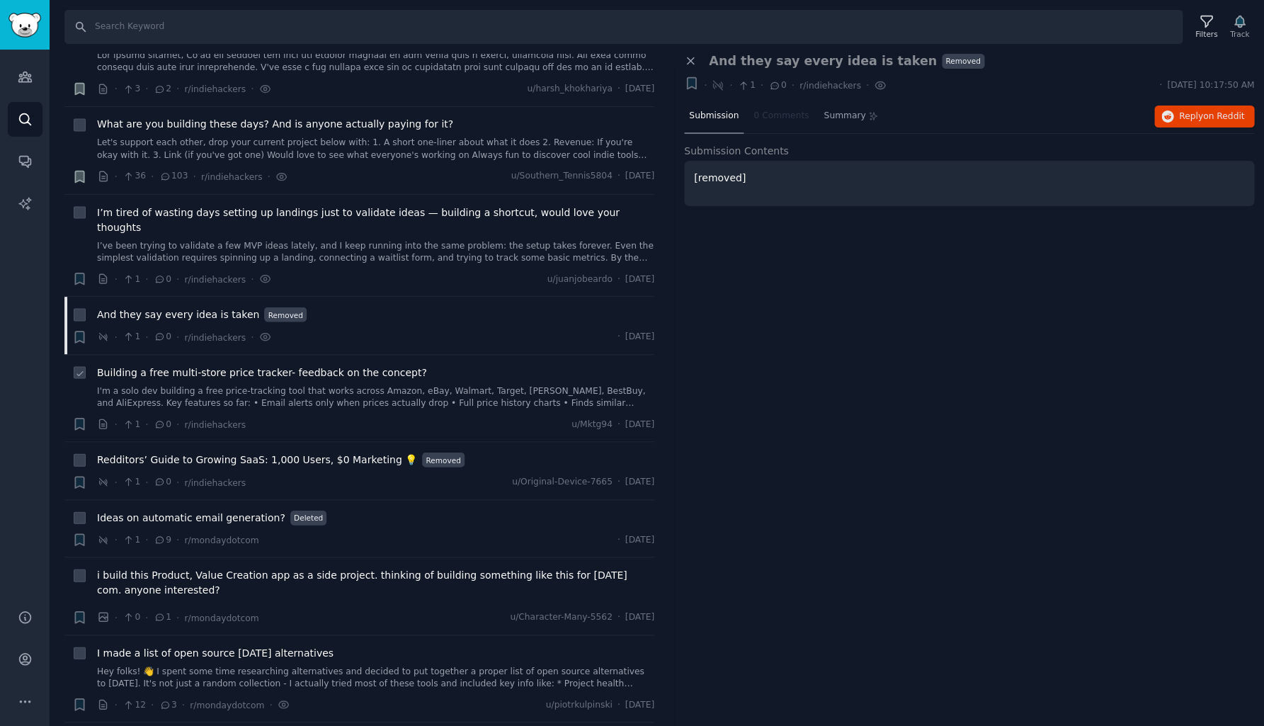
scroll to position [4692, 0]
click at [222, 362] on span "Building a free multi-store price tracker- feedback on the concept?" at bounding box center [262, 369] width 330 height 15
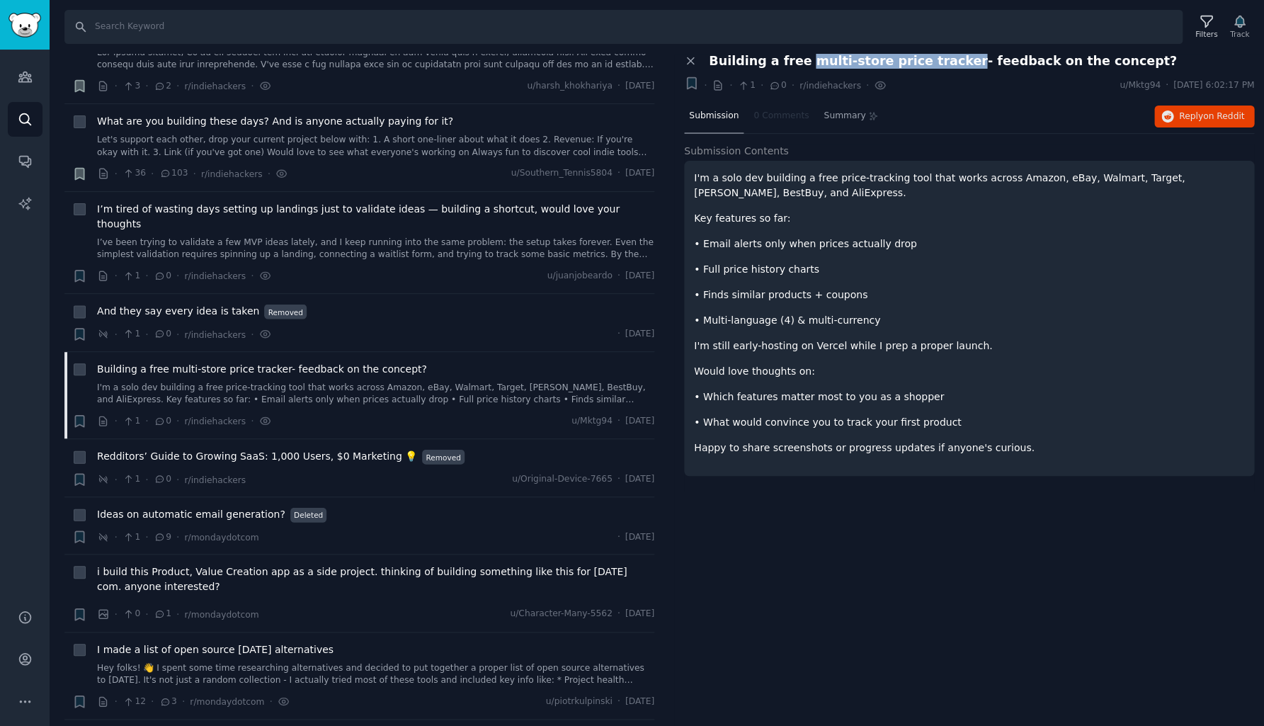
drag, startPoint x: 797, startPoint y: 61, endPoint x: 937, endPoint y: 64, distance: 139.5
click at [937, 64] on span "Building a free multi-store price tracker- feedback on the concept?" at bounding box center [943, 61] width 468 height 15
copy span "multi-store price tracker"
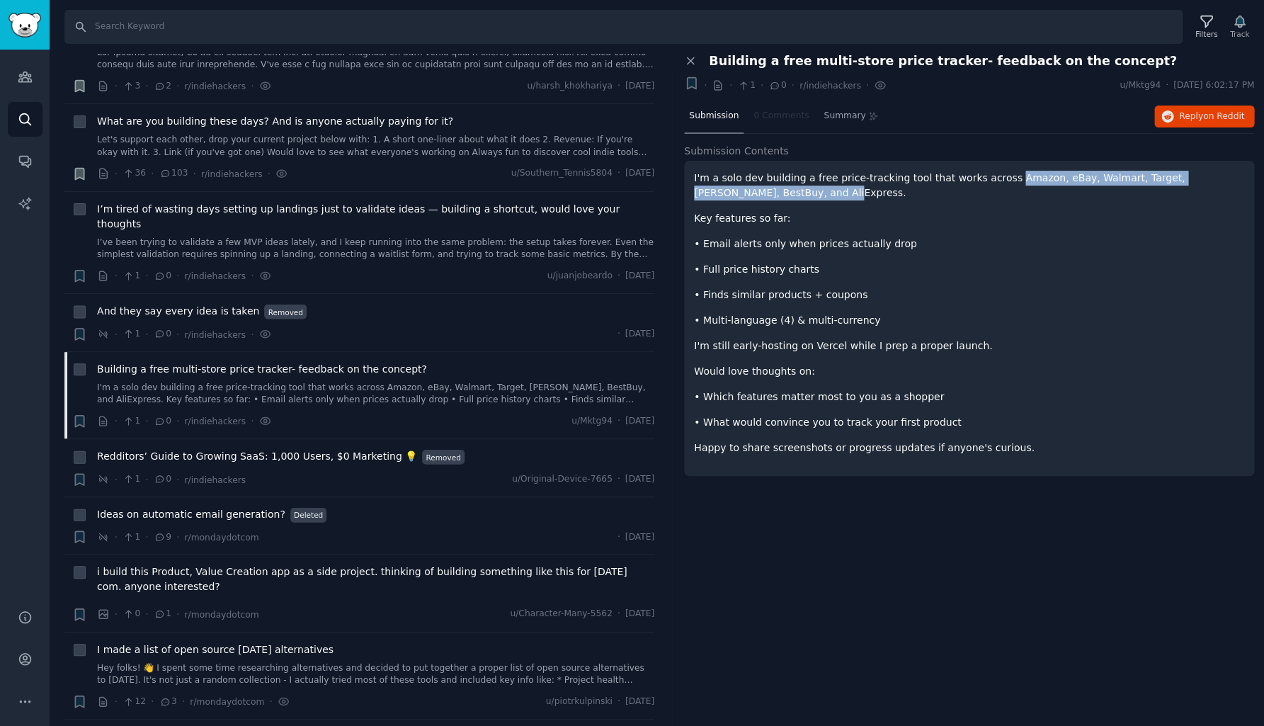
drag, startPoint x: 991, startPoint y: 176, endPoint x: 748, endPoint y: 193, distance: 244.2
click at [748, 193] on p "I'm a solo dev building a free price-tracking tool that works across Amazon, eB…" at bounding box center [969, 186] width 550 height 30
copy p "Amazon, eBay, Walmart, Target, [PERSON_NAME], BestBuy, and AliExpress."
click at [1219, 118] on span "on Reddit" at bounding box center [1223, 116] width 41 height 10
